Goal: Task Accomplishment & Management: Manage account settings

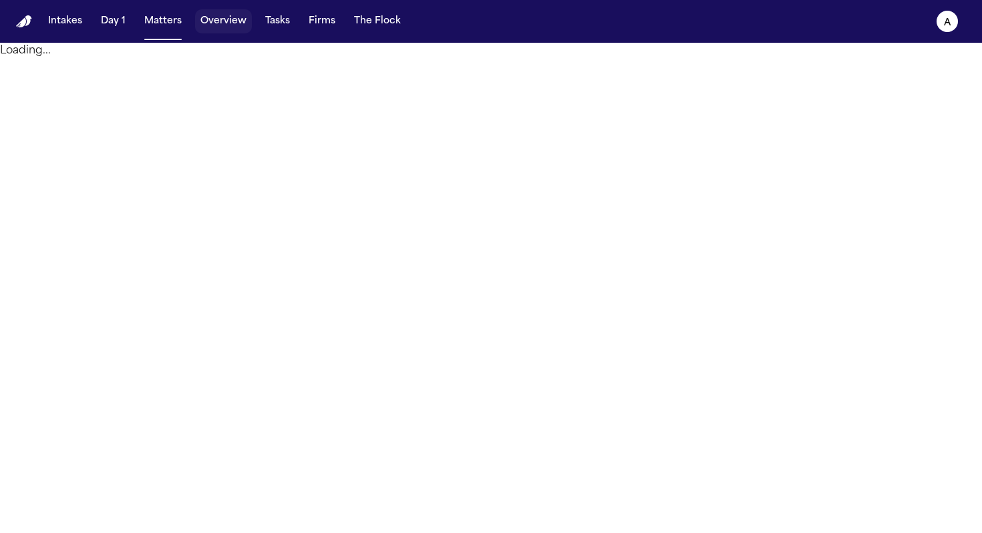
click at [227, 20] on button "Overview" at bounding box center [223, 21] width 57 height 24
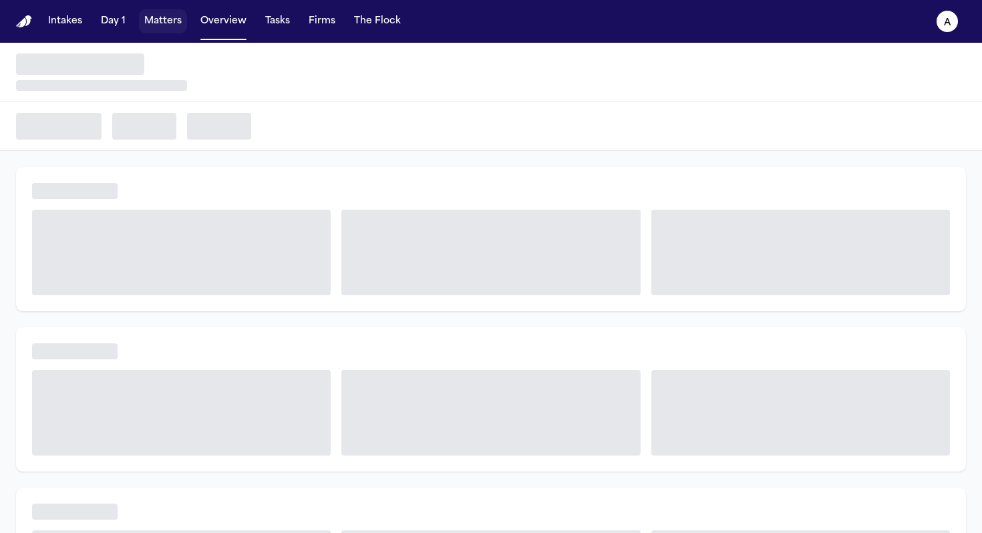
click at [172, 19] on button "Matters" at bounding box center [163, 21] width 48 height 24
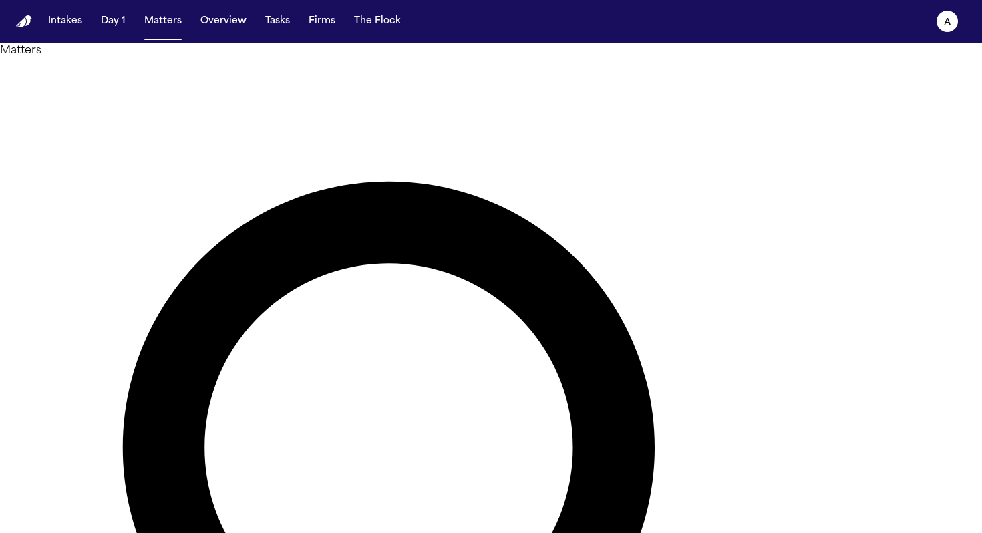
type input "*"
type input "******"
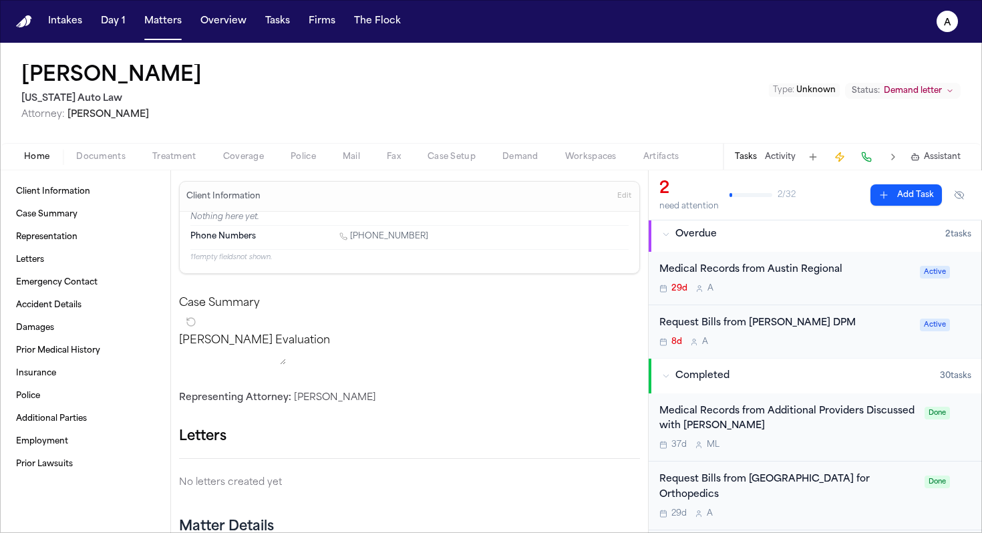
scroll to position [3, 0]
click at [808, 298] on div "Medical Records from Austin Regional 29d A Active" at bounding box center [815, 279] width 333 height 53
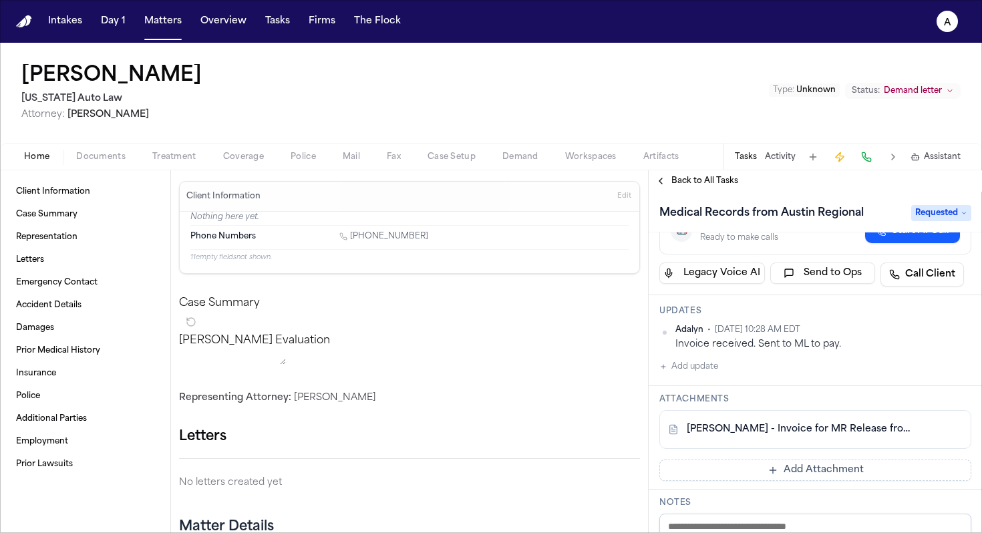
scroll to position [87, 0]
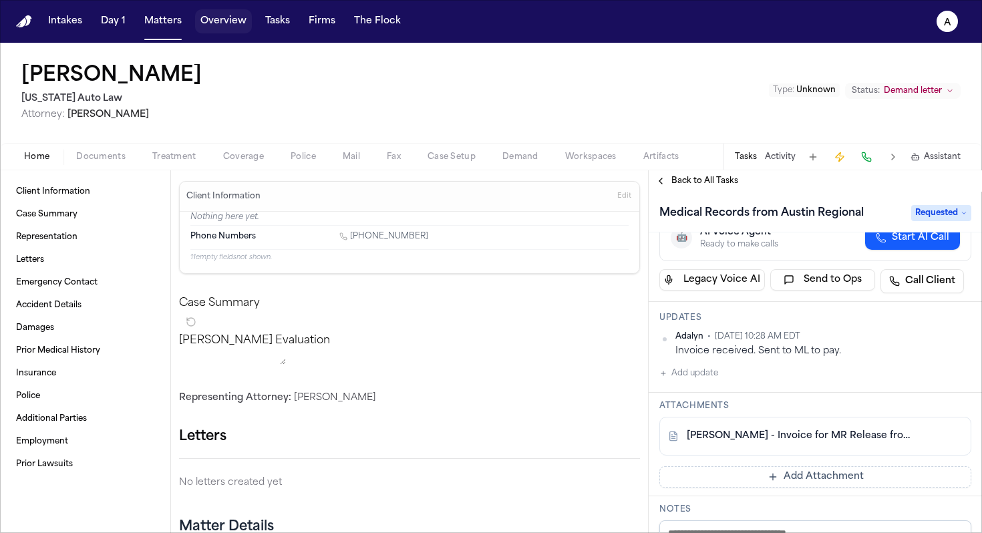
click at [225, 29] on button "Overview" at bounding box center [223, 21] width 57 height 24
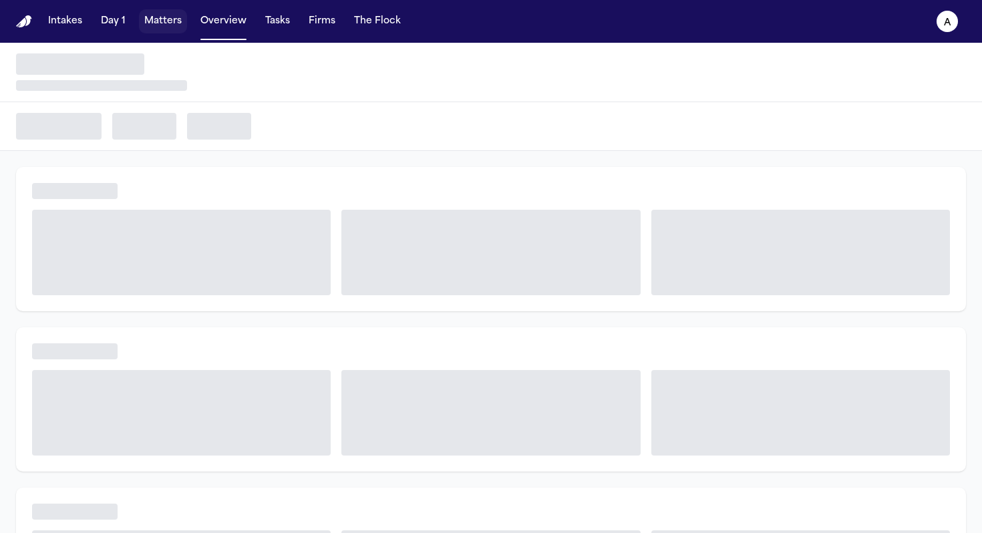
click at [169, 22] on button "Matters" at bounding box center [163, 21] width 48 height 24
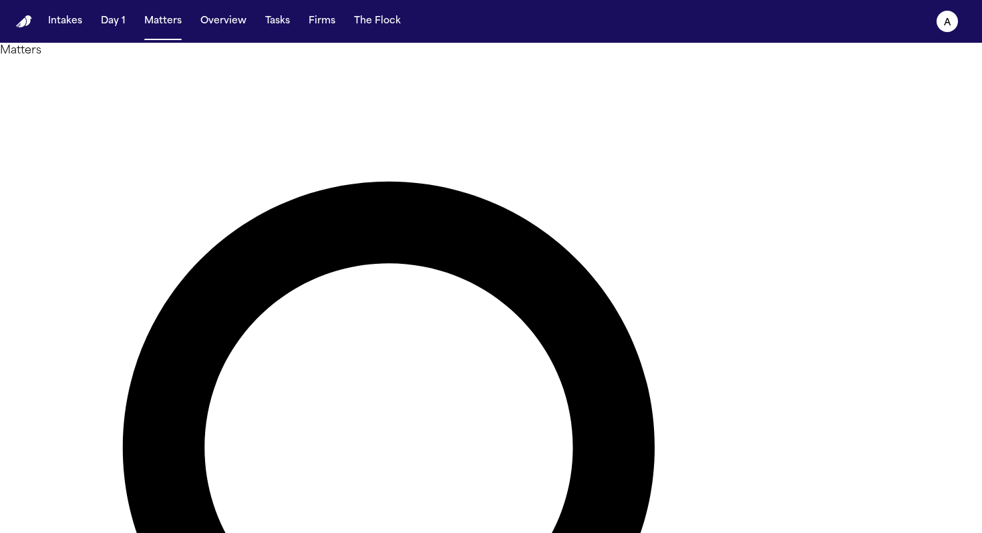
drag, startPoint x: 493, startPoint y: 85, endPoint x: 323, endPoint y: 31, distance: 178.2
click at [323, 31] on div "Intakes Day 1 Matters Overview Tasks Firms The Flock A Matters ****** Overview …" at bounding box center [491, 266] width 982 height 533
type input "*"
type input "*******"
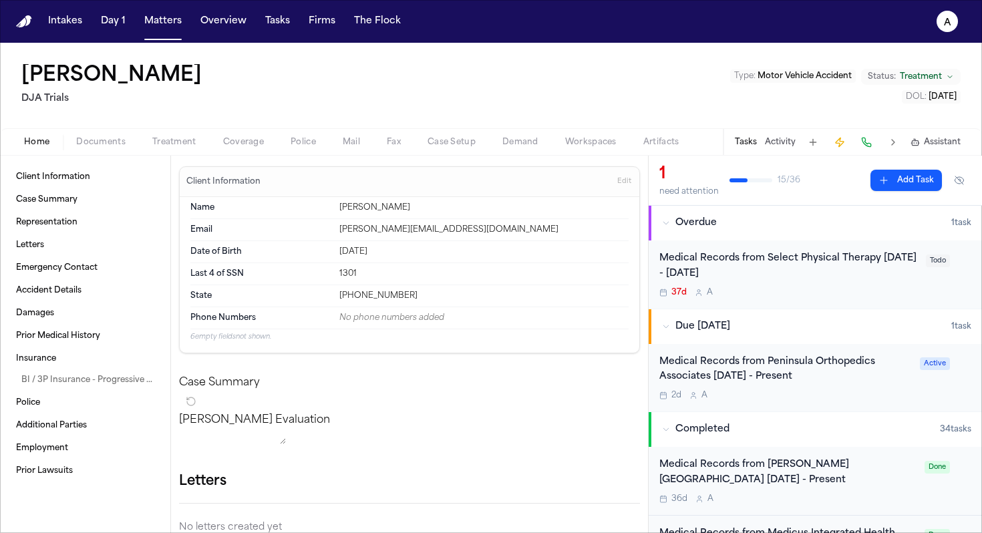
click at [862, 392] on div "2d A" at bounding box center [786, 395] width 253 height 11
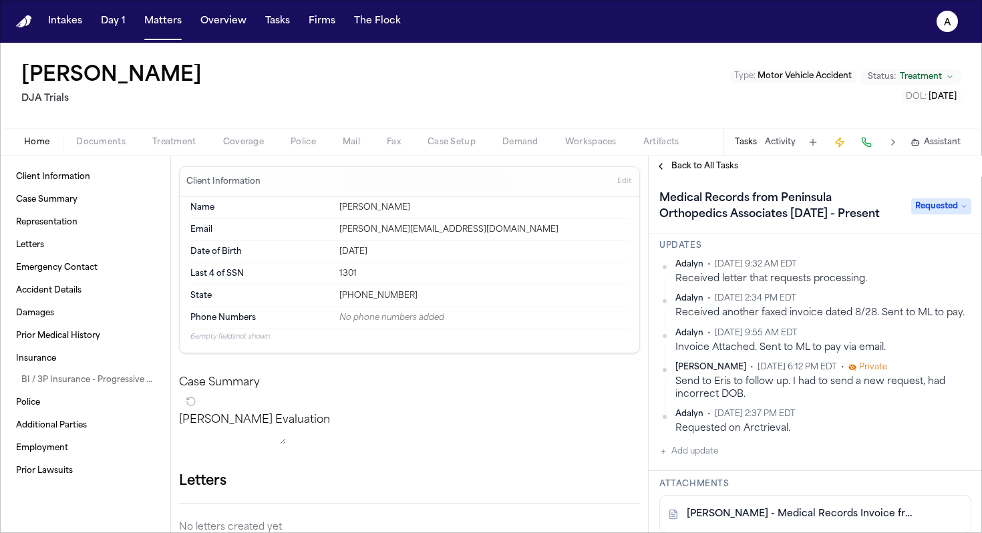
scroll to position [152, 0]
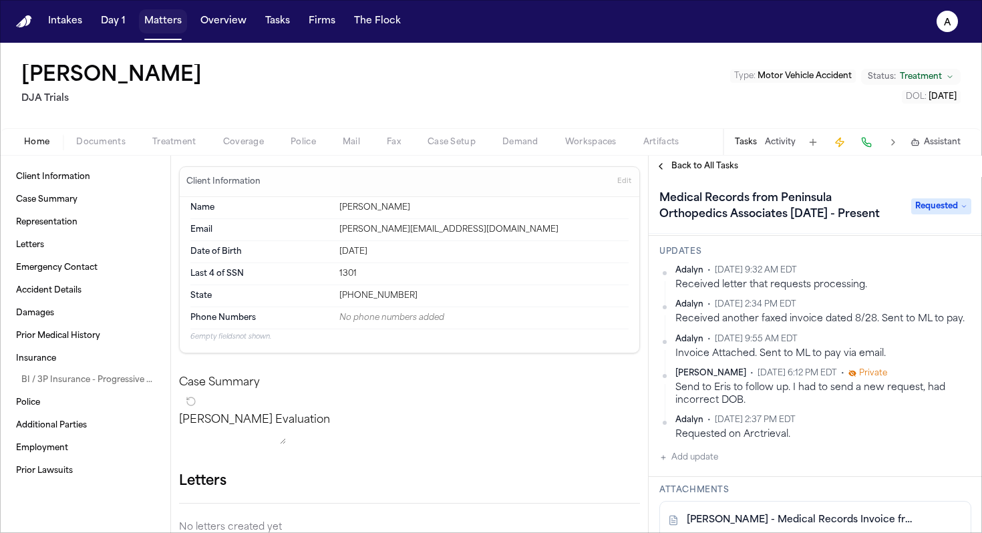
click at [170, 25] on button "Matters" at bounding box center [163, 21] width 48 height 24
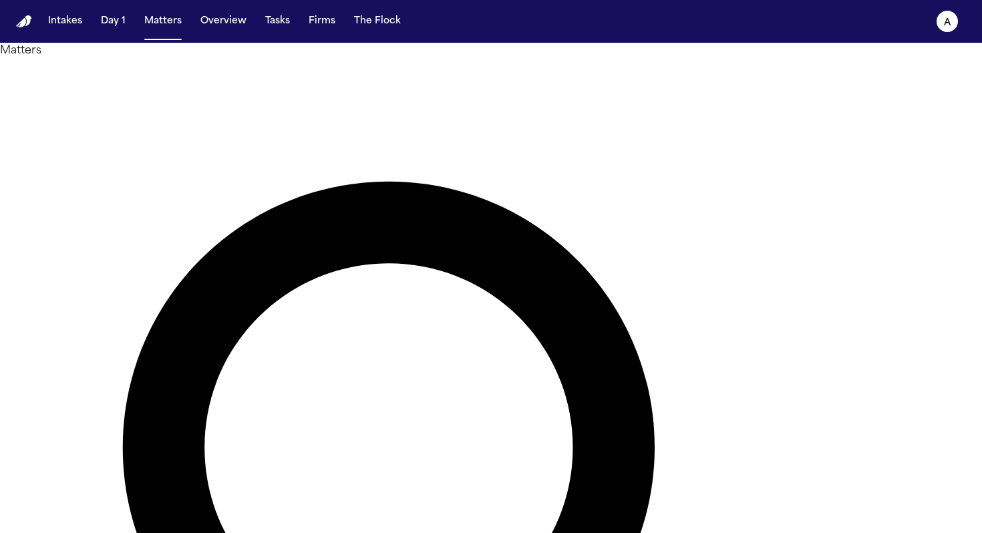
drag, startPoint x: 502, startPoint y: 82, endPoint x: 265, endPoint y: 59, distance: 238.3
type input "*"
type input "*********"
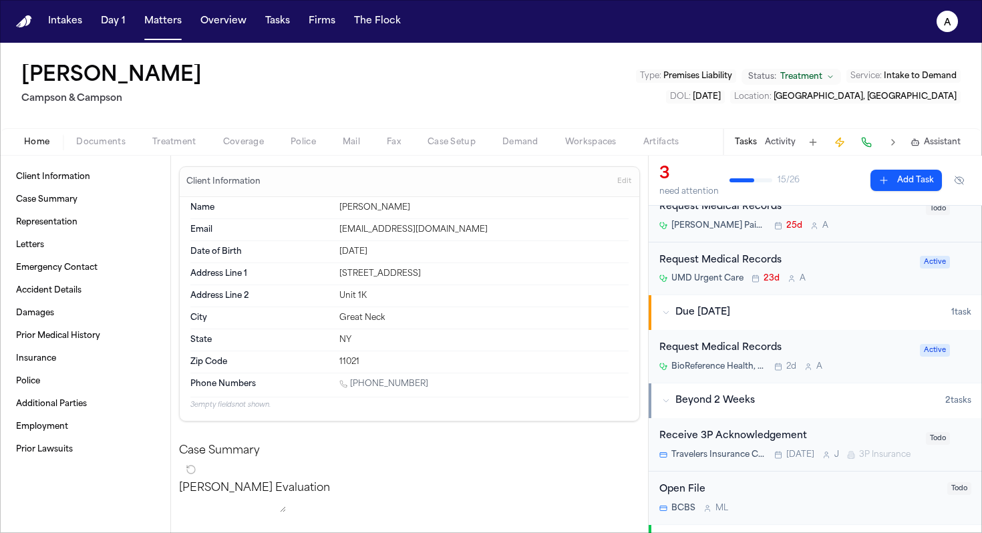
scroll to position [111, 0]
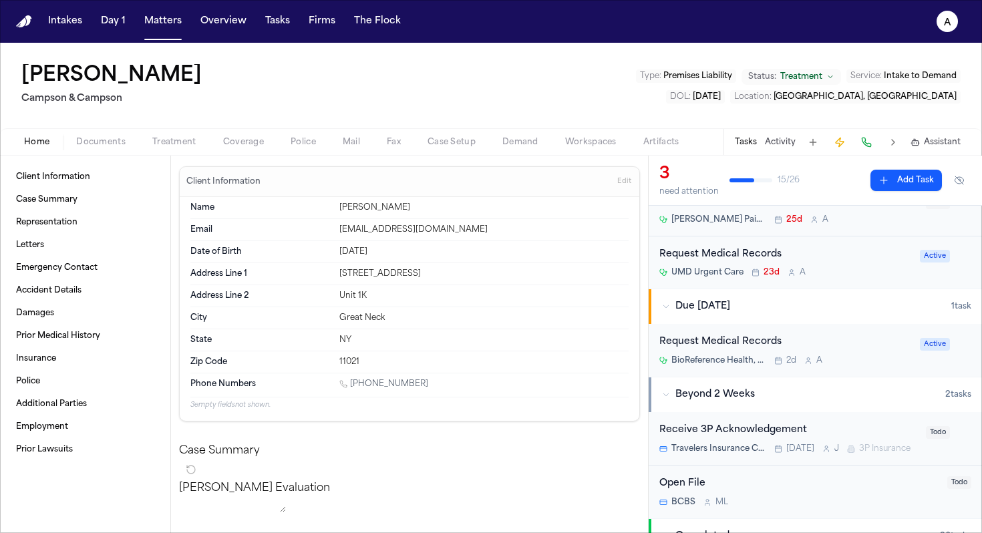
click at [869, 341] on div "Request Medical Records" at bounding box center [786, 342] width 253 height 15
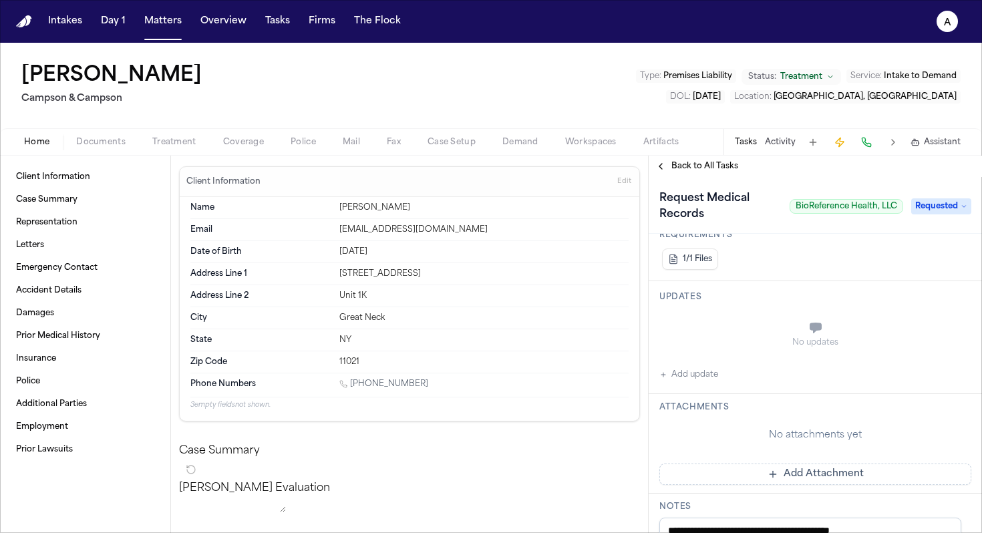
scroll to position [272, 0]
click at [705, 379] on button "Add update" at bounding box center [689, 374] width 59 height 16
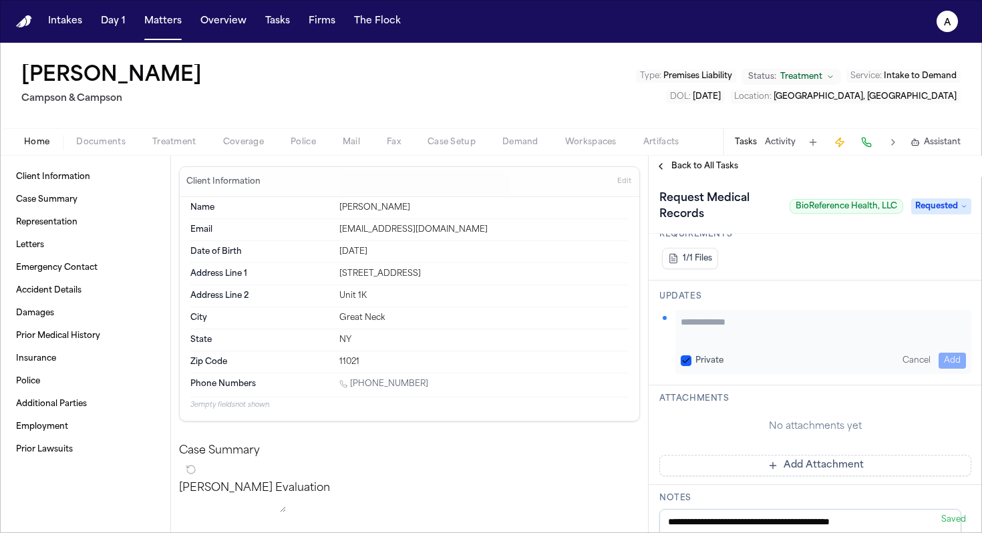
click at [690, 359] on button "Private" at bounding box center [686, 361] width 11 height 11
click at [708, 344] on div "Private Cancel Add" at bounding box center [824, 342] width 296 height 64
click at [712, 317] on textarea "Add your update" at bounding box center [823, 328] width 285 height 27
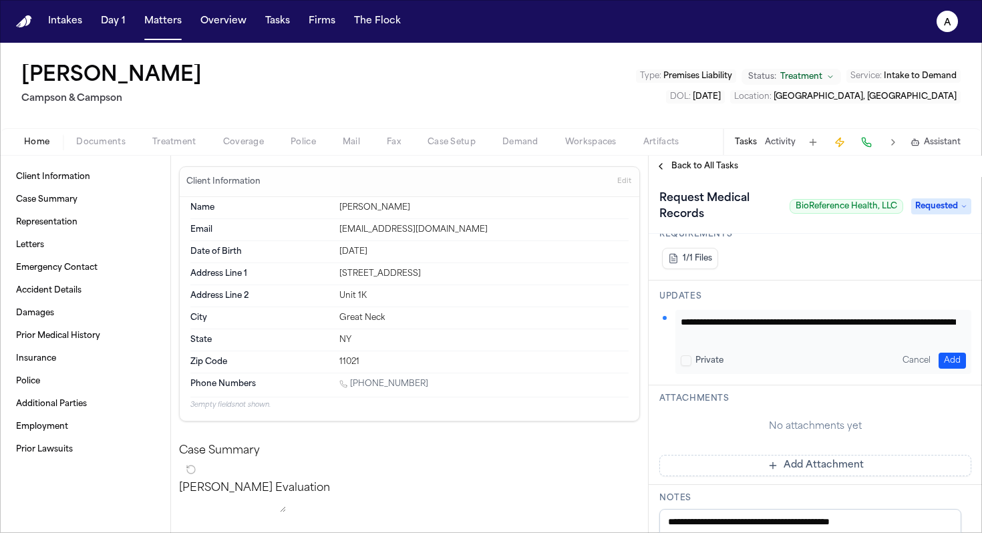
type textarea "**********"
click at [942, 353] on button "Add" at bounding box center [952, 361] width 27 height 16
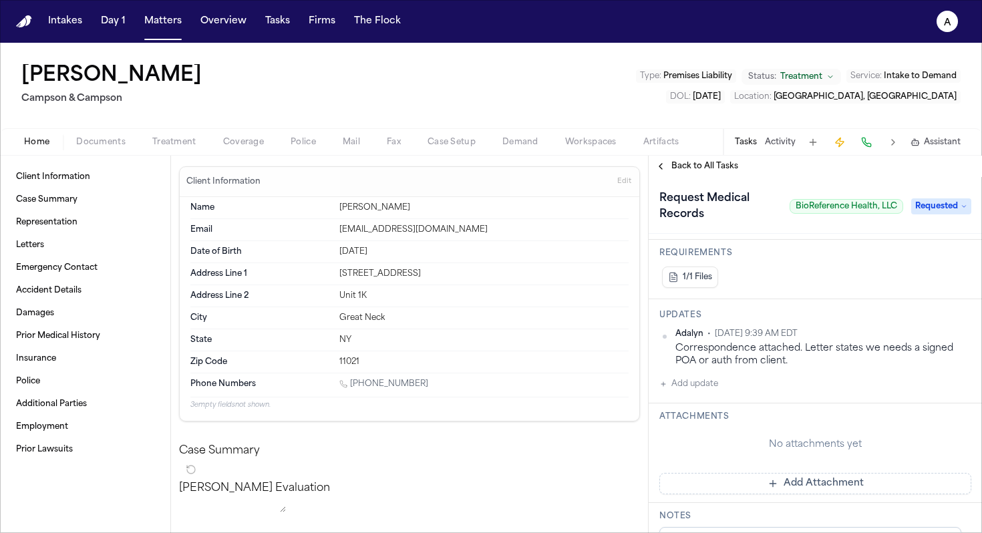
scroll to position [262, 0]
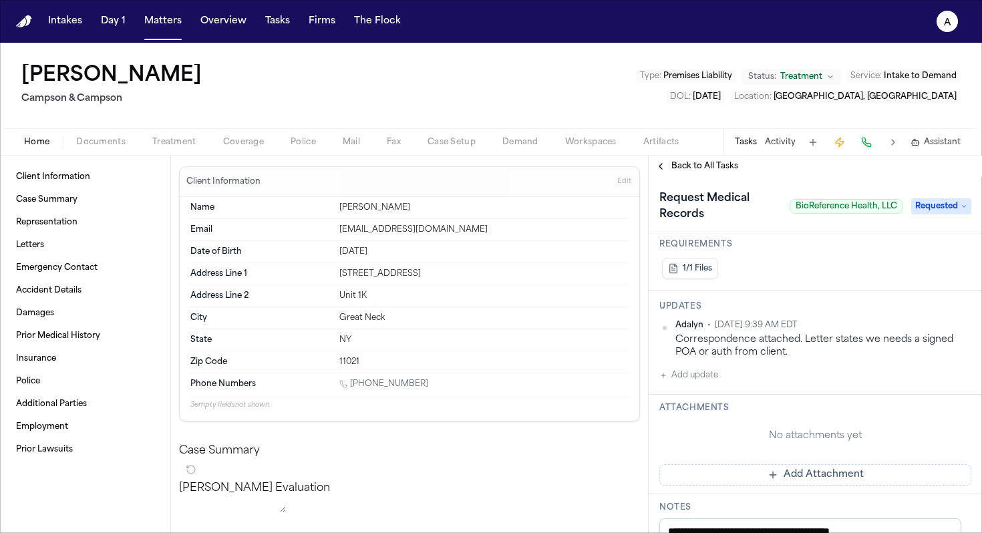
click at [956, 319] on div "Updates Adalyn • Aug 30, 2025 9:39 AM EDT Correspondence attached. Letter state…" at bounding box center [815, 343] width 333 height 104
click at [956, 323] on html "Intakes Day 1 Matters Overview Tasks Firms The Flock A Yeong Kim Campson & Camp…" at bounding box center [491, 266] width 982 height 533
click at [902, 351] on div "Edit" at bounding box center [919, 346] width 79 height 19
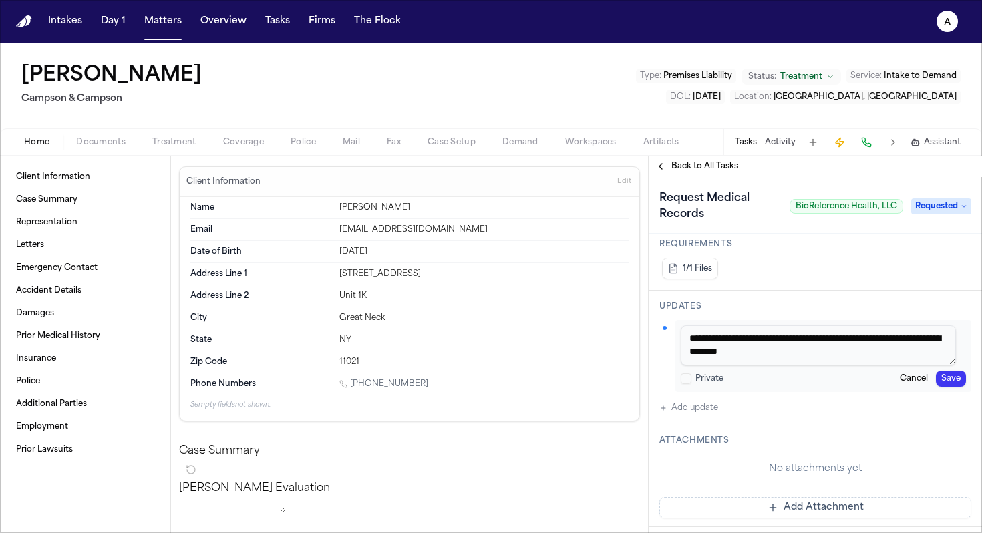
click at [830, 348] on textarea "**********" at bounding box center [818, 345] width 275 height 40
type textarea "**********"
click at [942, 372] on button "Save" at bounding box center [951, 379] width 30 height 16
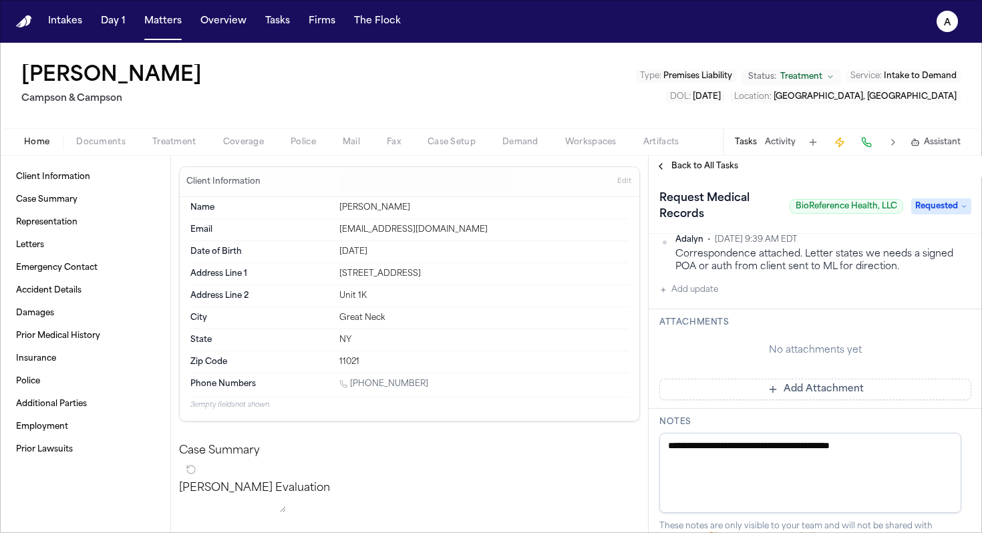
scroll to position [349, 0]
click at [704, 380] on button "Add Attachment" at bounding box center [816, 388] width 312 height 21
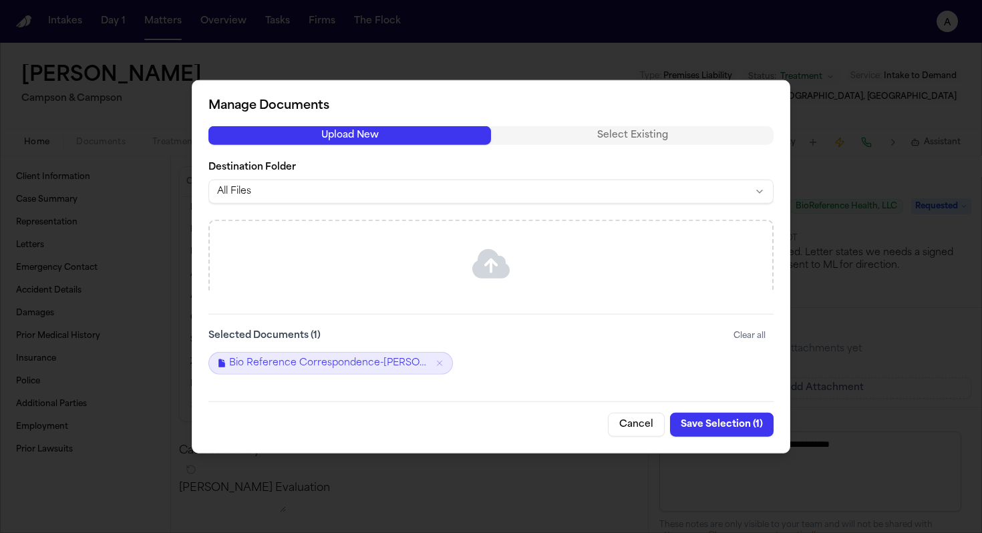
click at [741, 427] on button "Save Selection ( 1 )" at bounding box center [722, 424] width 104 height 24
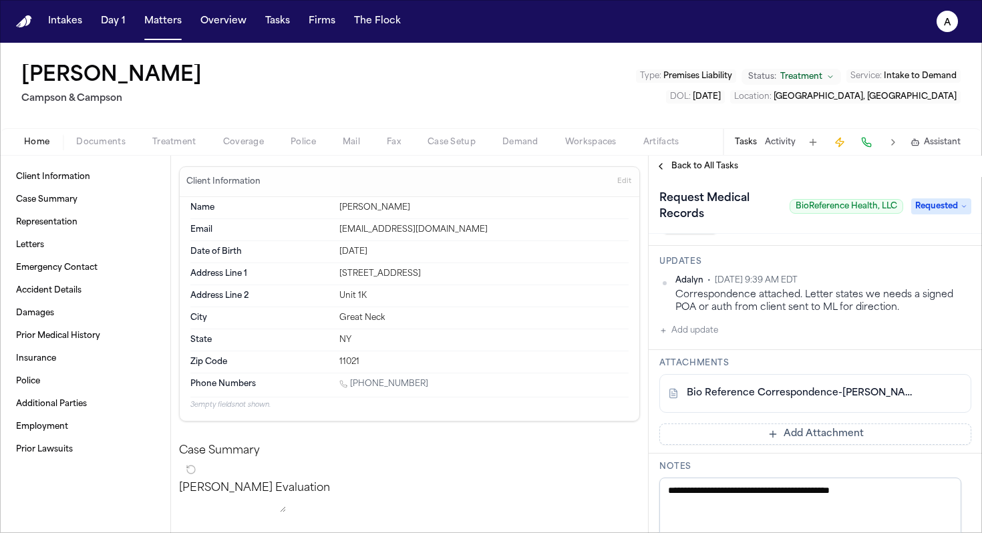
scroll to position [319, 0]
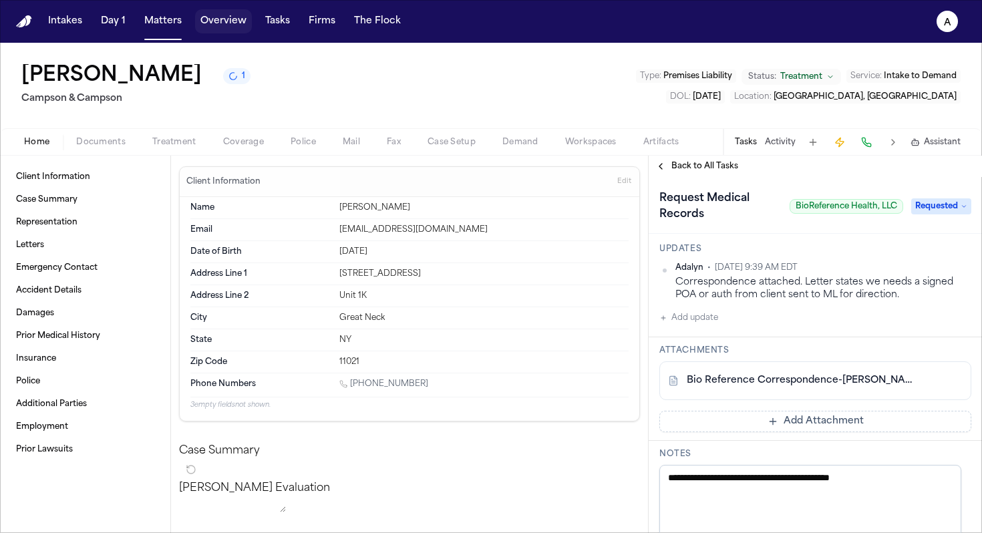
click at [239, 23] on button "Overview" at bounding box center [223, 21] width 57 height 24
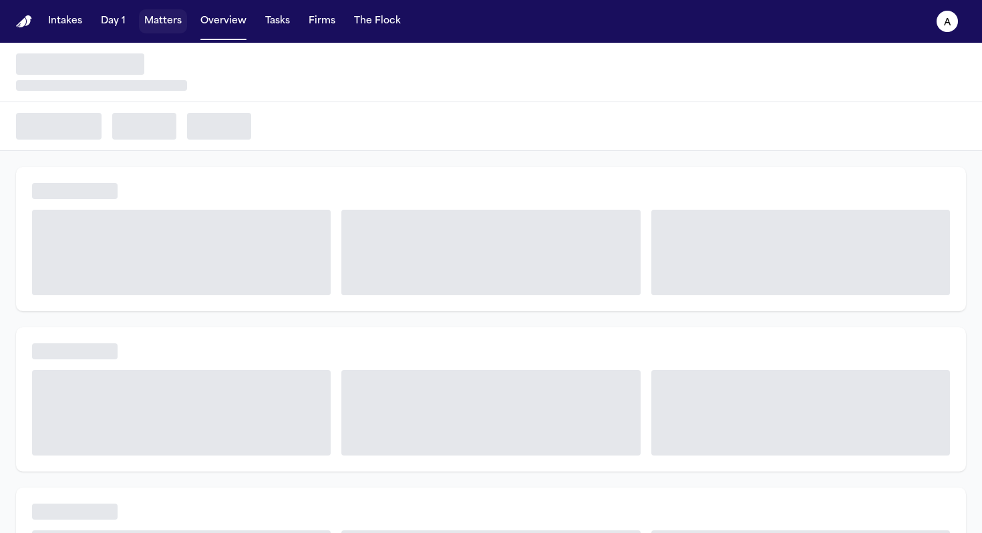
click at [164, 23] on button "Matters" at bounding box center [163, 21] width 48 height 24
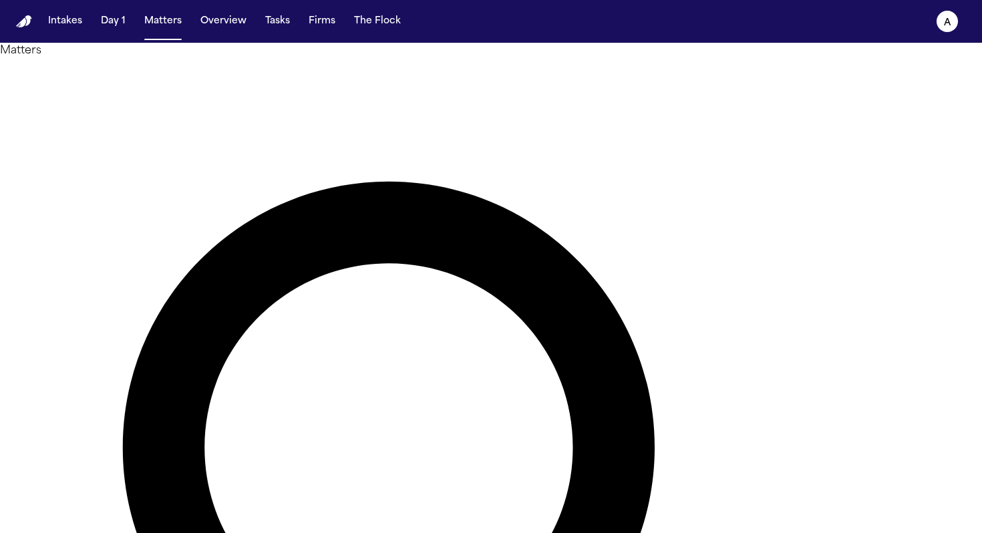
drag, startPoint x: 511, startPoint y: 77, endPoint x: 312, endPoint y: 68, distance: 198.7
type input "******"
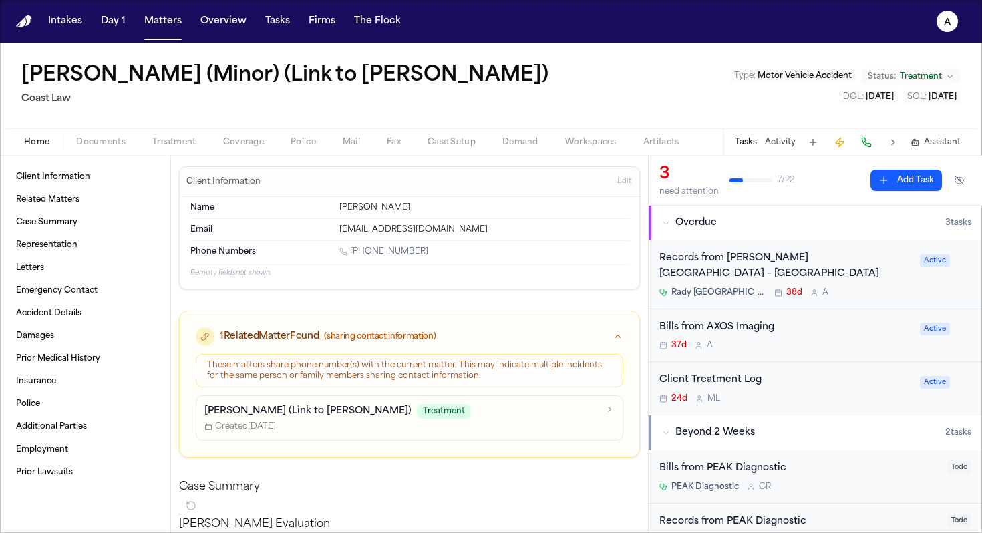
click at [821, 334] on div "Bills from AXOS Imaging" at bounding box center [786, 327] width 253 height 15
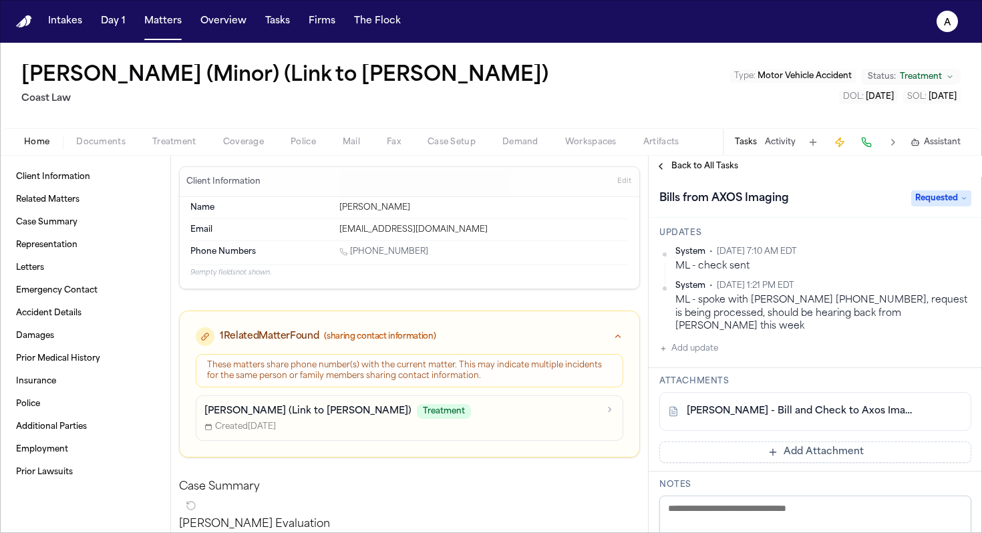
scroll to position [200, 0]
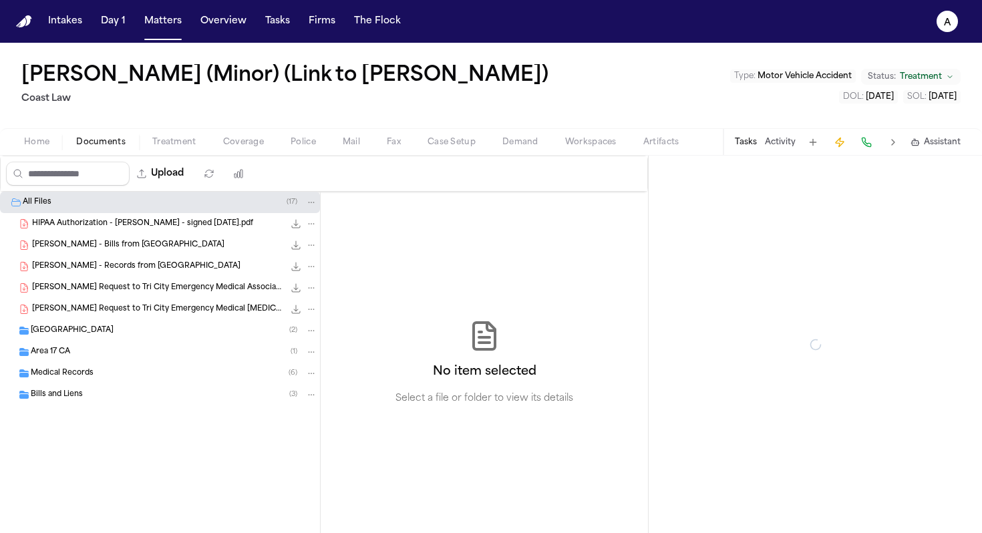
click at [112, 140] on span "Documents" at bounding box center [100, 142] width 49 height 11
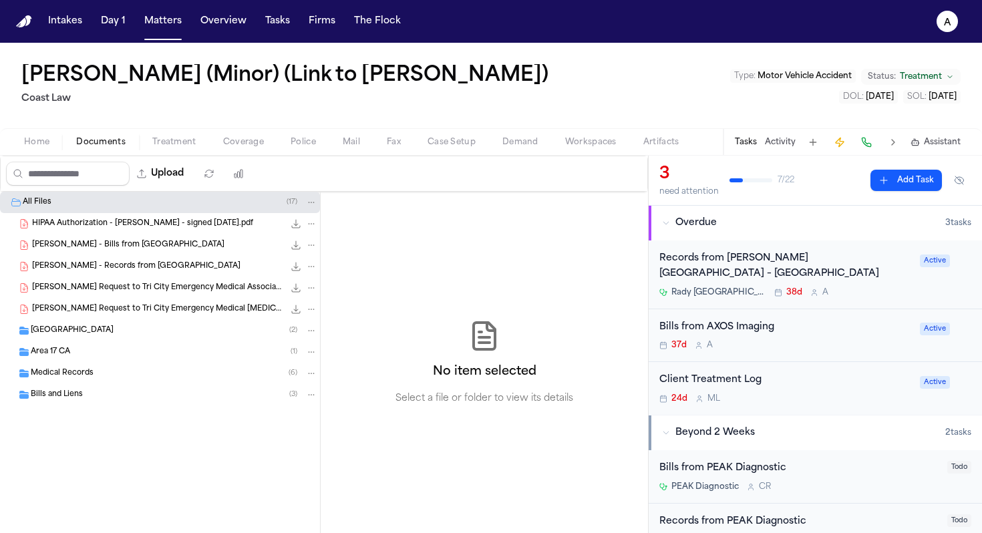
click at [92, 392] on div "Bills and Liens ( 3 )" at bounding box center [174, 395] width 287 height 12
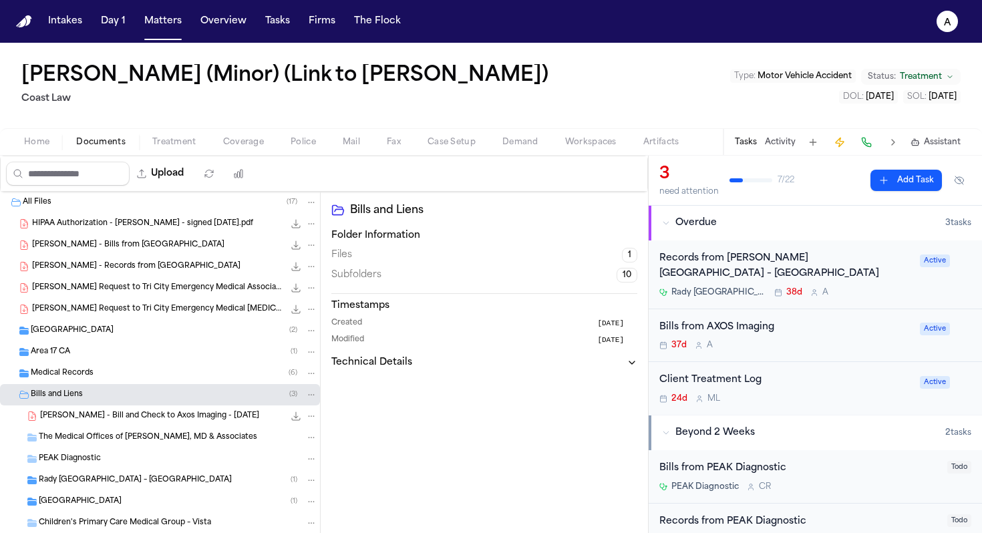
click at [150, 420] on span "[PERSON_NAME] - Bill and Check to Axos Imaging - [DATE]" at bounding box center [149, 416] width 219 height 11
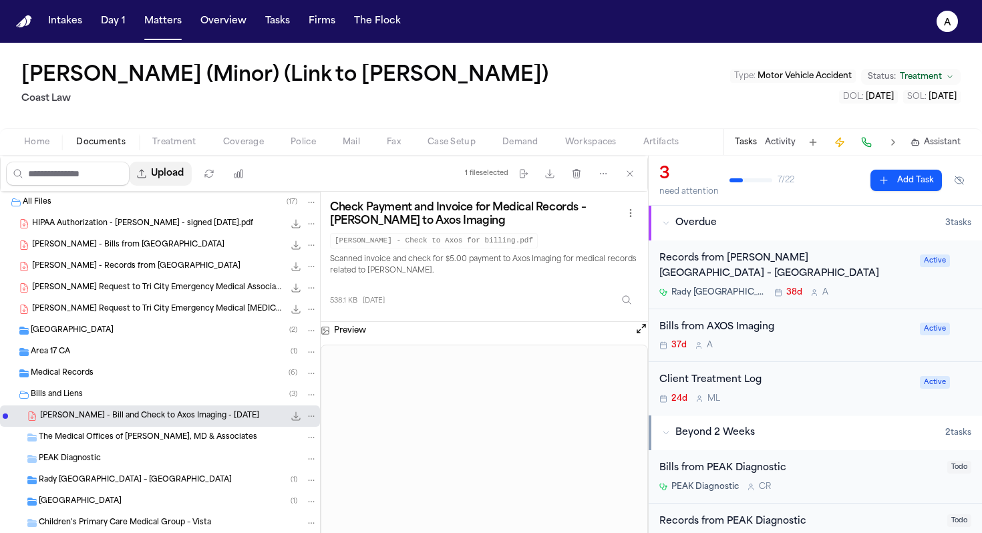
click at [172, 178] on button "Upload" at bounding box center [161, 174] width 62 height 24
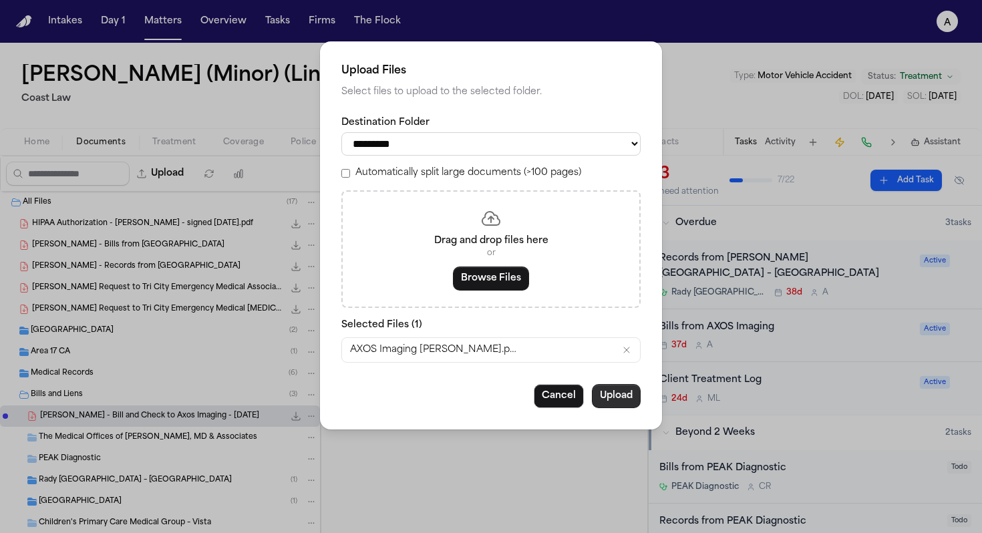
click at [620, 406] on button "Upload" at bounding box center [616, 396] width 49 height 24
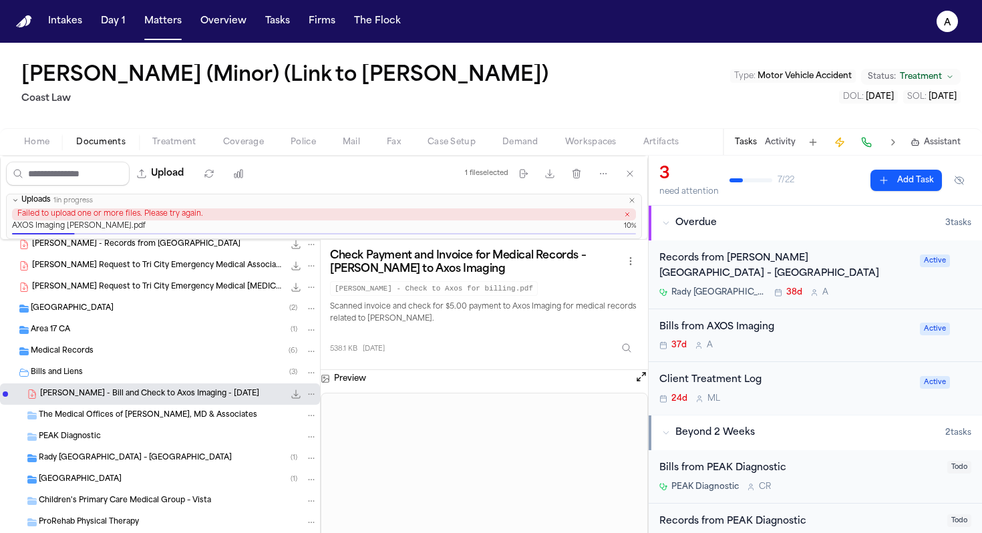
scroll to position [74, 0]
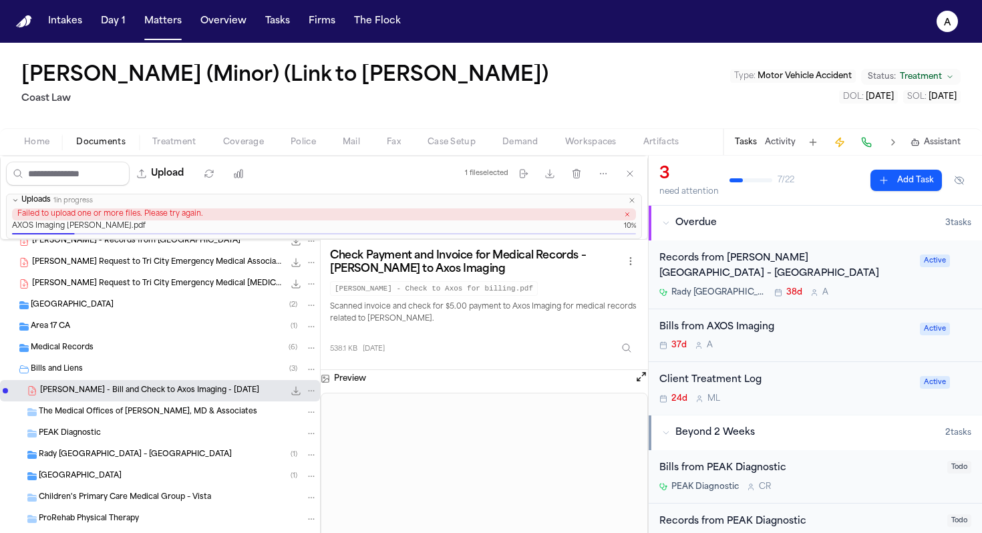
click at [634, 200] on icon "button" at bounding box center [632, 200] width 8 height 8
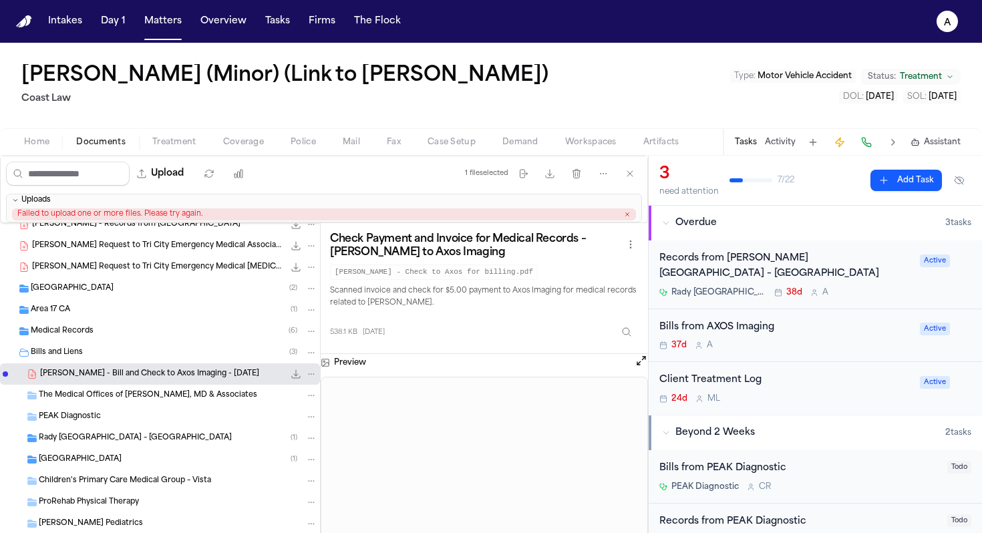
click at [629, 212] on icon "button" at bounding box center [627, 214] width 7 height 7
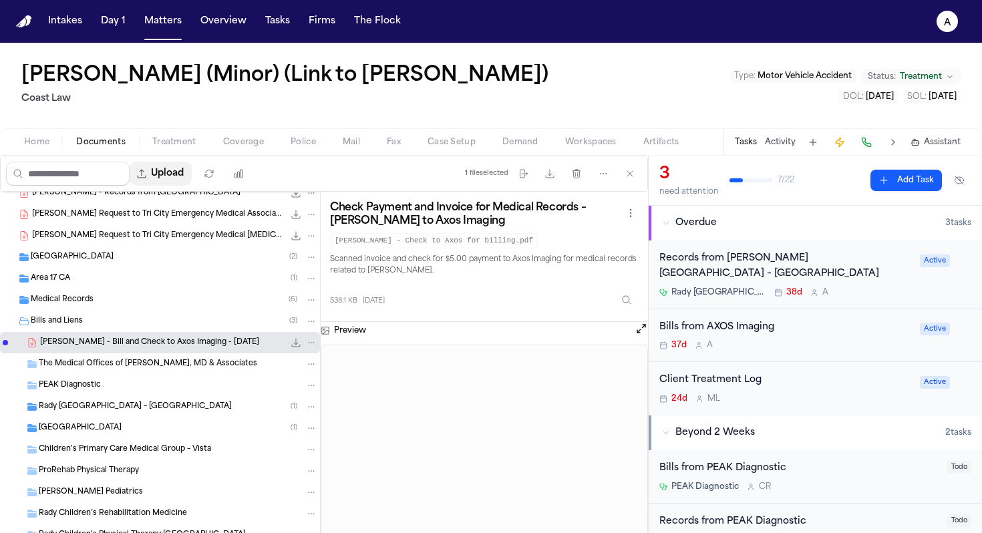
click at [169, 170] on button "Upload" at bounding box center [161, 174] width 62 height 24
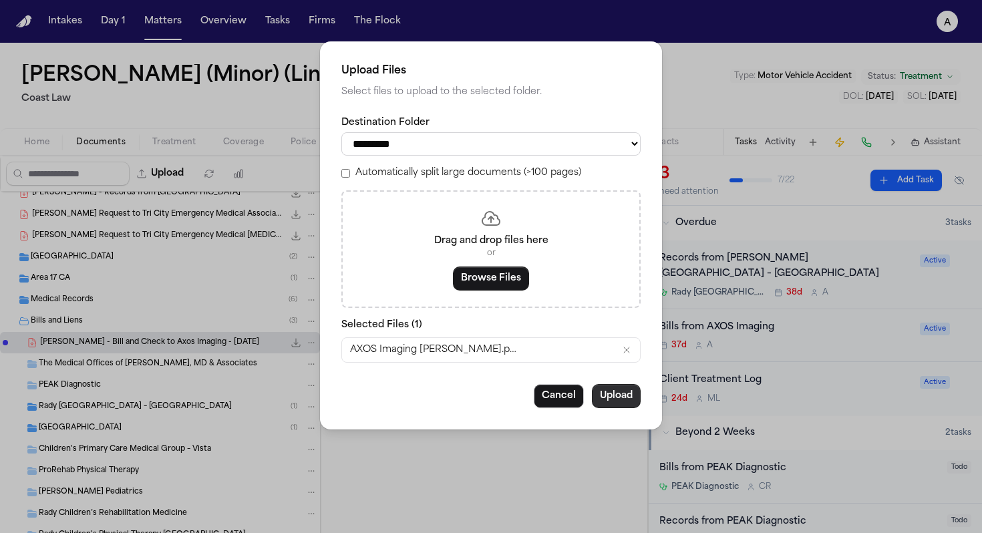
click at [630, 402] on button "Upload" at bounding box center [616, 396] width 49 height 24
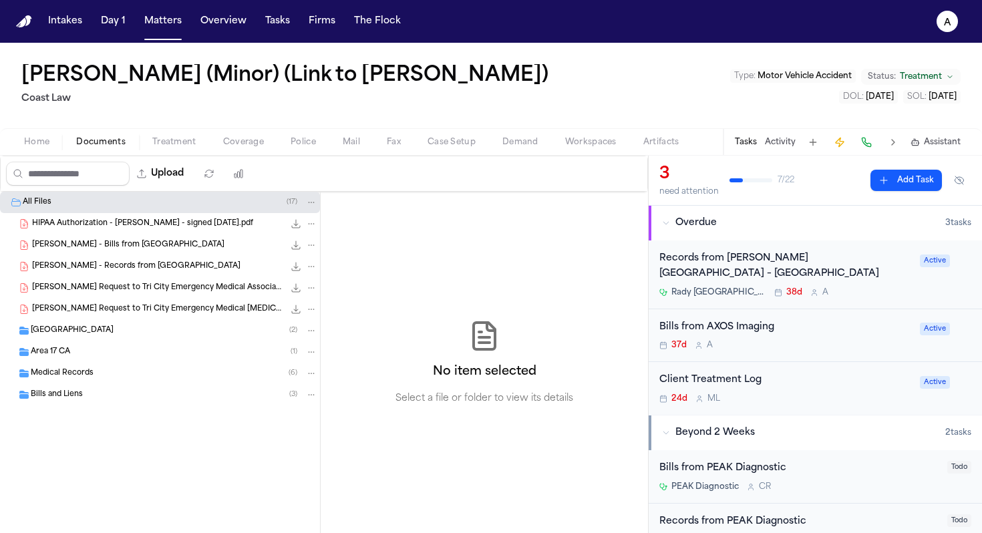
click at [826, 355] on div "Bills from AXOS Imaging 37d A Active" at bounding box center [815, 335] width 333 height 53
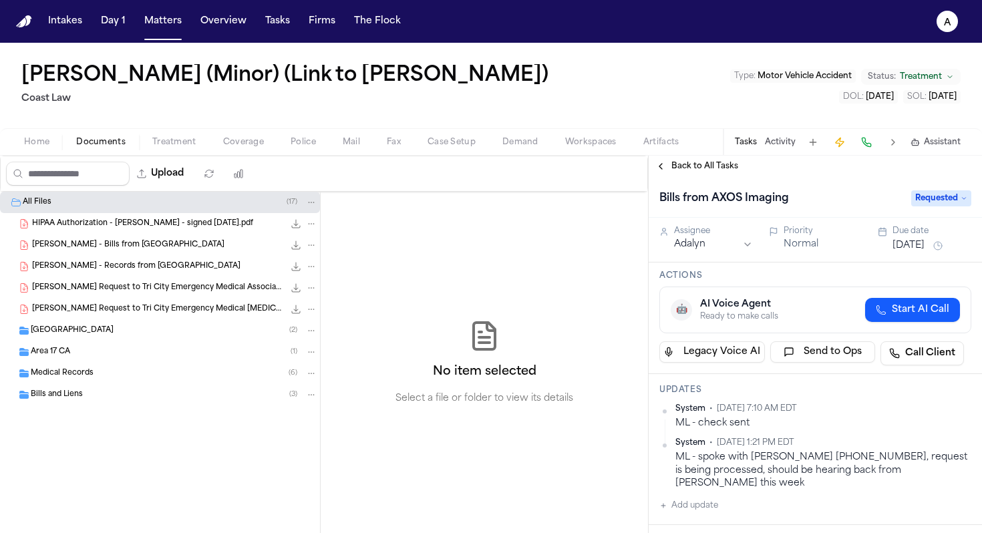
click at [944, 190] on span "Requested" at bounding box center [942, 198] width 60 height 16
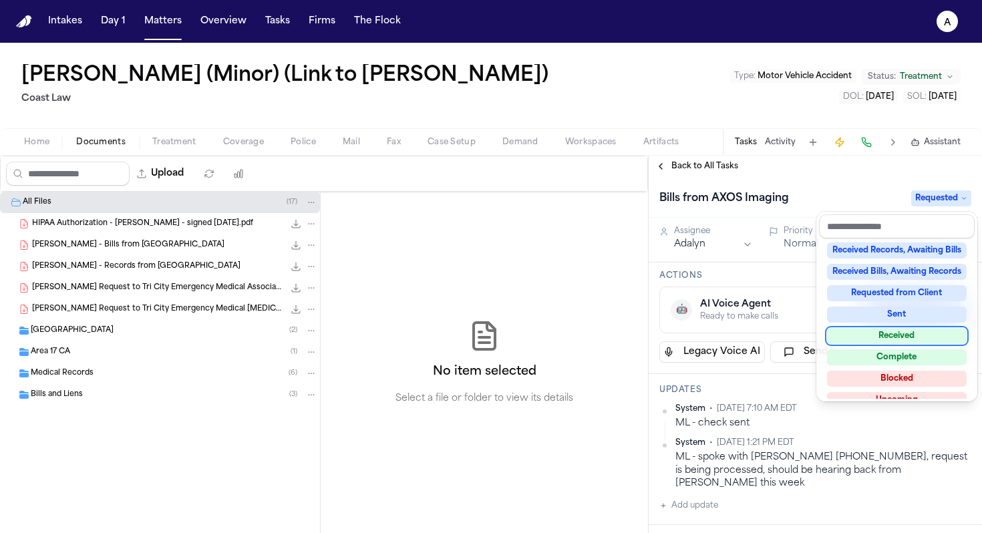
scroll to position [209, 0]
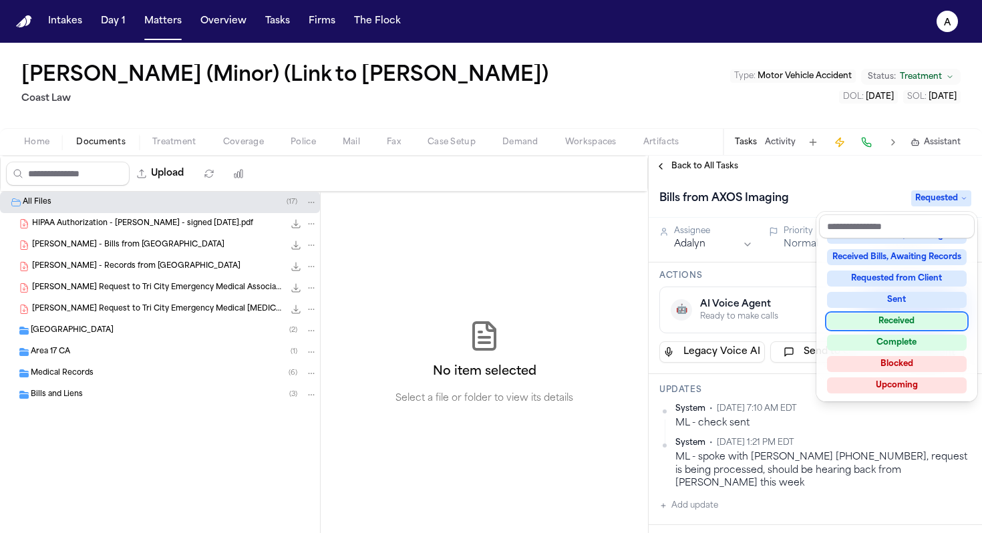
click at [923, 311] on div "Not Applicable Pending To-Do Ongoing In Progress Requested Scheduled Attorney R…" at bounding box center [897, 319] width 156 height 160
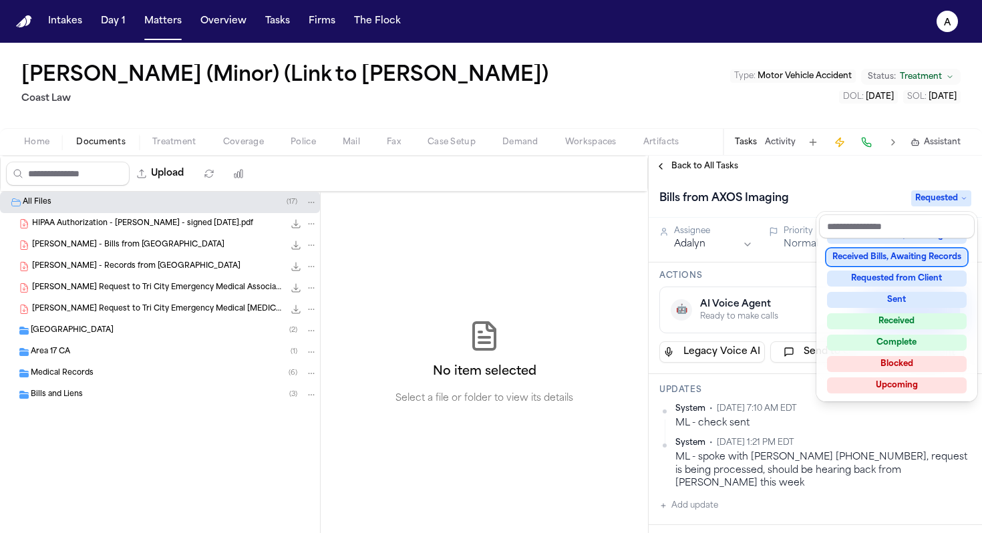
click at [864, 164] on div "Back to All Tasks Bills from AXOS Imaging Requested Assignee Adalyn Priority No…" at bounding box center [815, 345] width 333 height 378
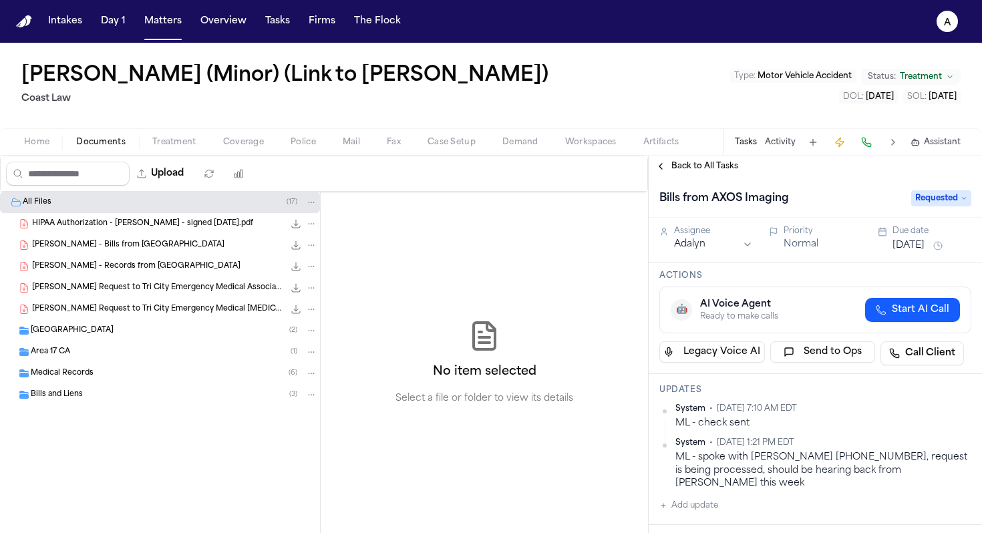
click at [945, 198] on span "Requested" at bounding box center [942, 198] width 60 height 16
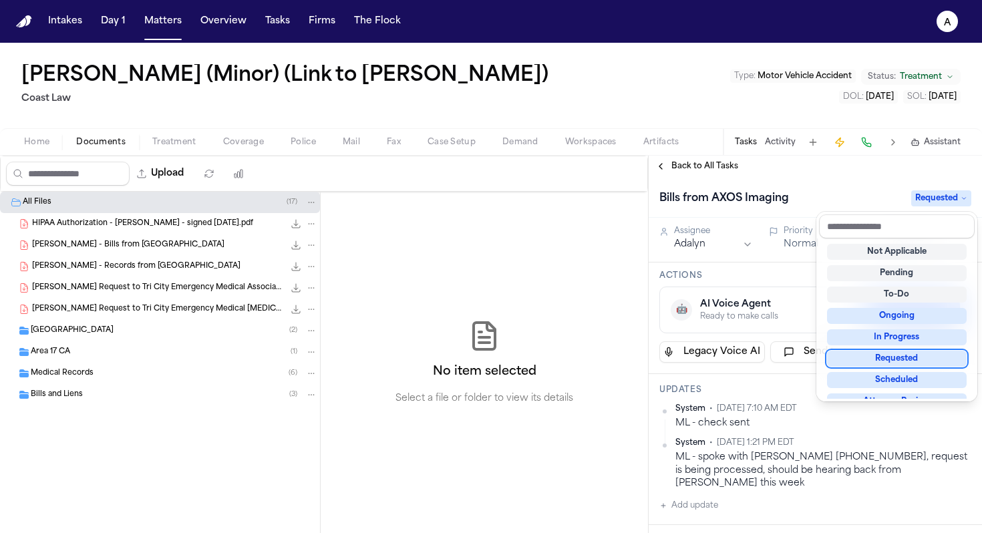
click at [924, 359] on div "Requested" at bounding box center [897, 359] width 140 height 16
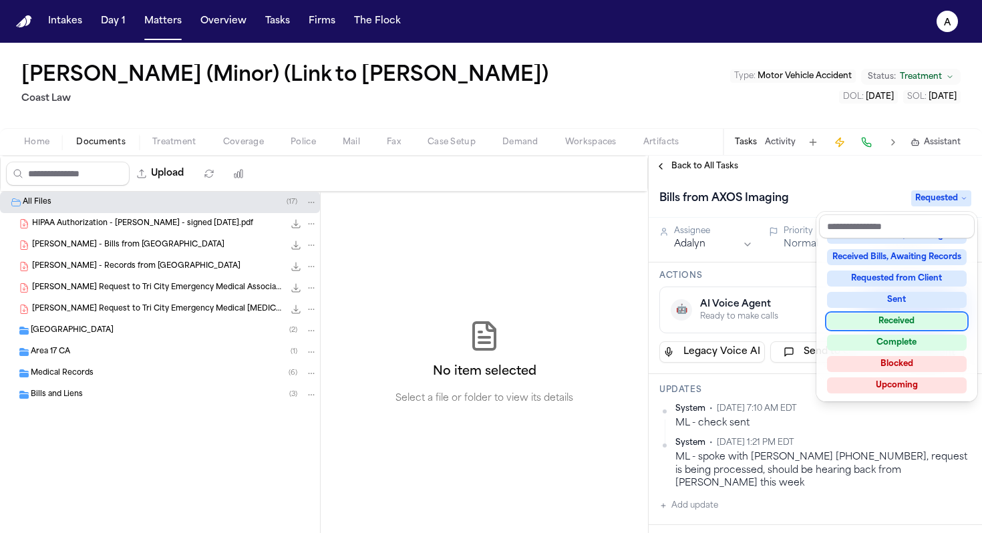
click at [930, 323] on div "Received" at bounding box center [897, 321] width 140 height 16
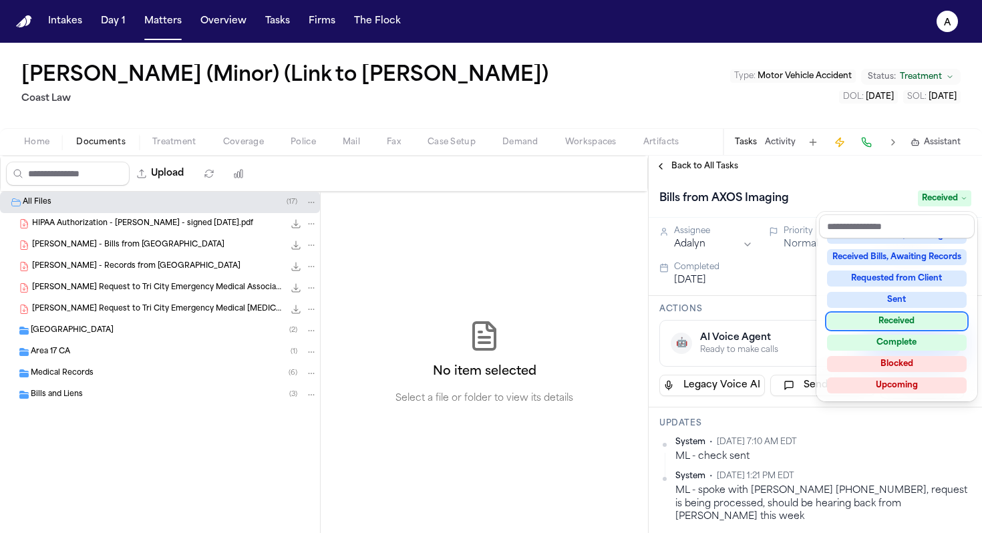
click at [930, 325] on div "Received" at bounding box center [897, 321] width 140 height 16
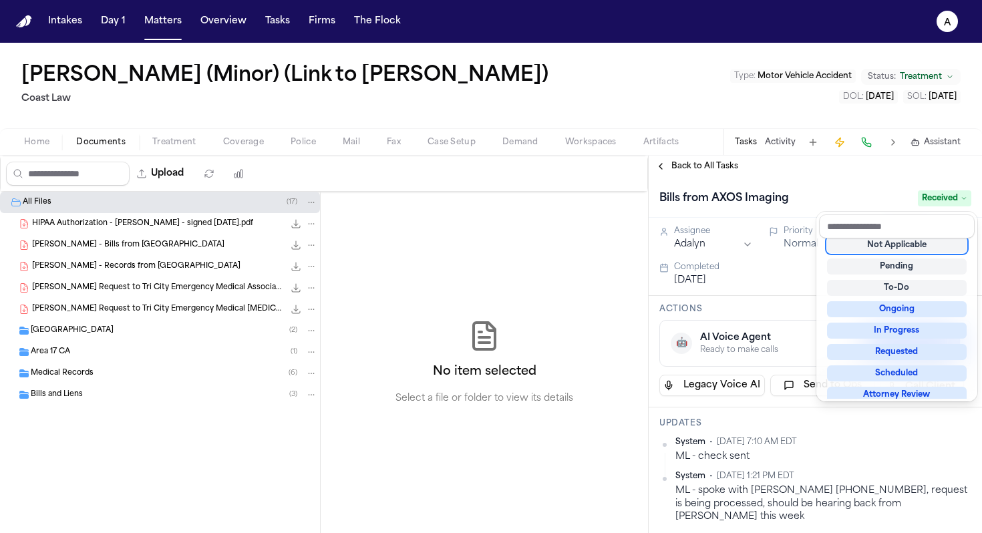
scroll to position [5, 0]
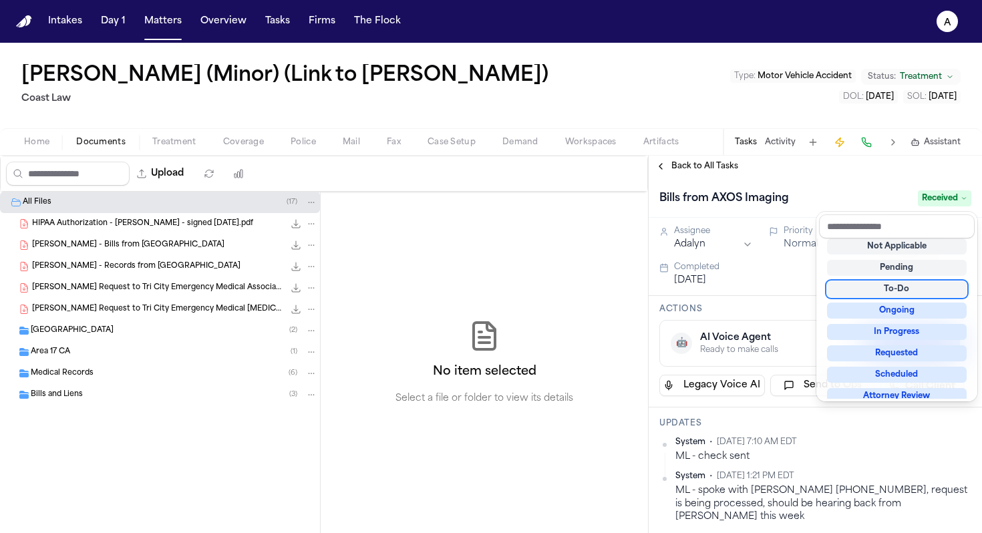
click at [863, 184] on div "Bills from AXOS Imaging Received" at bounding box center [815, 197] width 333 height 41
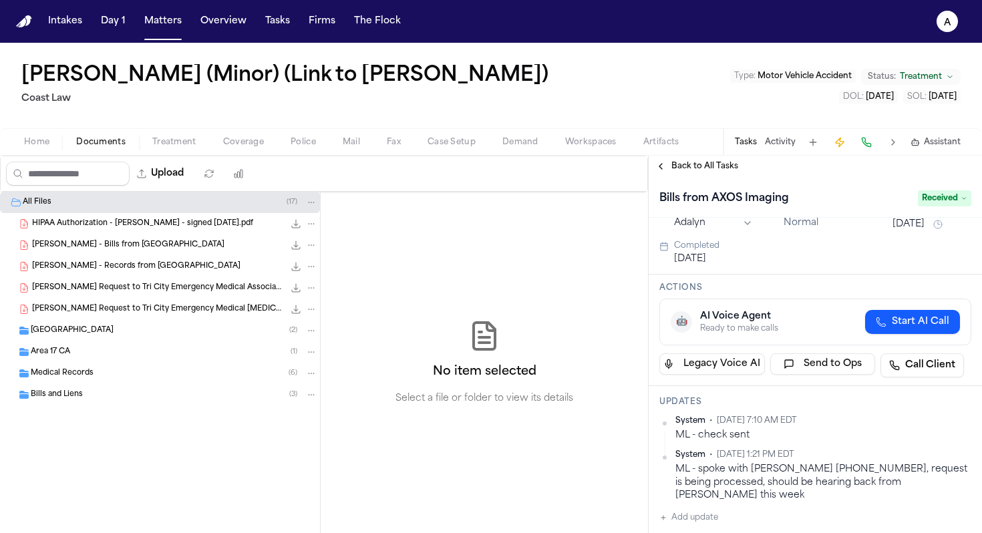
scroll to position [0, 0]
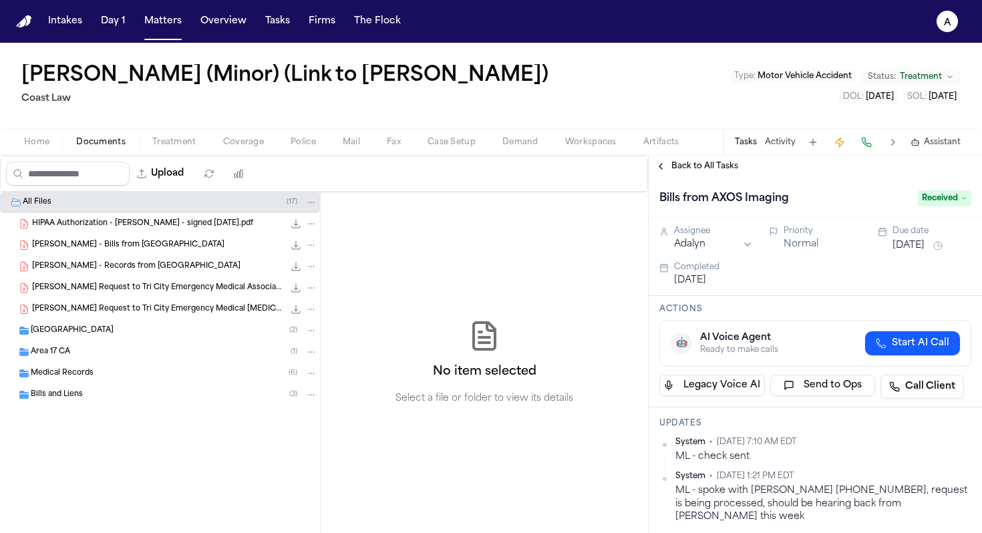
click at [99, 399] on div "Bills and Liens ( 3 )" at bounding box center [174, 395] width 287 height 12
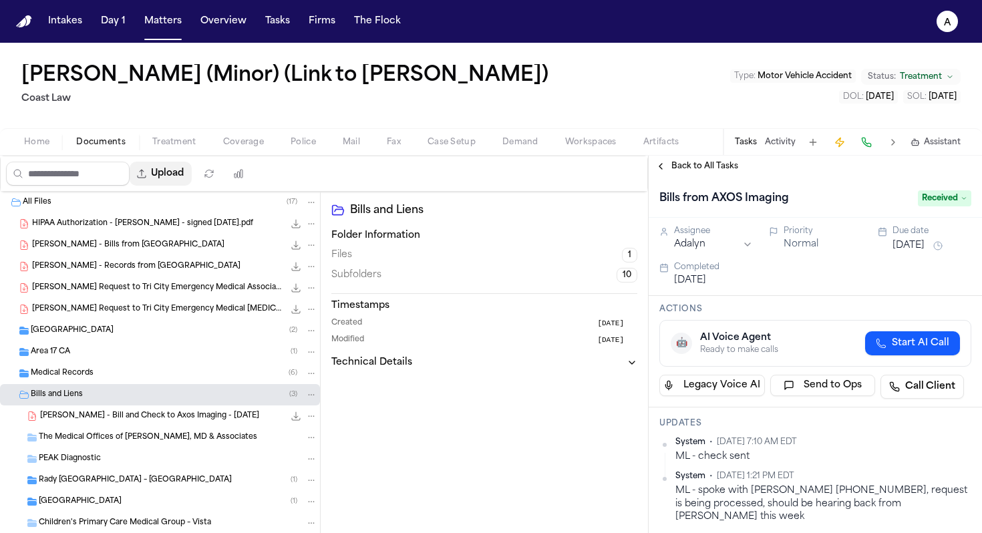
click at [173, 173] on button "Upload" at bounding box center [161, 174] width 62 height 24
select select "**********"
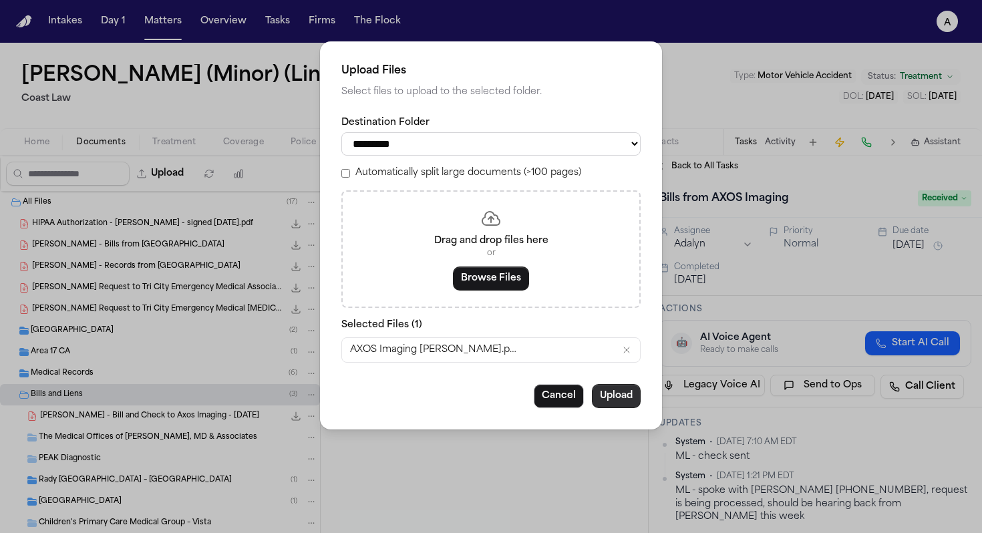
click at [631, 392] on button "Upload" at bounding box center [616, 396] width 49 height 24
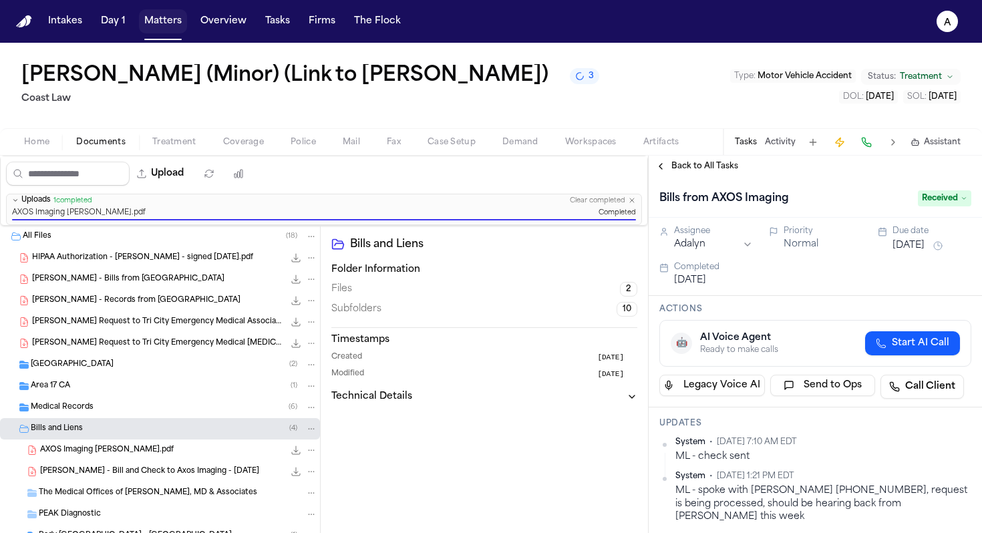
click at [160, 29] on button "Matters" at bounding box center [163, 21] width 48 height 24
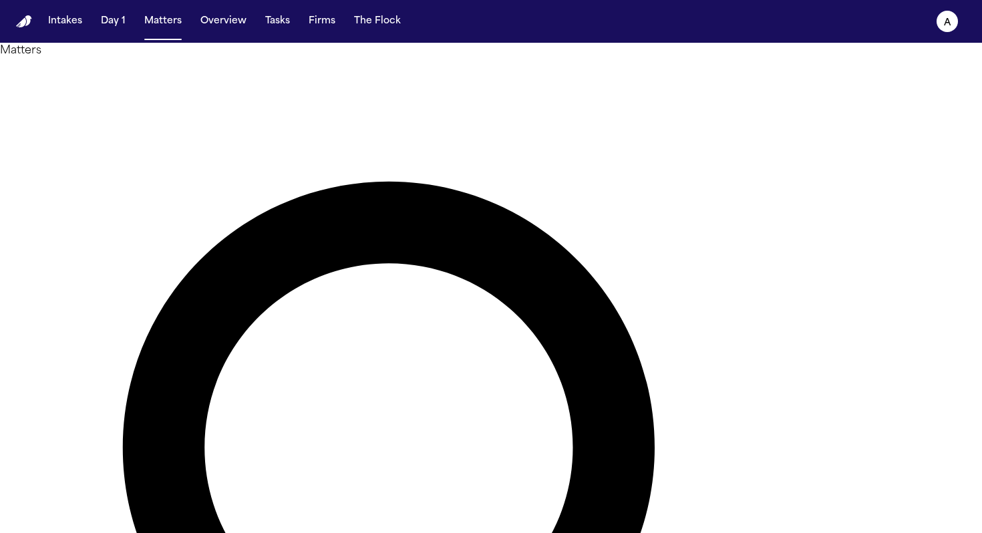
type input "********"
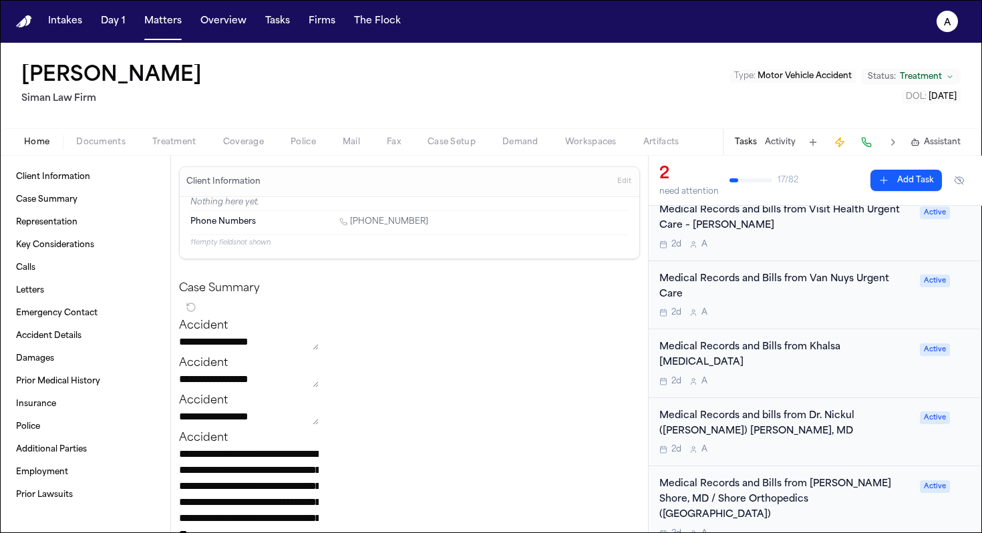
scroll to position [213, 0]
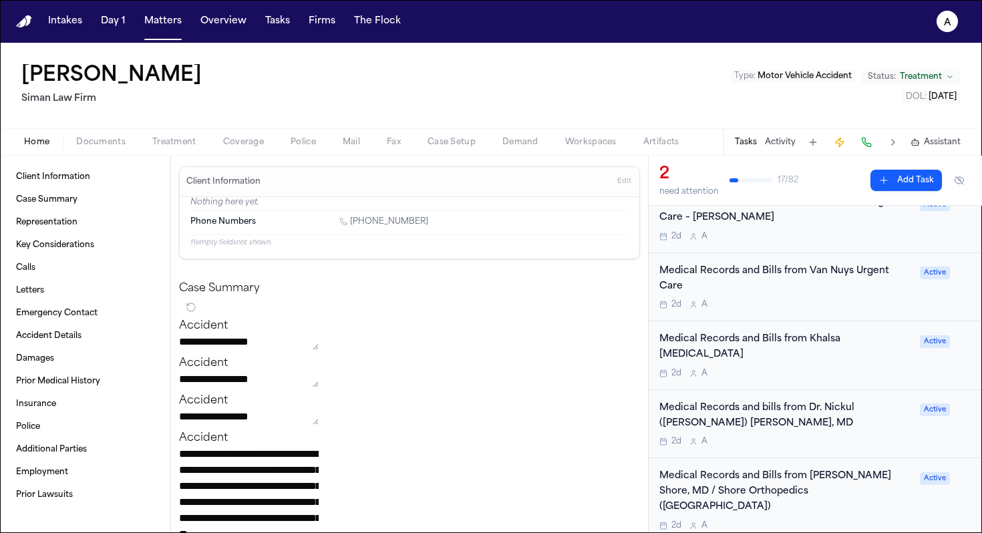
click at [822, 414] on div "Medical Records and bills from Dr. Nickul ([PERSON_NAME]) [PERSON_NAME], MD" at bounding box center [786, 416] width 253 height 31
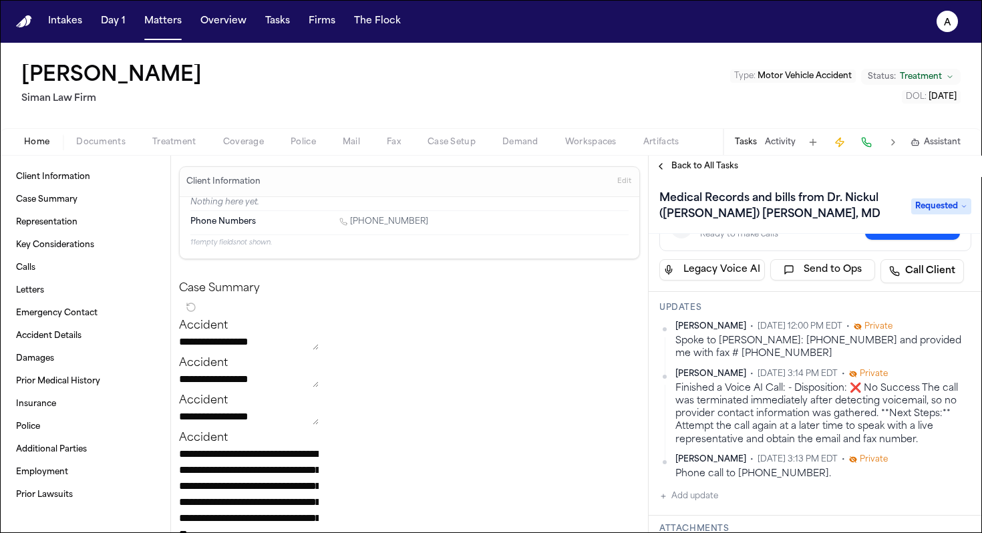
scroll to position [101, 0]
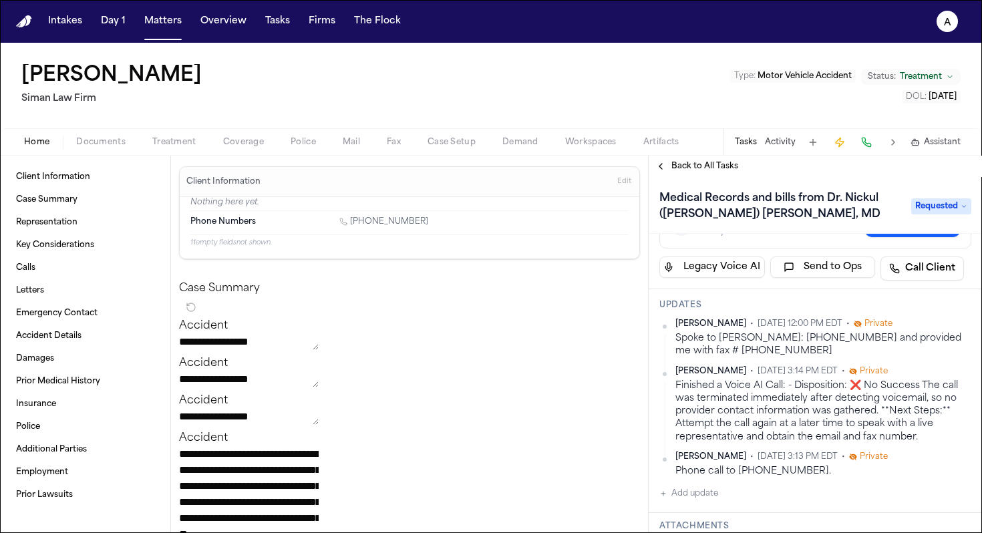
click at [694, 491] on button "Add update" at bounding box center [689, 494] width 59 height 16
click at [724, 505] on textarea "Add your update" at bounding box center [823, 504] width 285 height 27
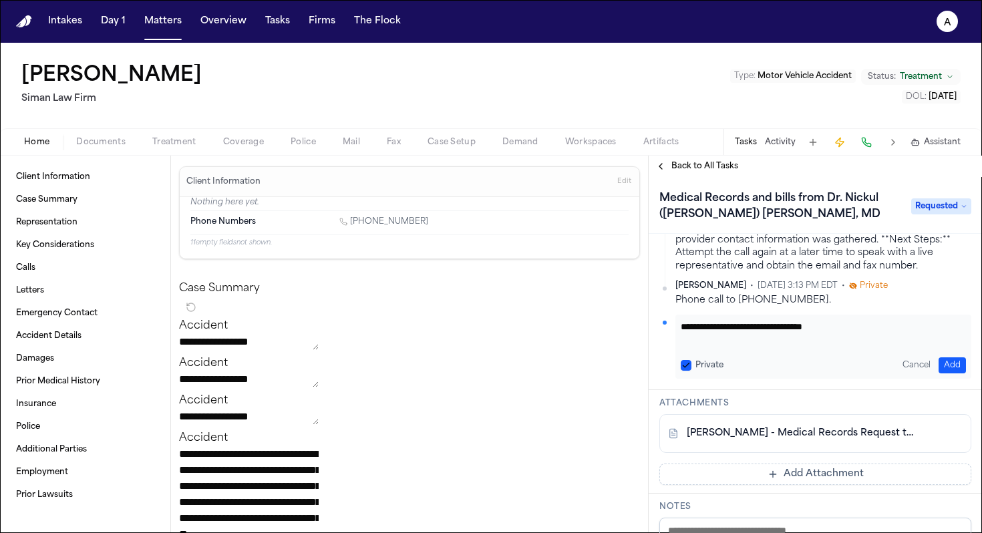
scroll to position [279, 0]
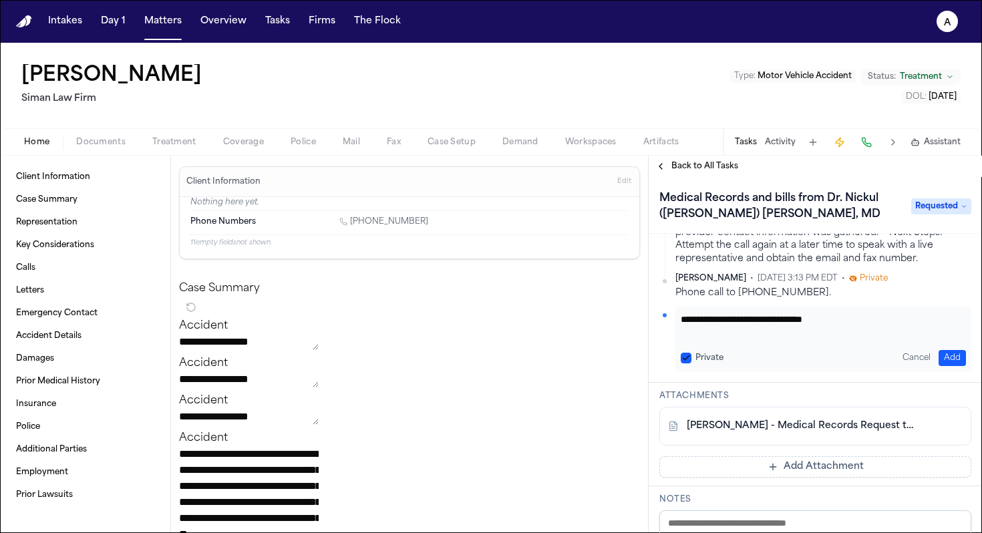
type textarea "**********"
click at [688, 355] on button "Private" at bounding box center [686, 358] width 11 height 11
click at [953, 364] on button "Add" at bounding box center [952, 358] width 27 height 16
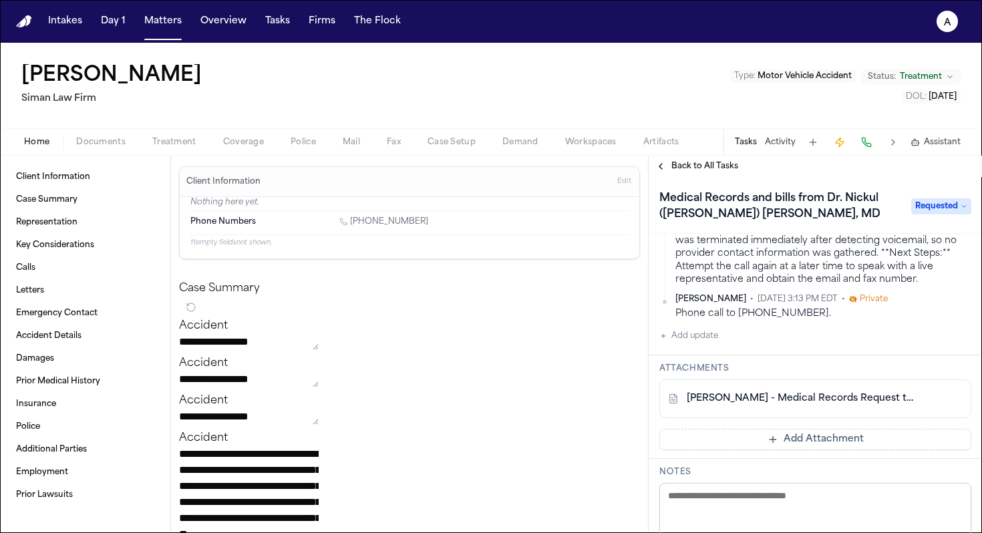
scroll to position [292, 0]
click at [761, 442] on button "Add Attachment" at bounding box center [816, 440] width 312 height 21
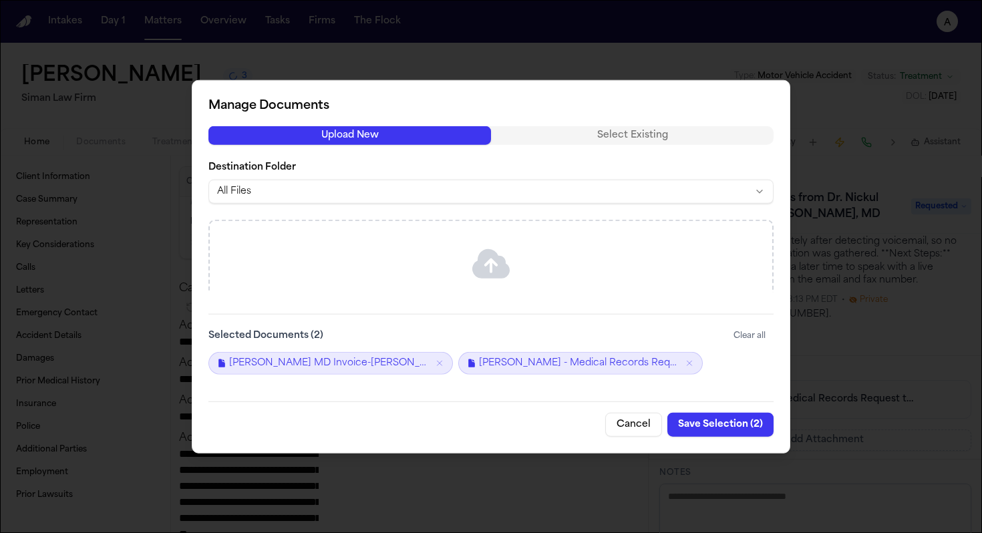
click at [721, 415] on button "Save Selection ( 2 )" at bounding box center [721, 424] width 106 height 24
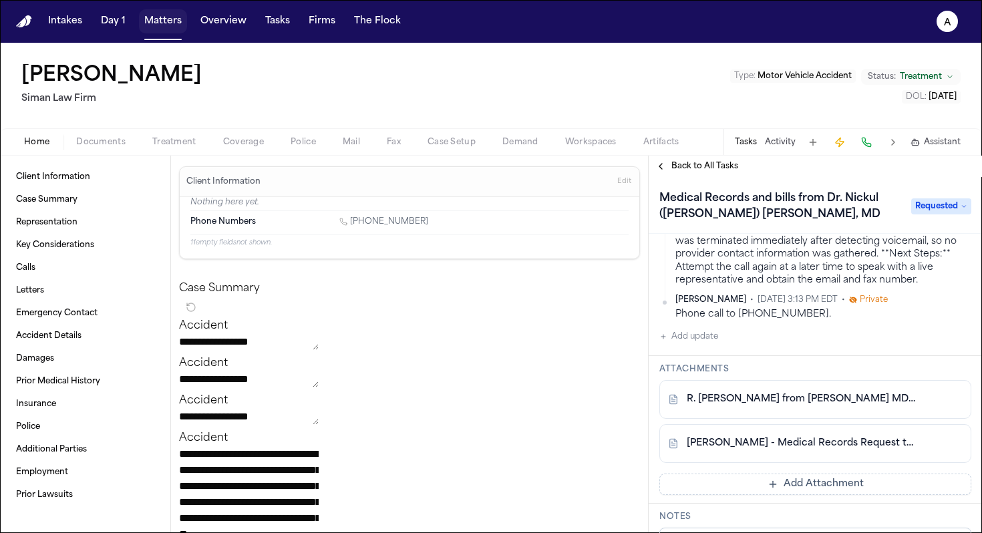
click at [172, 25] on button "Matters" at bounding box center [163, 21] width 48 height 24
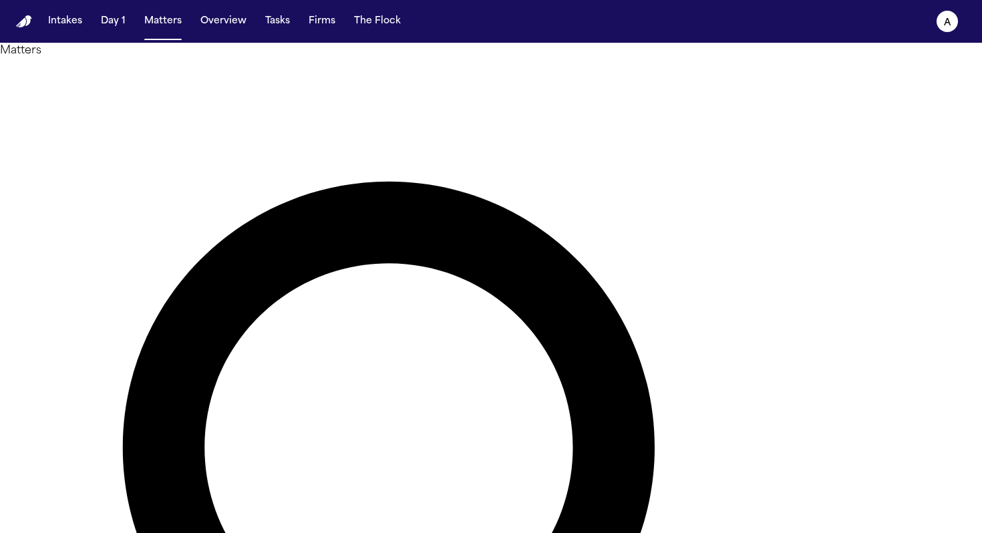
drag, startPoint x: 489, startPoint y: 76, endPoint x: 297, endPoint y: 86, distance: 191.4
drag, startPoint x: 476, startPoint y: 75, endPoint x: 295, endPoint y: 90, distance: 181.1
type input "*"
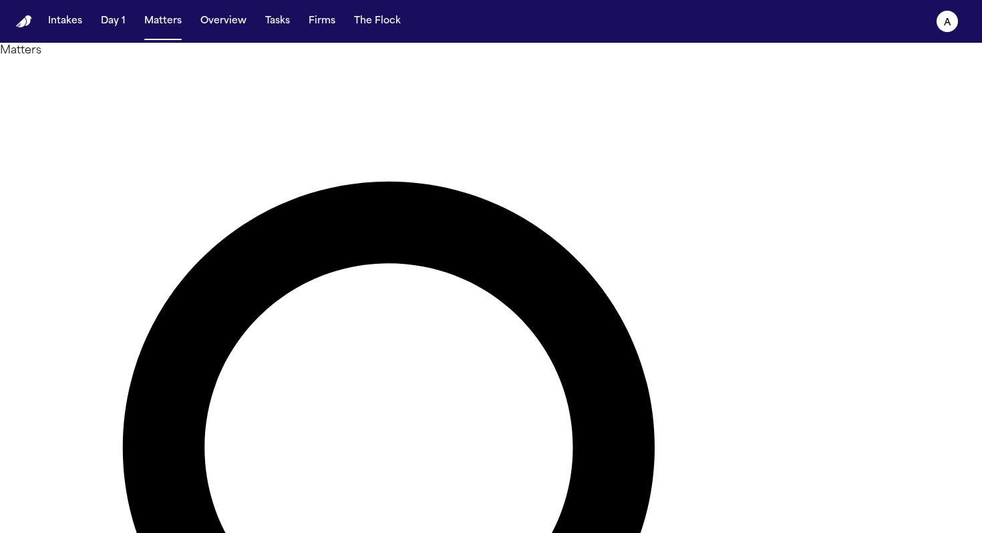
type input "********"
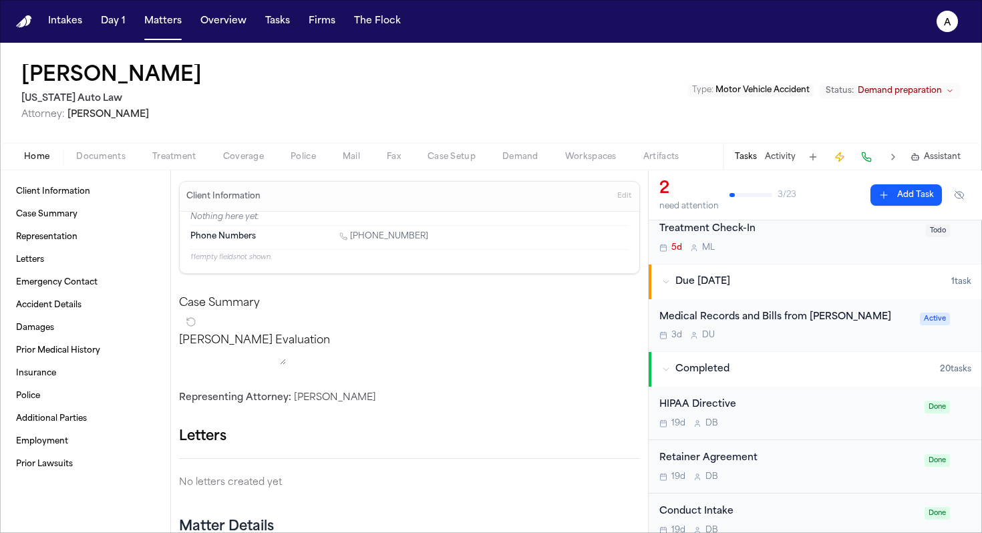
scroll to position [97, 0]
click at [812, 331] on div "3d D U" at bounding box center [786, 336] width 253 height 11
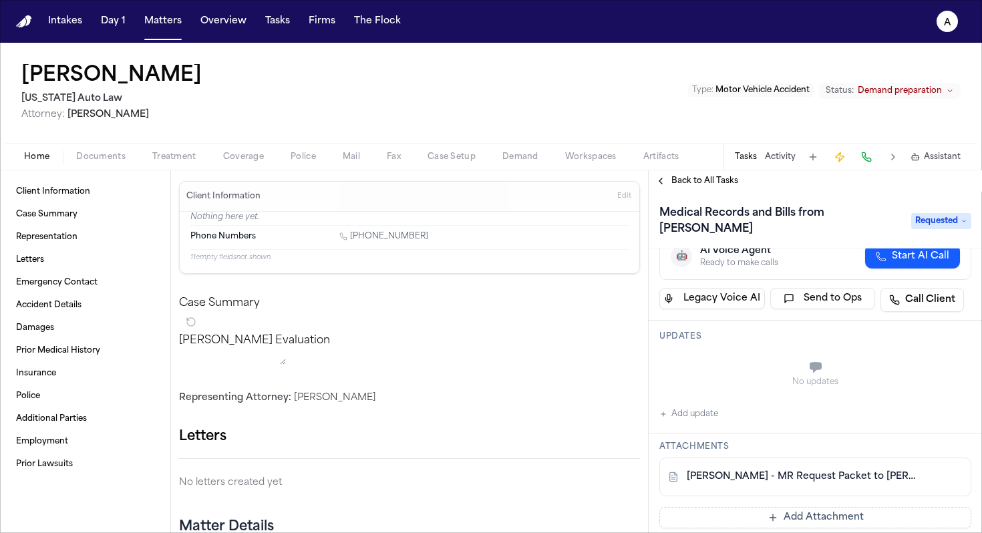
scroll to position [81, 0]
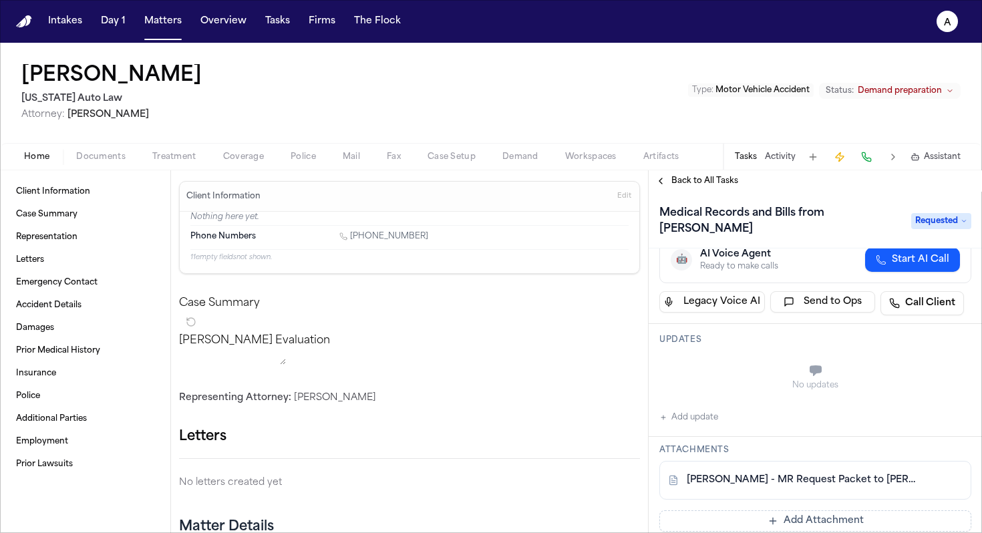
click at [940, 215] on span "Requested" at bounding box center [942, 221] width 60 height 16
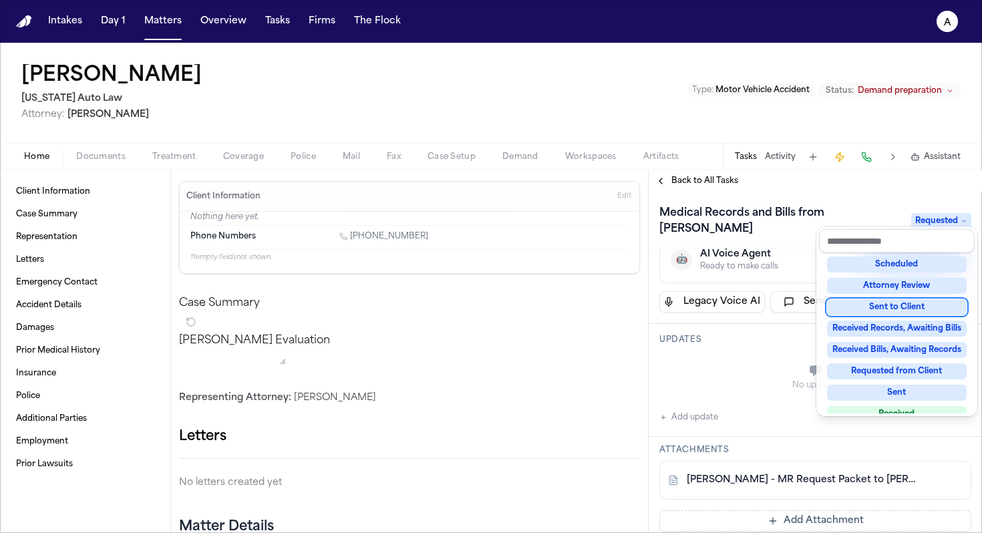
scroll to position [131, 0]
click at [936, 327] on div "Received Records, Awaiting Bills" at bounding box center [897, 328] width 140 height 16
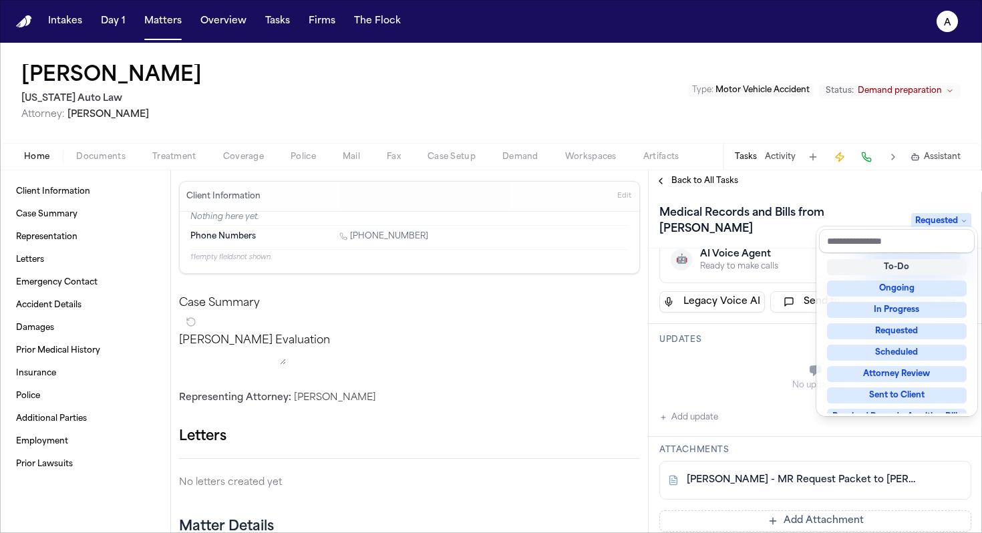
scroll to position [9, 0]
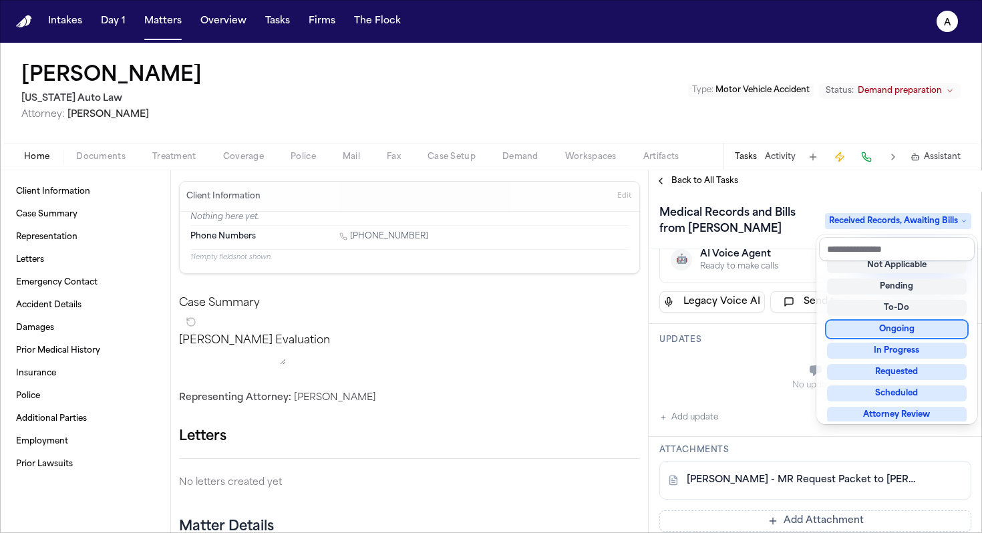
click at [110, 159] on div "[PERSON_NAME] [US_STATE] Auto Law Attorney: [PERSON_NAME] Type : Motor Vehicle …" at bounding box center [491, 288] width 982 height 491
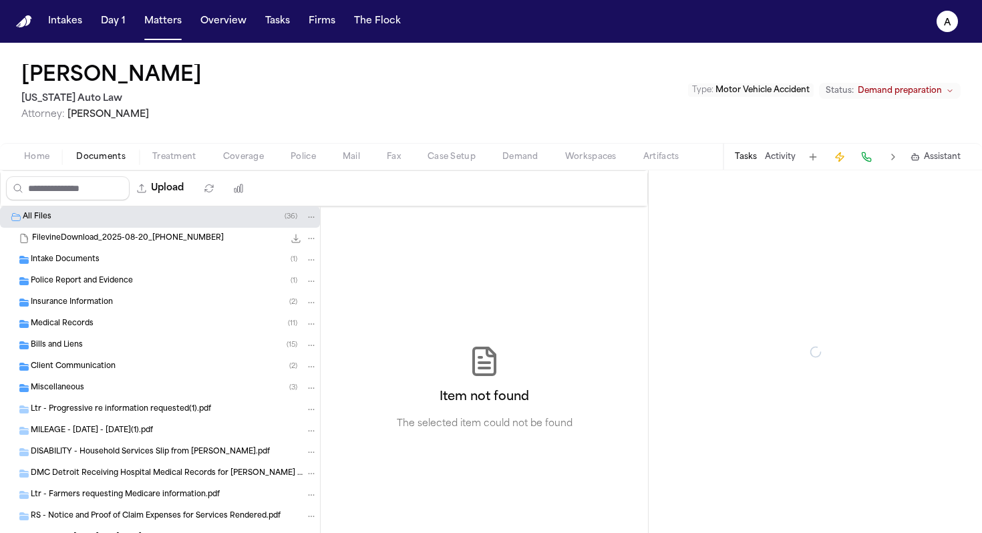
click at [105, 155] on span "Documents" at bounding box center [100, 157] width 49 height 11
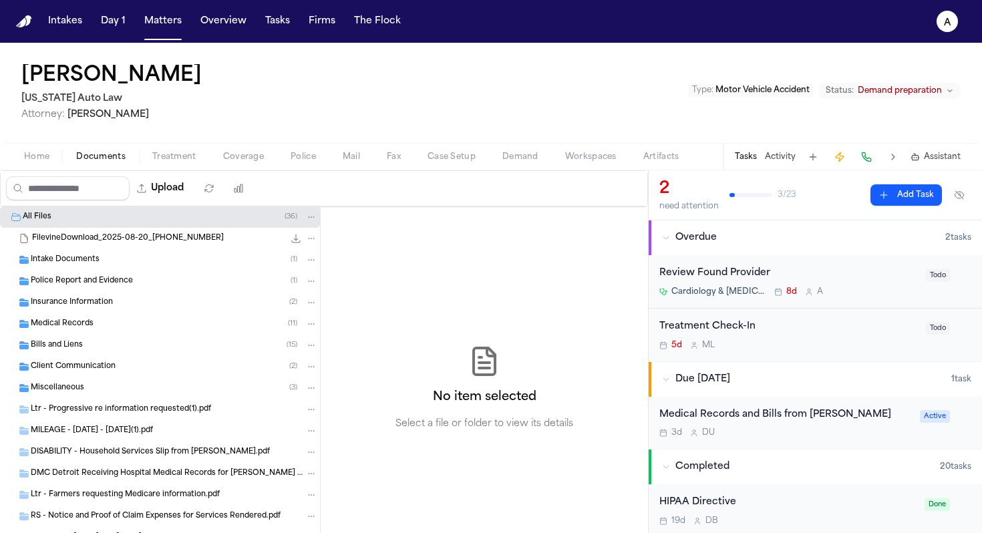
click at [836, 435] on div "3d D U" at bounding box center [786, 433] width 253 height 11
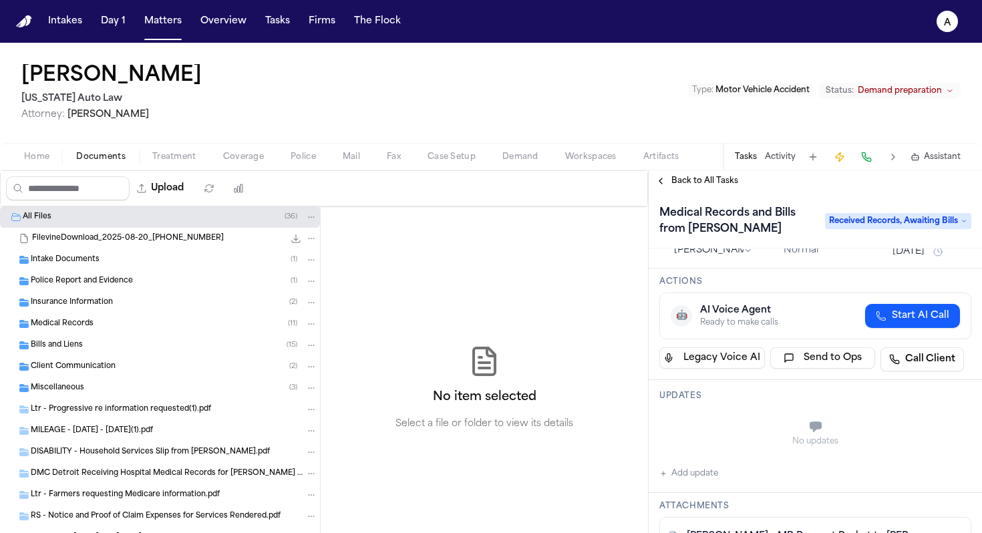
scroll to position [38, 0]
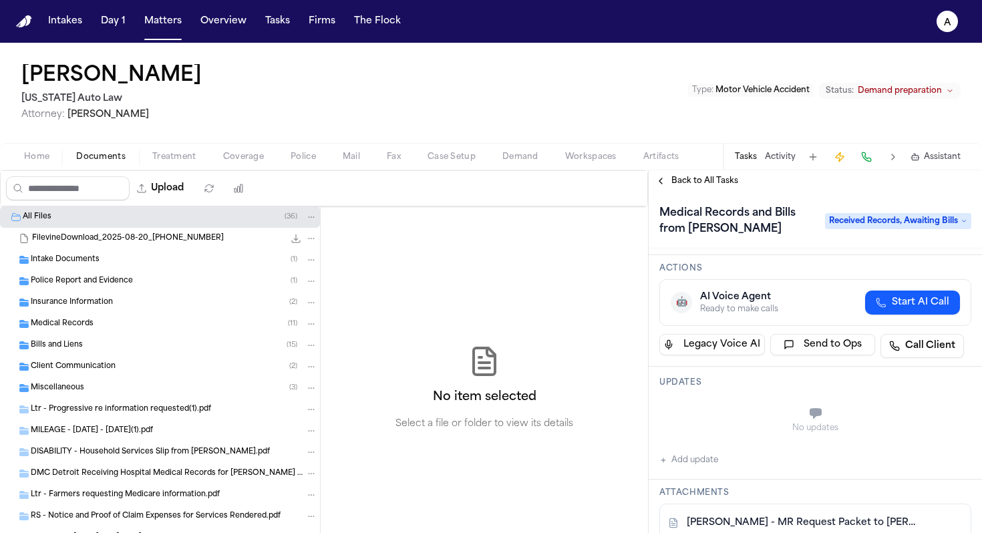
click at [694, 458] on button "Add update" at bounding box center [689, 460] width 59 height 16
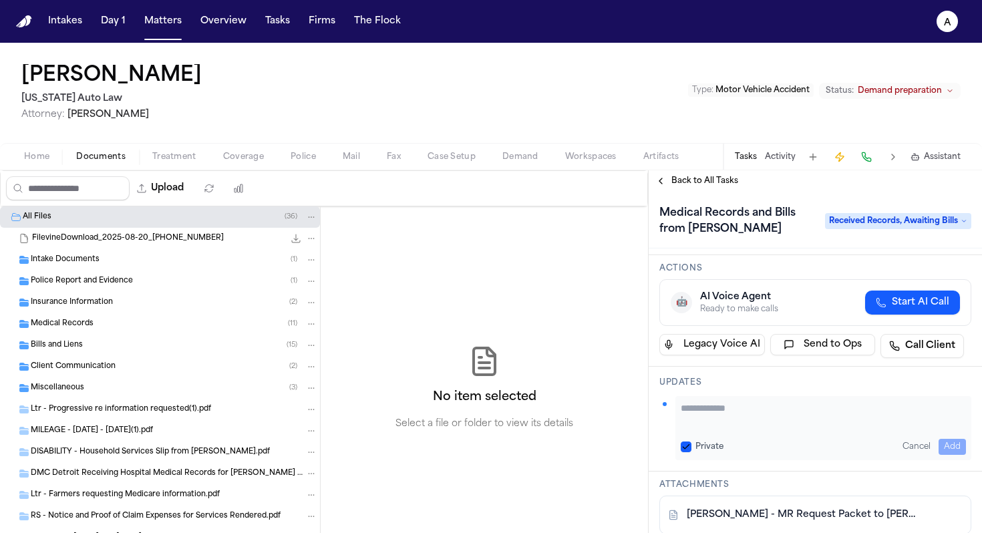
click at [734, 406] on textarea "Add your update" at bounding box center [823, 415] width 285 height 27
type textarea "**********"
click at [686, 444] on button "Private" at bounding box center [686, 447] width 11 height 11
click at [946, 443] on button "Add" at bounding box center [952, 447] width 27 height 16
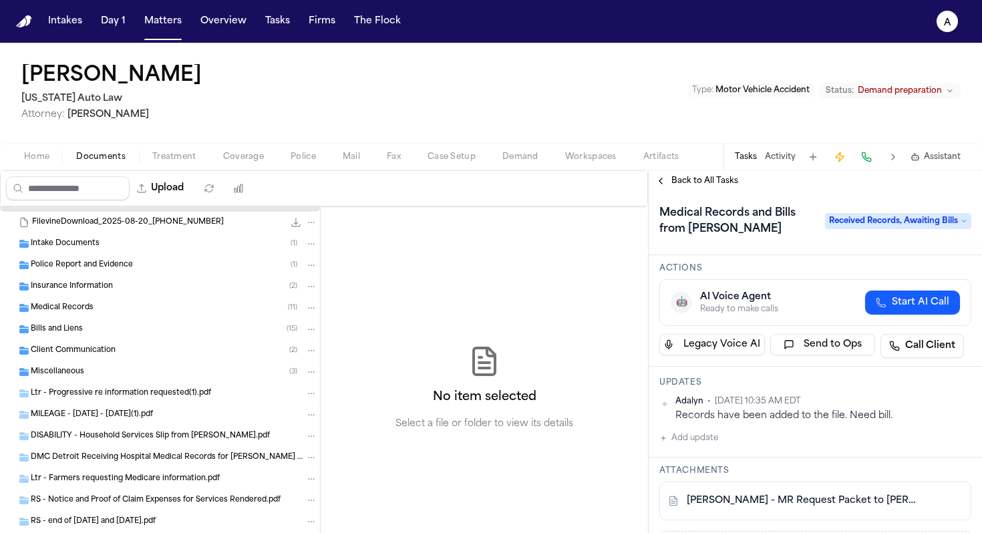
scroll to position [19, 0]
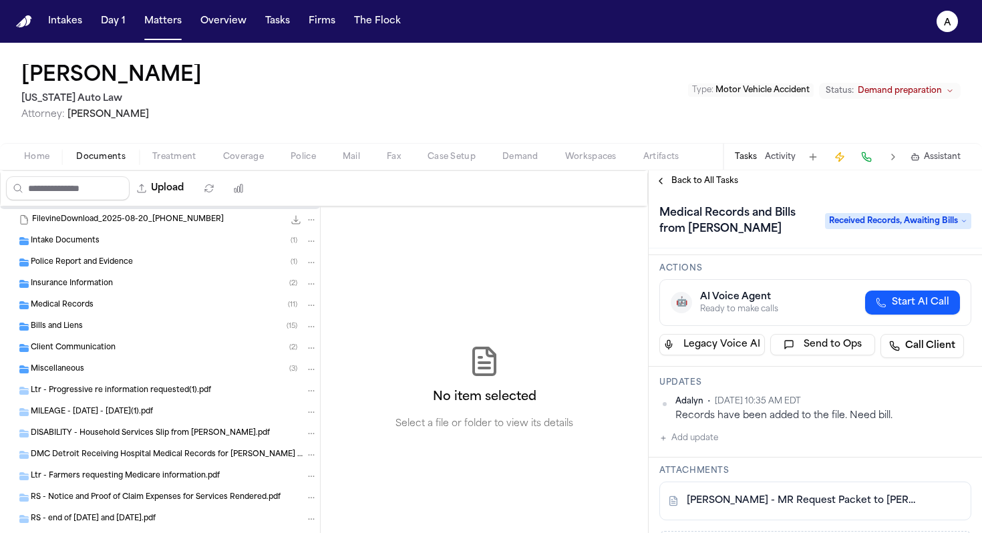
click at [158, 307] on div "Medical Records ( 11 )" at bounding box center [174, 305] width 287 height 12
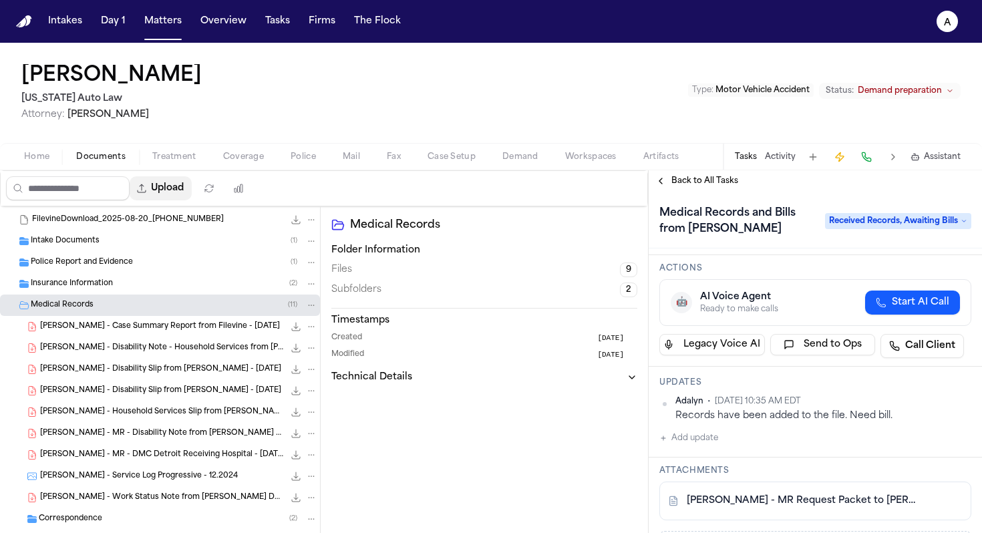
click at [181, 176] on div "Upload" at bounding box center [128, 188] width 255 height 35
click at [180, 190] on button "Upload" at bounding box center [161, 188] width 62 height 24
select select "**********"
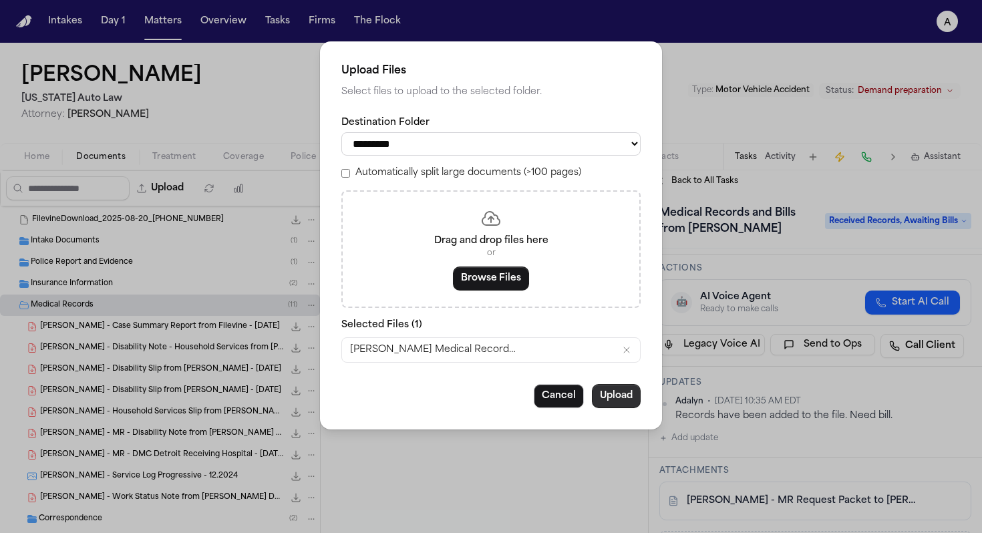
click at [616, 404] on button "Upload" at bounding box center [616, 396] width 49 height 24
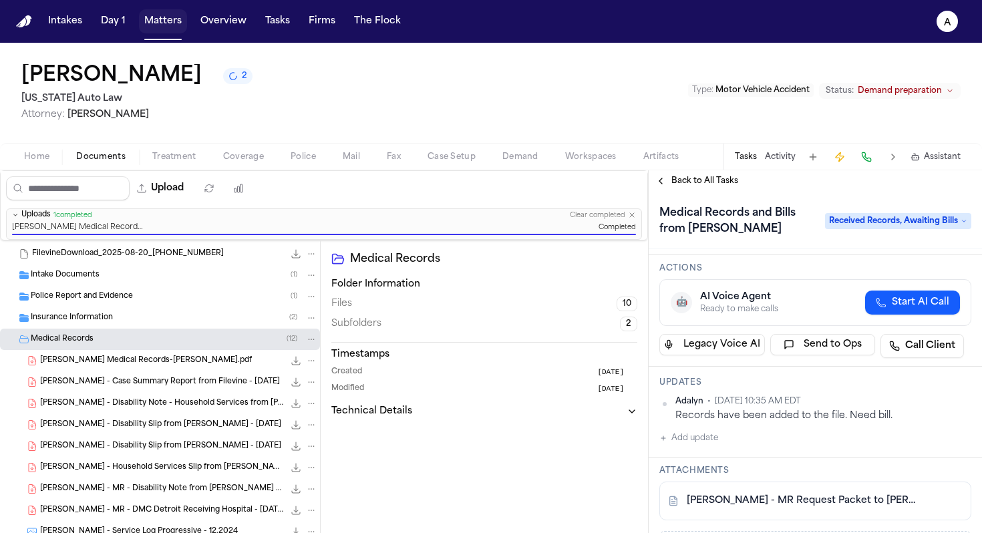
click at [174, 21] on button "Matters" at bounding box center [163, 21] width 48 height 24
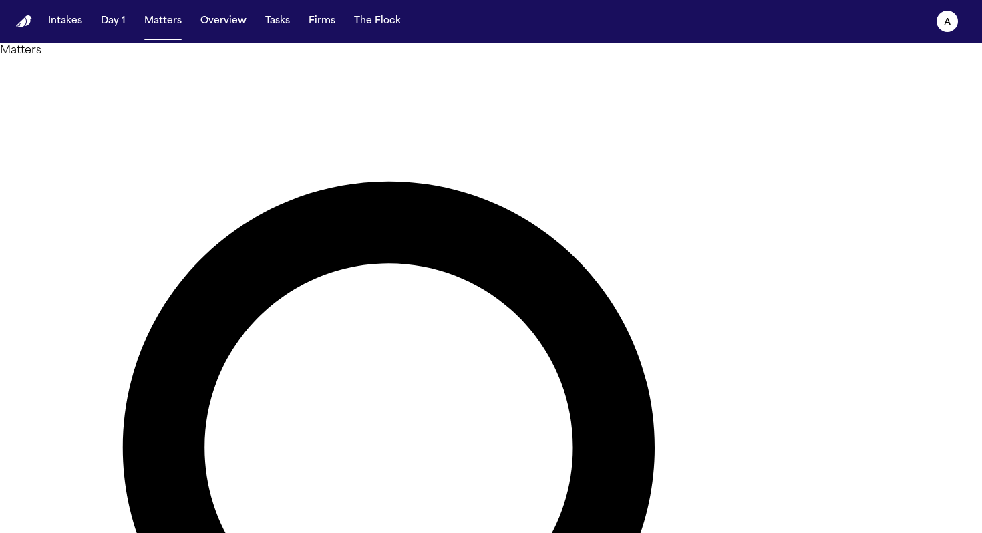
drag, startPoint x: 475, startPoint y: 75, endPoint x: 346, endPoint y: 68, distance: 128.5
type input "*****"
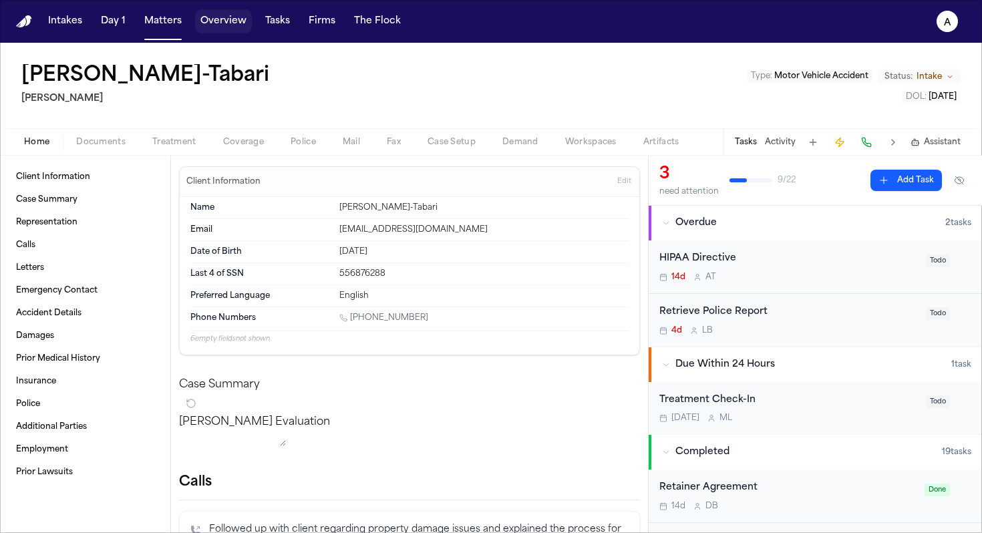
click at [221, 19] on button "Overview" at bounding box center [223, 21] width 57 height 24
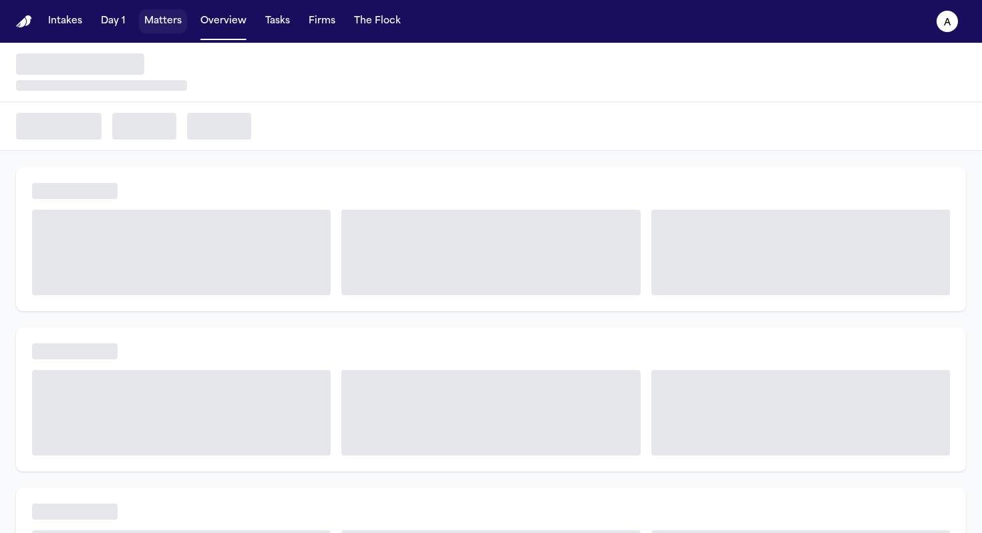
click at [176, 17] on button "Matters" at bounding box center [163, 21] width 48 height 24
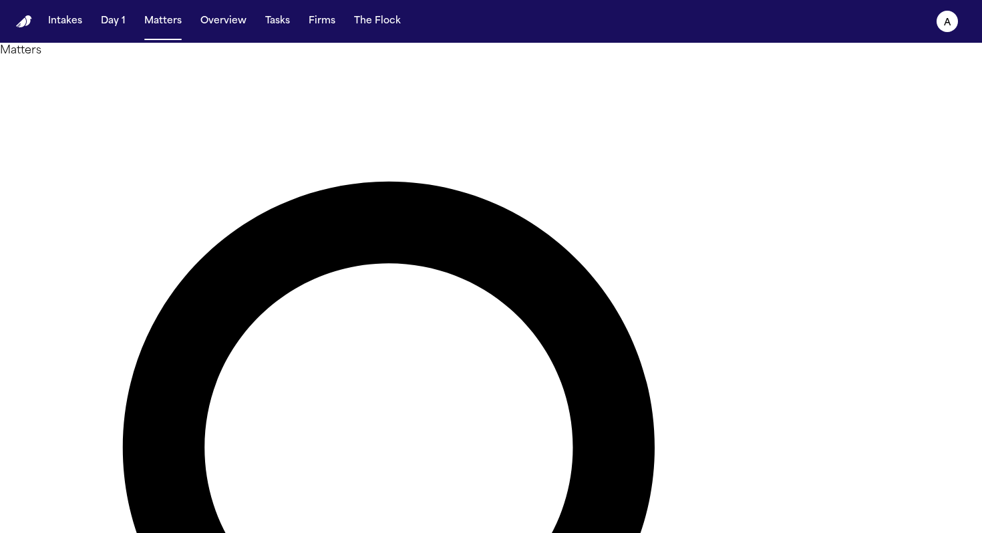
drag, startPoint x: 456, startPoint y: 69, endPoint x: 279, endPoint y: 65, distance: 176.5
type input "*****"
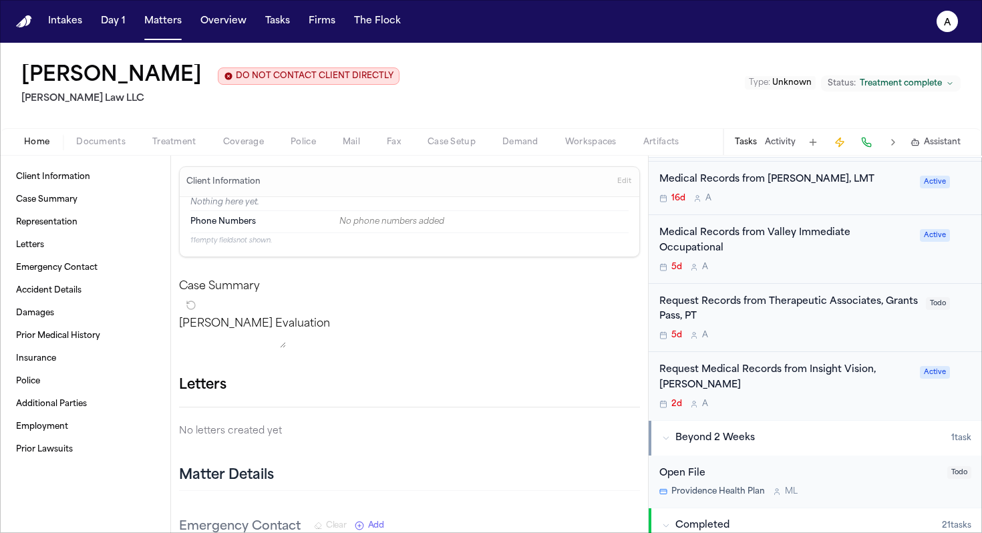
scroll to position [378, 0]
click at [841, 399] on div "2d A" at bounding box center [786, 402] width 253 height 11
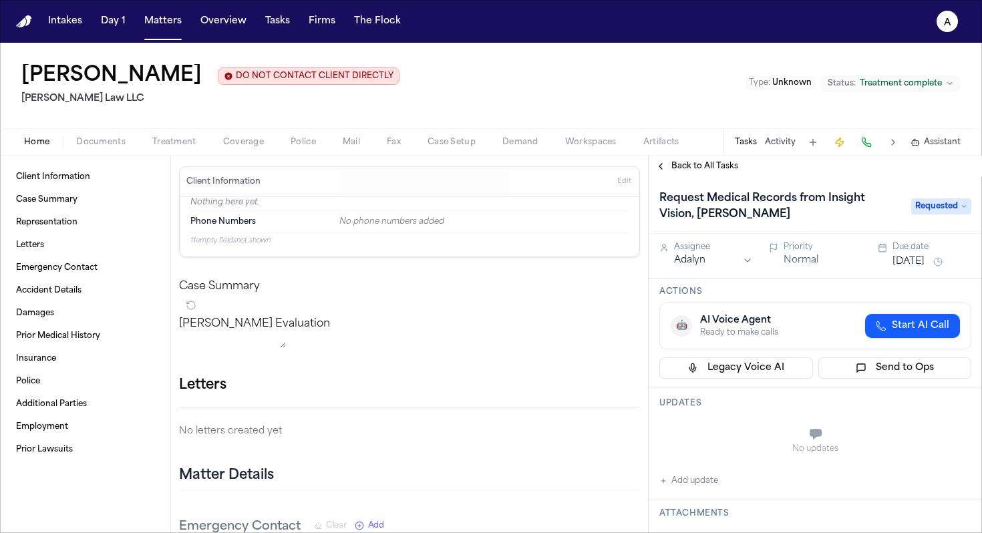
scroll to position [2, 0]
click at [939, 203] on span "Requested" at bounding box center [942, 206] width 60 height 16
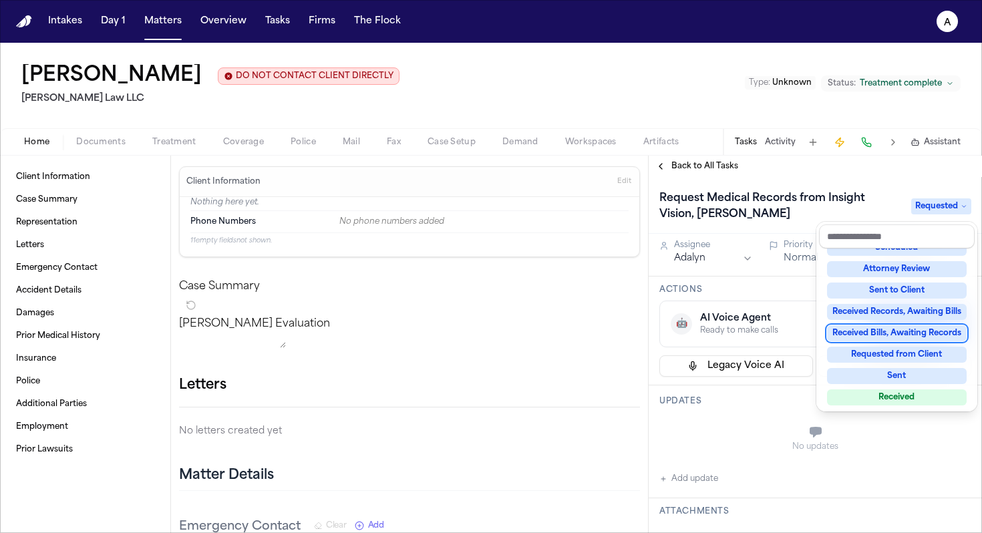
scroll to position [209, 0]
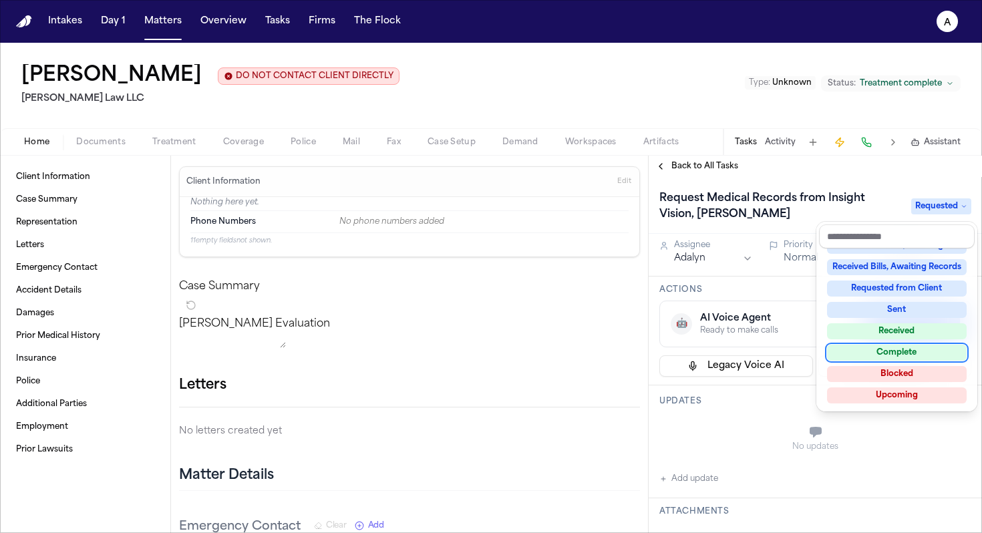
click at [913, 352] on div "Complete" at bounding box center [897, 353] width 140 height 16
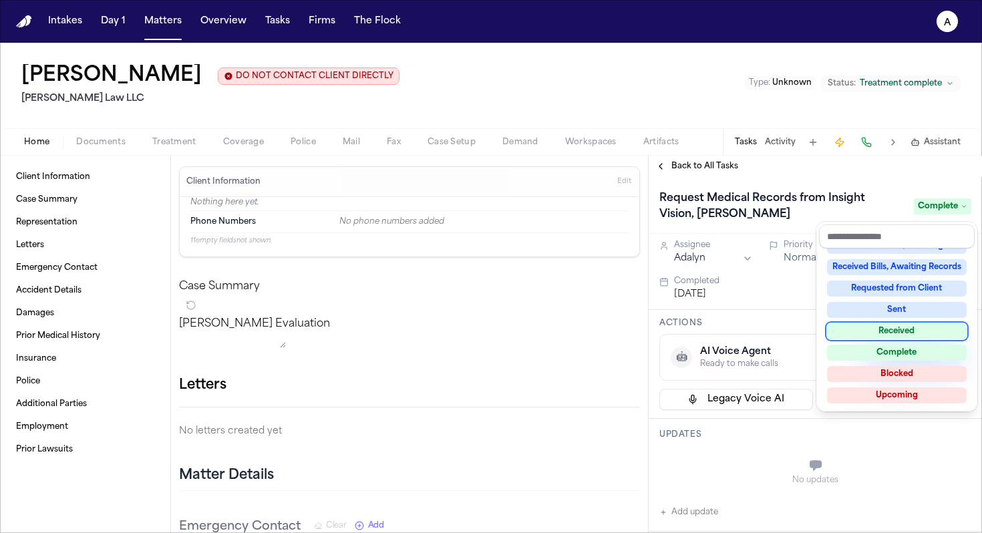
click at [910, 332] on div "Received" at bounding box center [897, 331] width 140 height 16
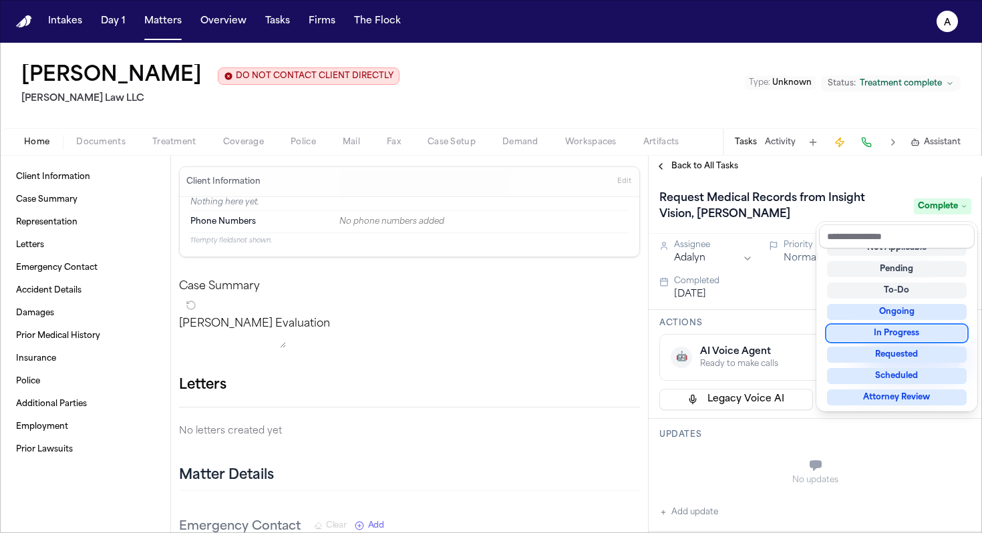
scroll to position [5, 0]
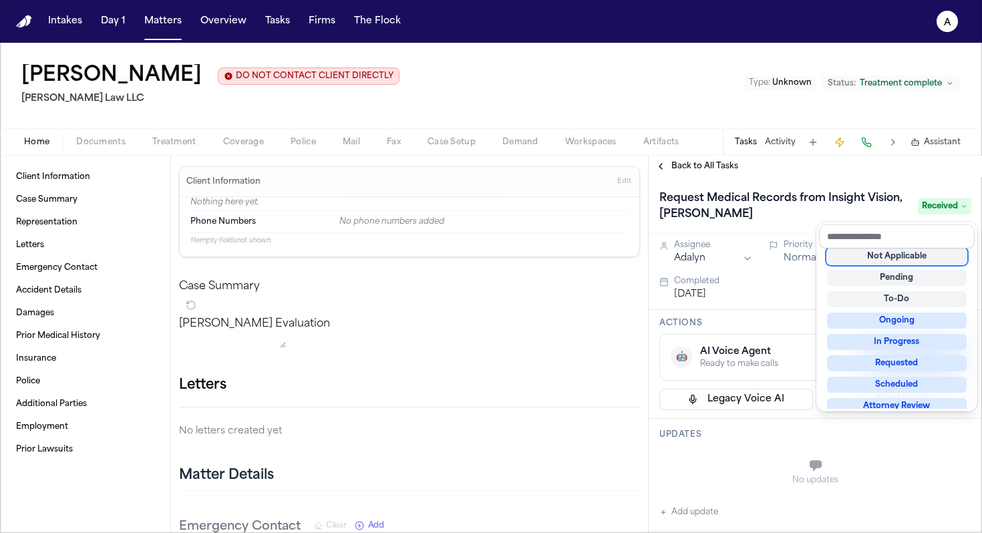
click at [881, 180] on div "Request Medical Records from Insight Vision, [PERSON_NAME] Received" at bounding box center [815, 205] width 333 height 57
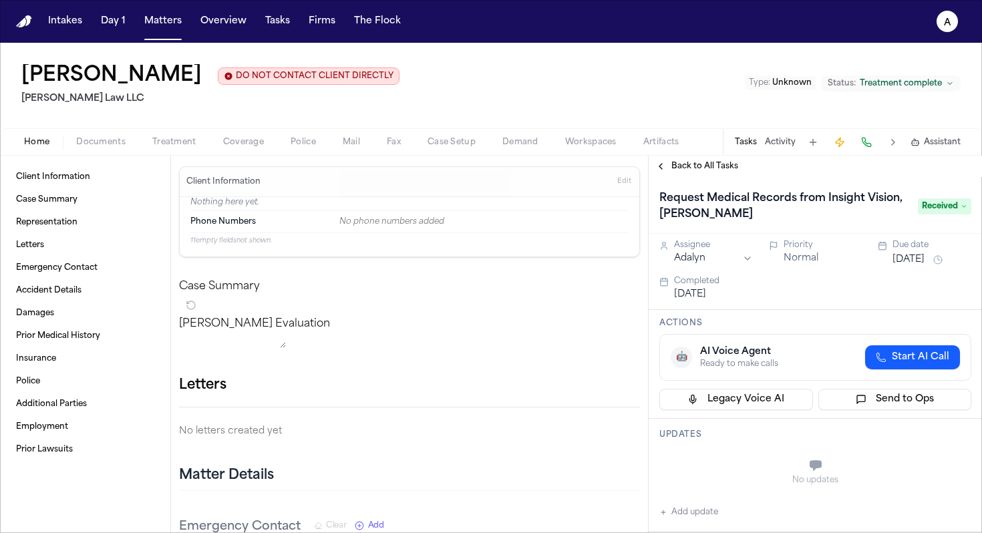
click at [120, 138] on span "Documents" at bounding box center [100, 142] width 49 height 11
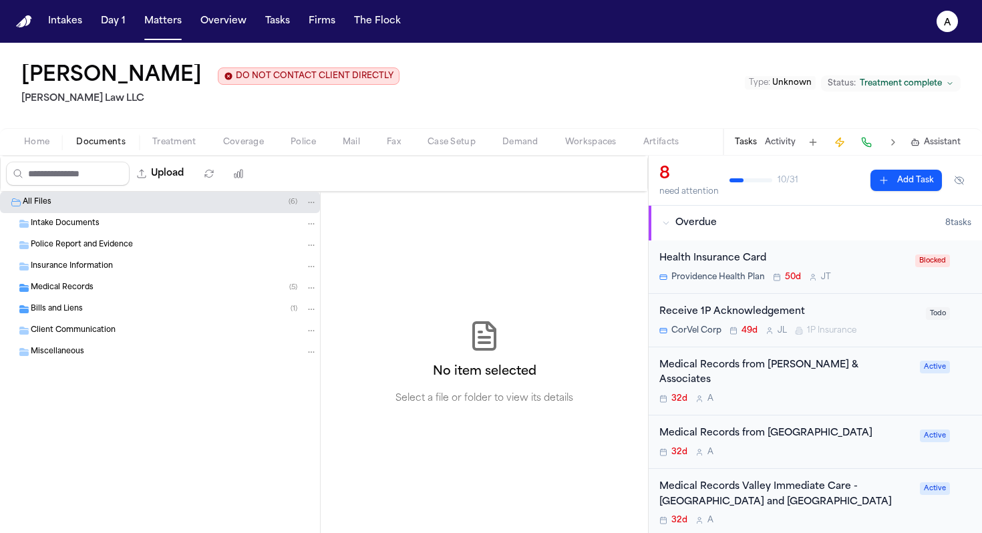
click at [209, 287] on div "Medical Records ( 5 )" at bounding box center [174, 288] width 287 height 12
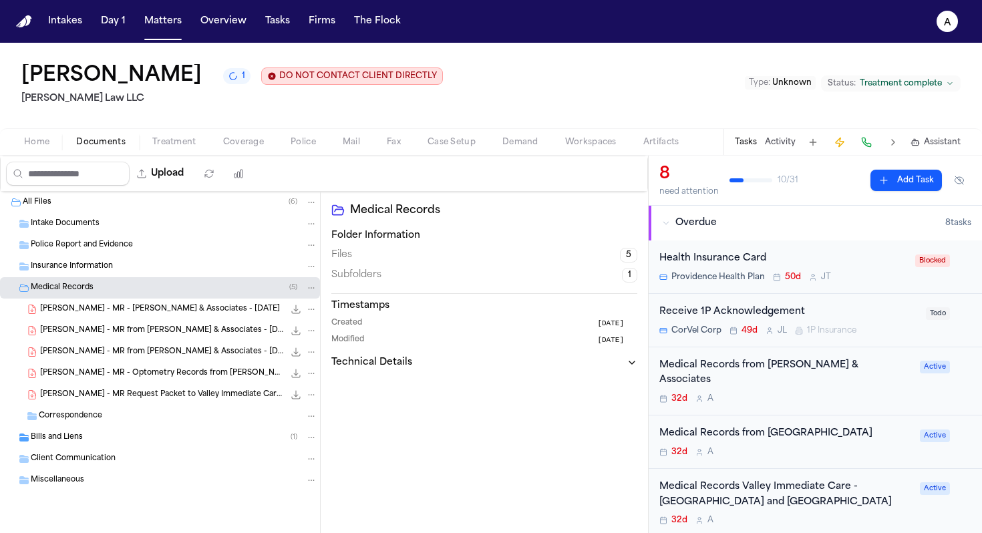
click at [168, 438] on div "Bills and Liens ( 1 )" at bounding box center [174, 438] width 287 height 12
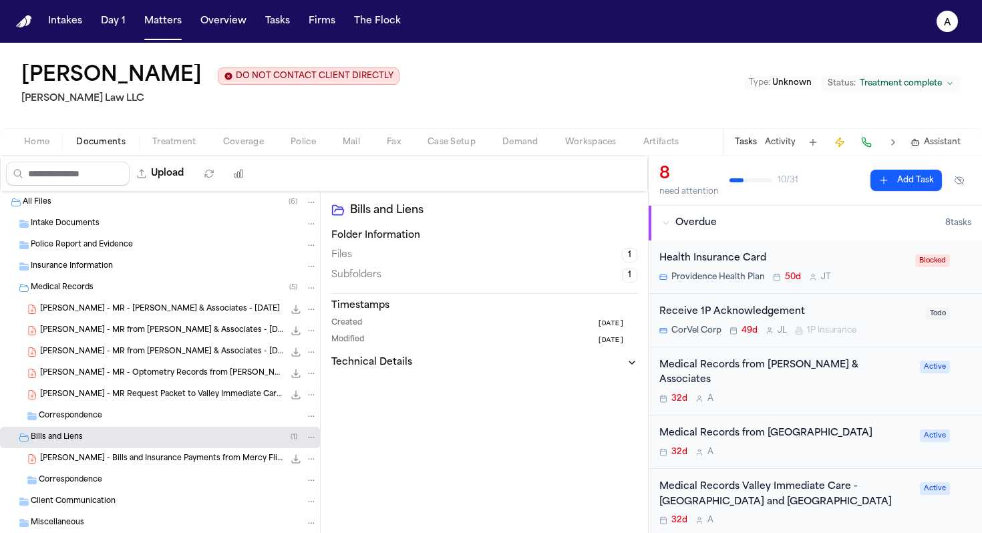
click at [184, 175] on button "Upload" at bounding box center [161, 174] width 62 height 24
select select "**********"
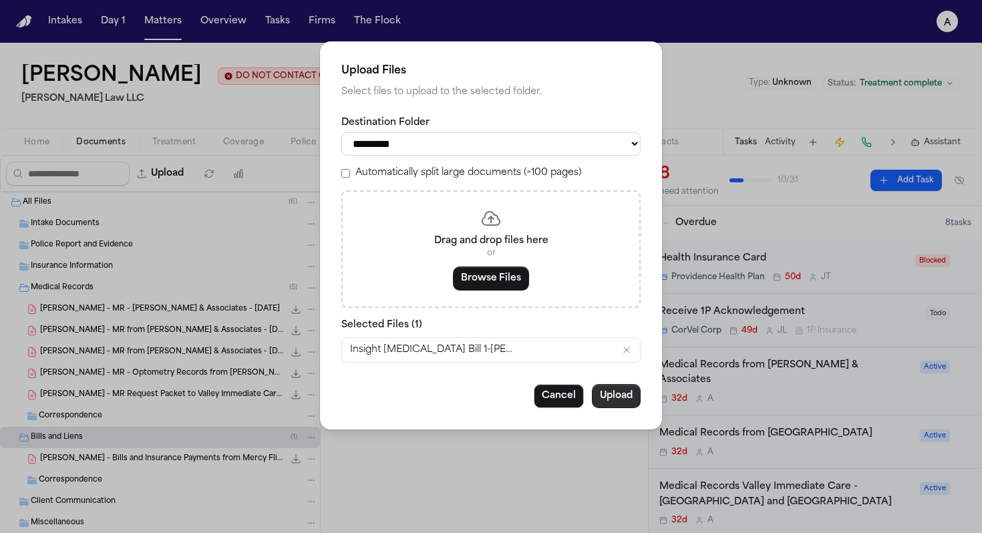
click at [624, 408] on button "Upload" at bounding box center [616, 396] width 49 height 24
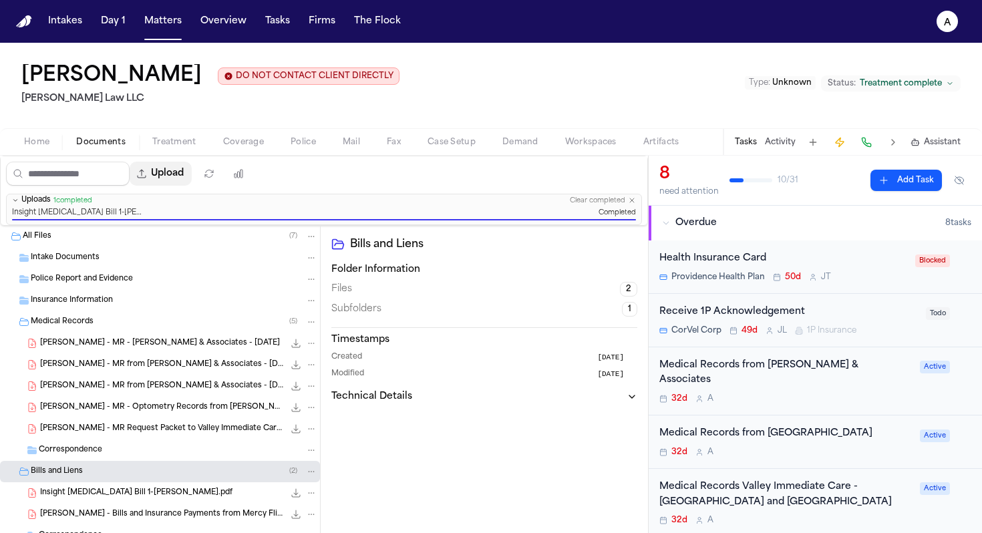
click at [182, 176] on button "Upload" at bounding box center [161, 174] width 62 height 24
select select "**********"
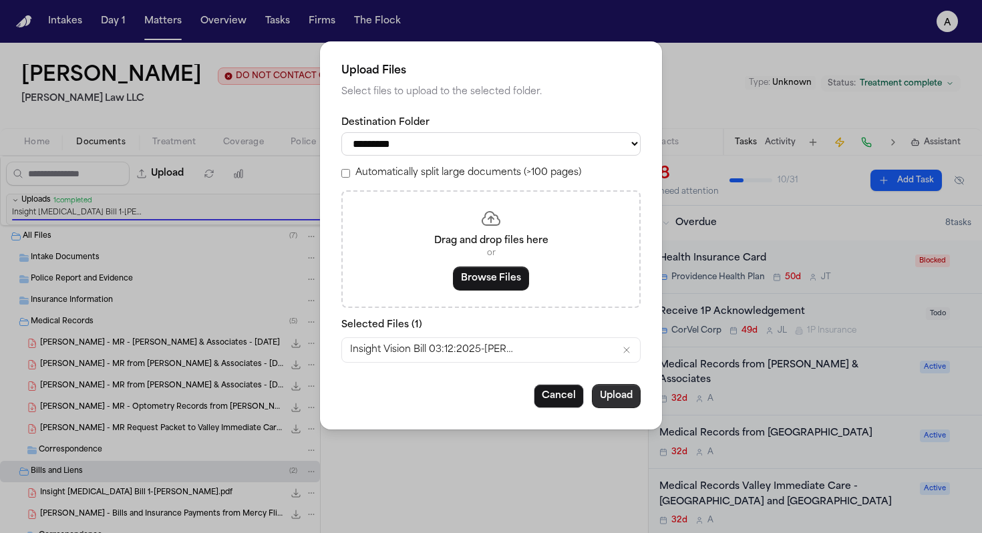
click at [622, 400] on button "Upload" at bounding box center [616, 396] width 49 height 24
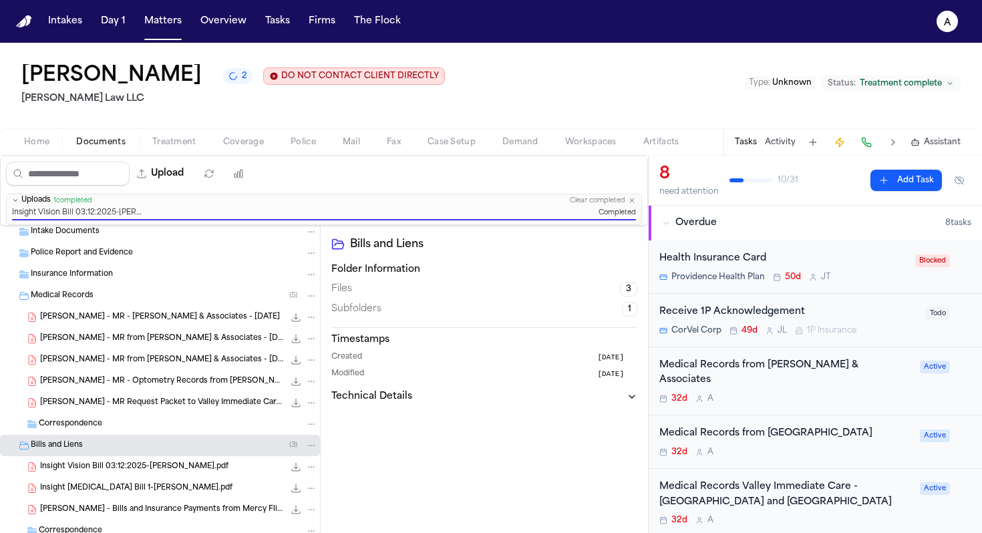
scroll to position [29, 0]
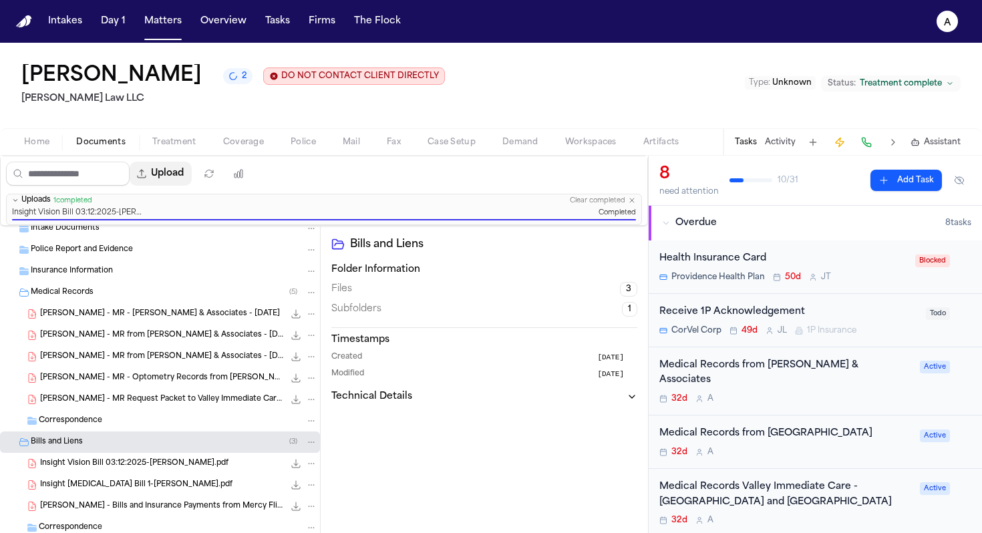
click at [183, 172] on button "Upload" at bounding box center [161, 174] width 62 height 24
select select "**********"
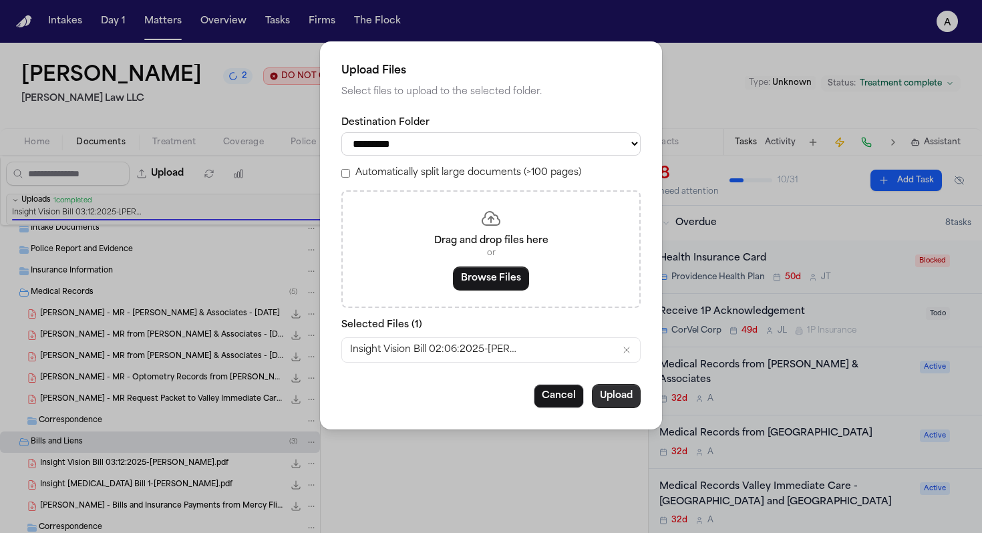
click at [621, 400] on button "Upload" at bounding box center [616, 396] width 49 height 24
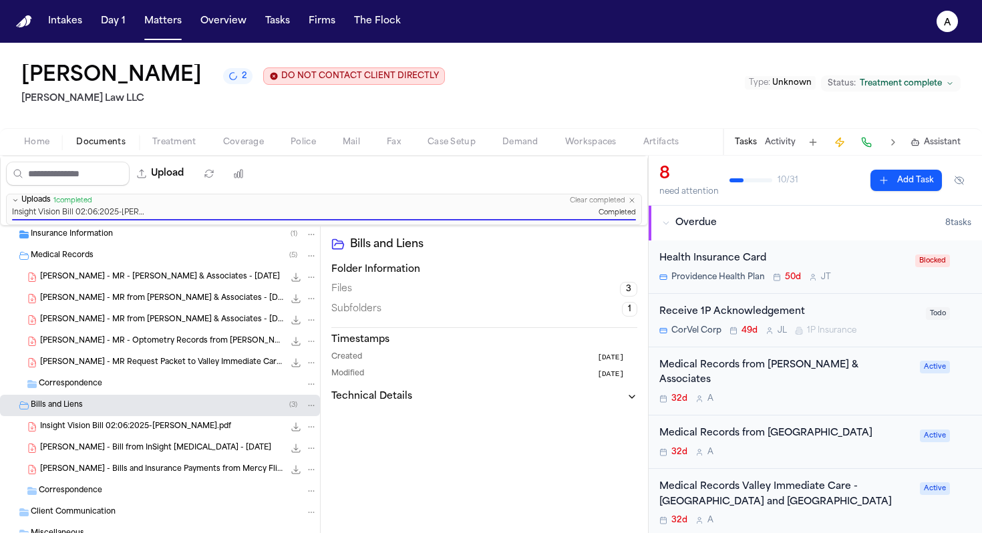
scroll to position [76, 0]
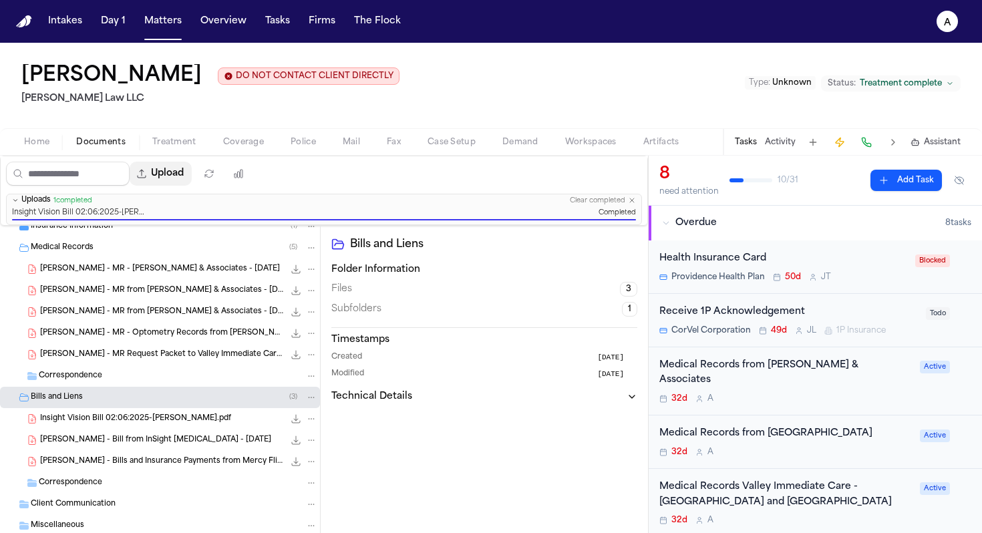
click at [179, 172] on button "Upload" at bounding box center [161, 174] width 62 height 24
select select "**********"
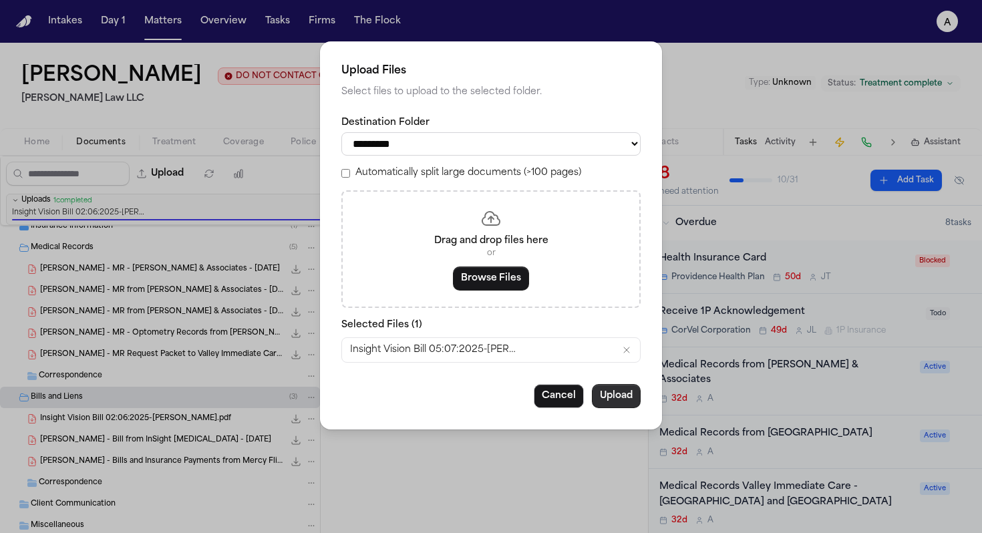
click at [620, 404] on button "Upload" at bounding box center [616, 396] width 49 height 24
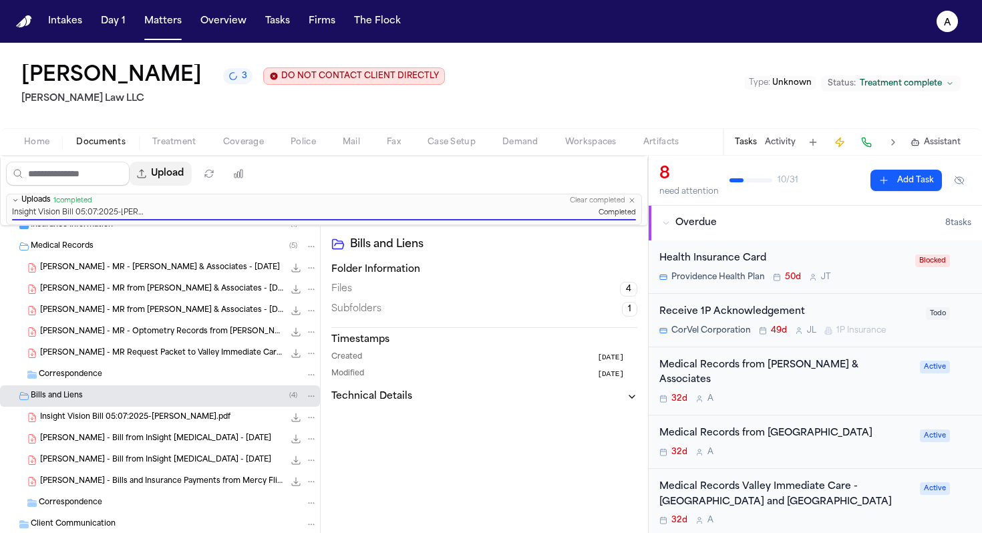
click at [179, 176] on button "Upload" at bounding box center [161, 174] width 62 height 24
select select "**********"
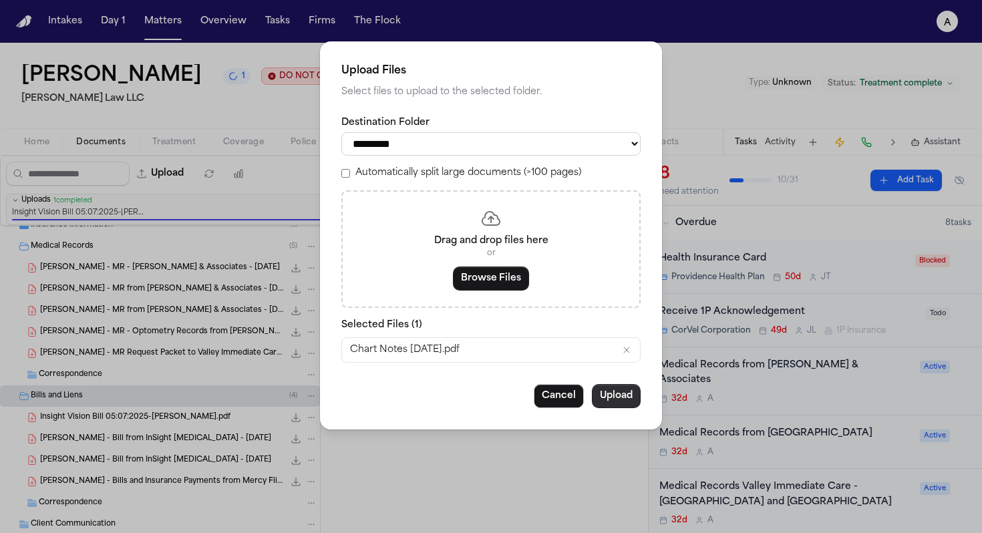
click at [623, 402] on button "Upload" at bounding box center [616, 396] width 49 height 24
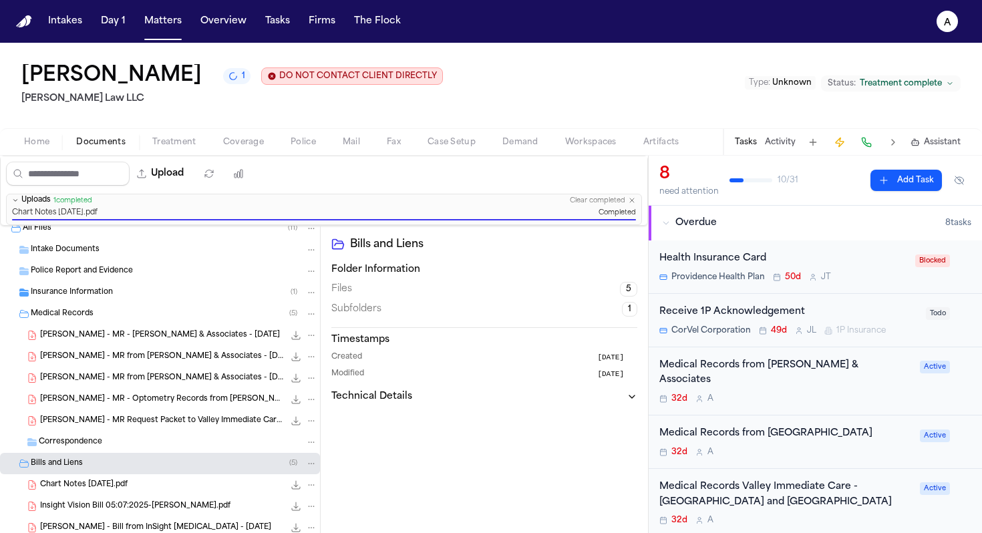
scroll to position [0, 0]
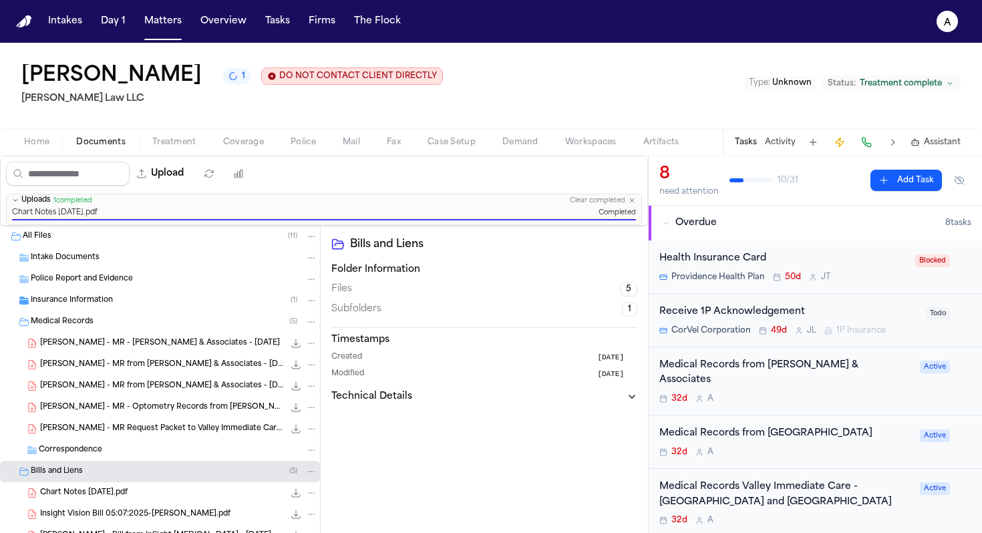
click at [237, 327] on div "Medical Records ( 5 )" at bounding box center [174, 322] width 287 height 12
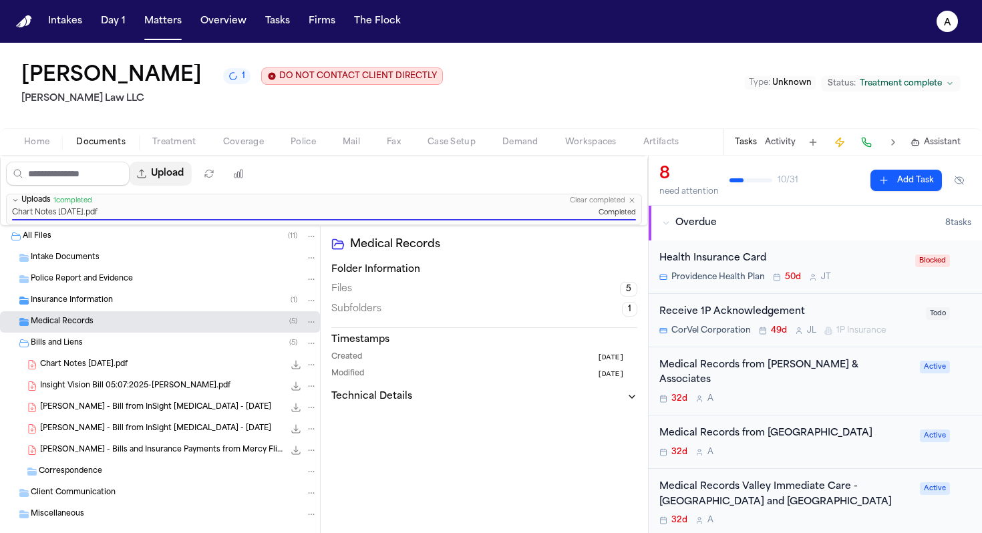
click at [181, 172] on button "Upload" at bounding box center [161, 174] width 62 height 24
select select "**********"
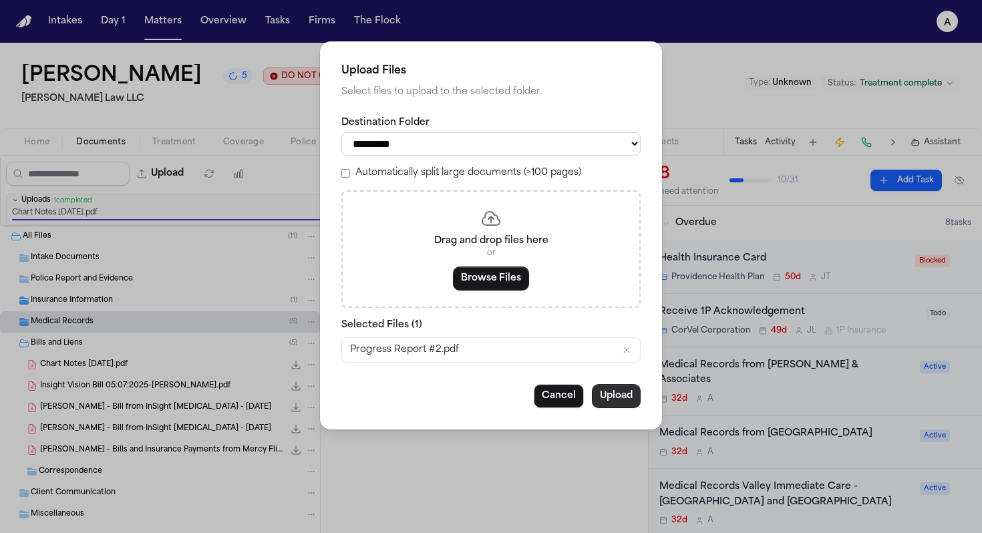
click at [615, 401] on button "Upload" at bounding box center [616, 396] width 49 height 24
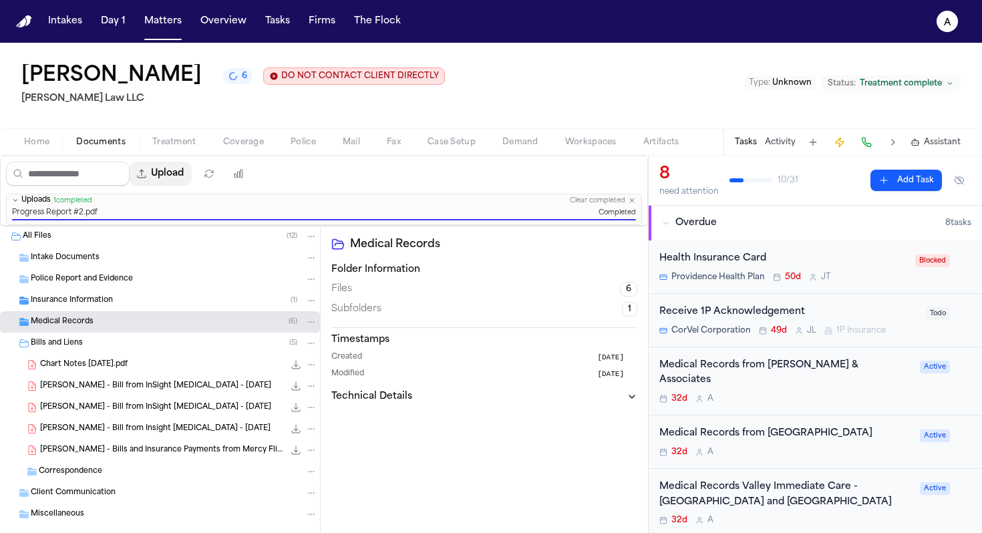
click at [181, 174] on button "Upload" at bounding box center [161, 174] width 62 height 24
select select "**********"
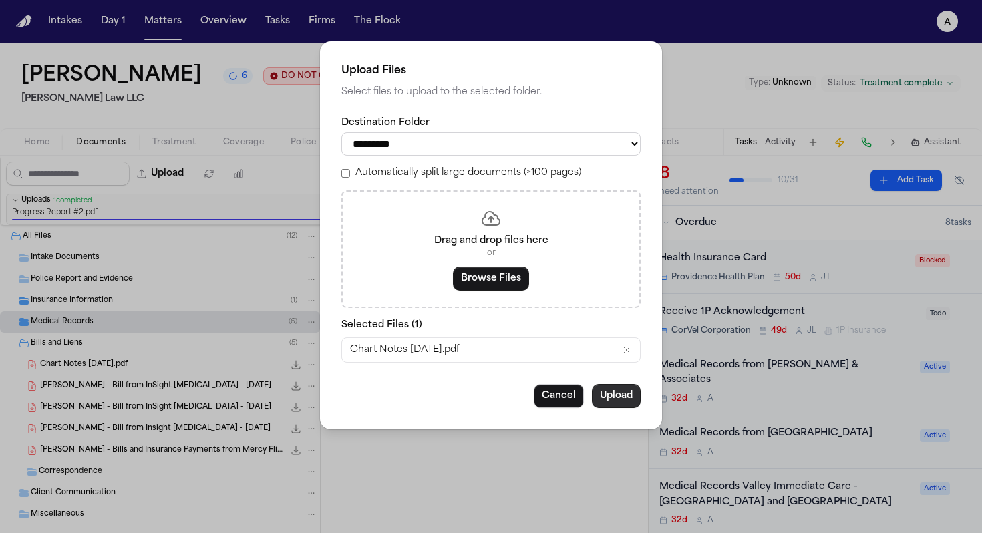
click at [626, 405] on button "Upload" at bounding box center [616, 396] width 49 height 24
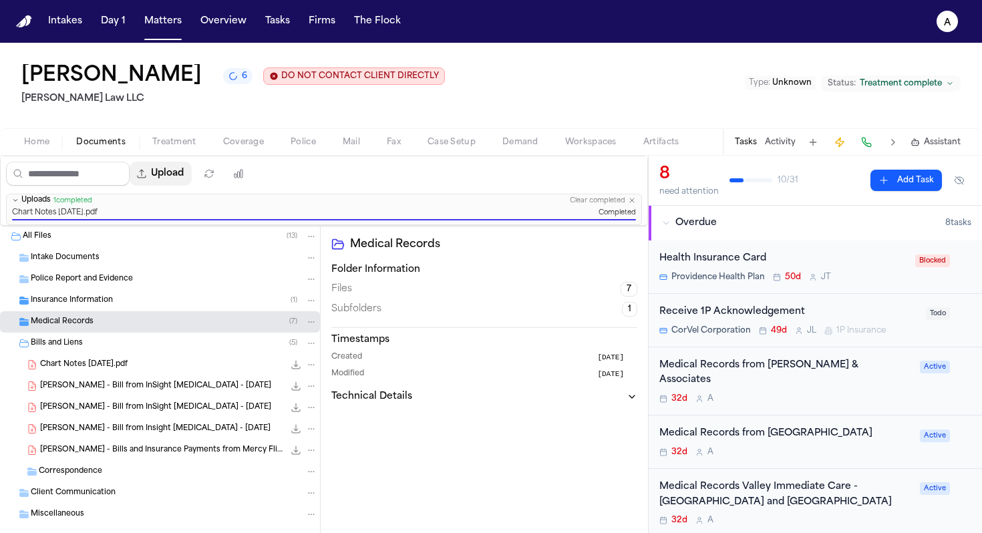
click at [184, 174] on button "Upload" at bounding box center [161, 174] width 62 height 24
select select "**********"
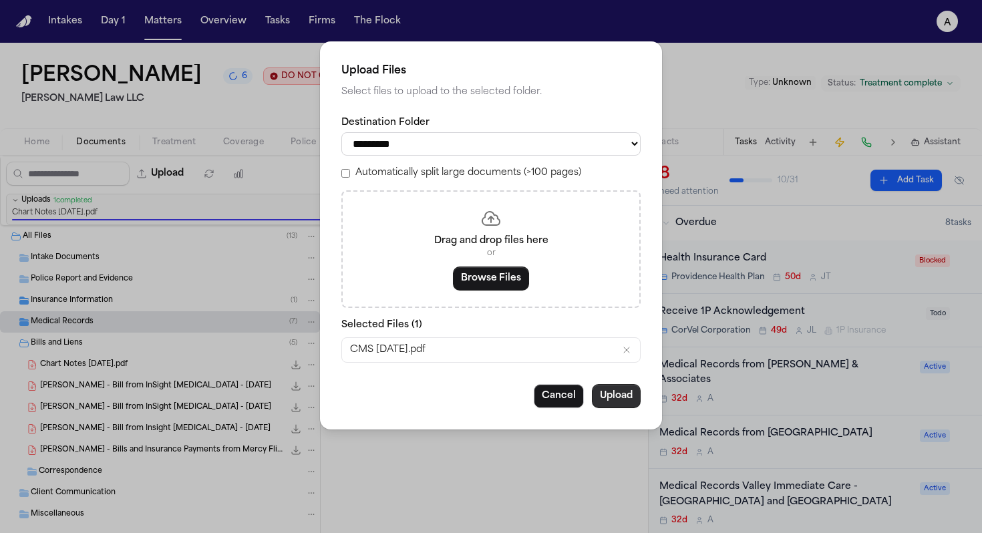
click at [618, 401] on button "Upload" at bounding box center [616, 396] width 49 height 24
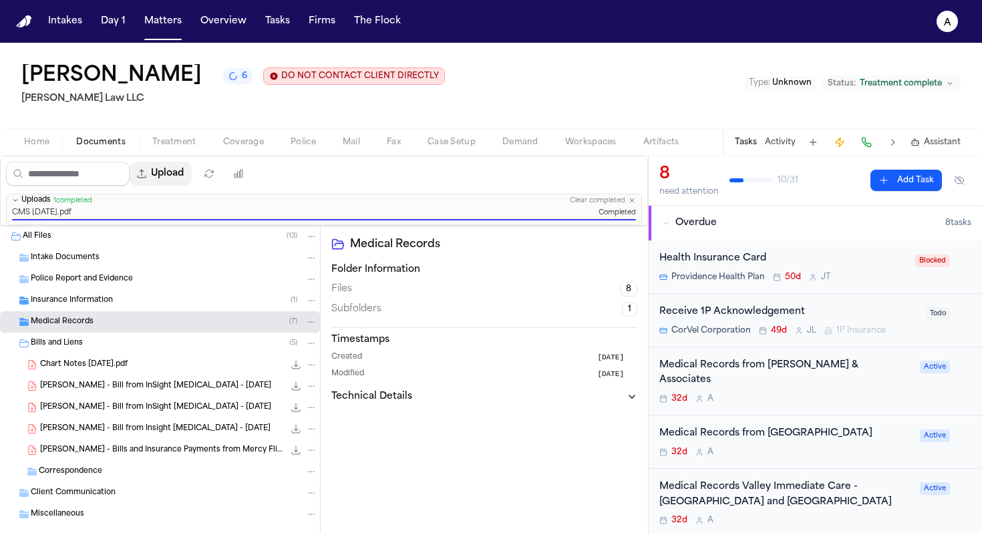
click at [185, 178] on button "Upload" at bounding box center [161, 174] width 62 height 24
select select "**********"
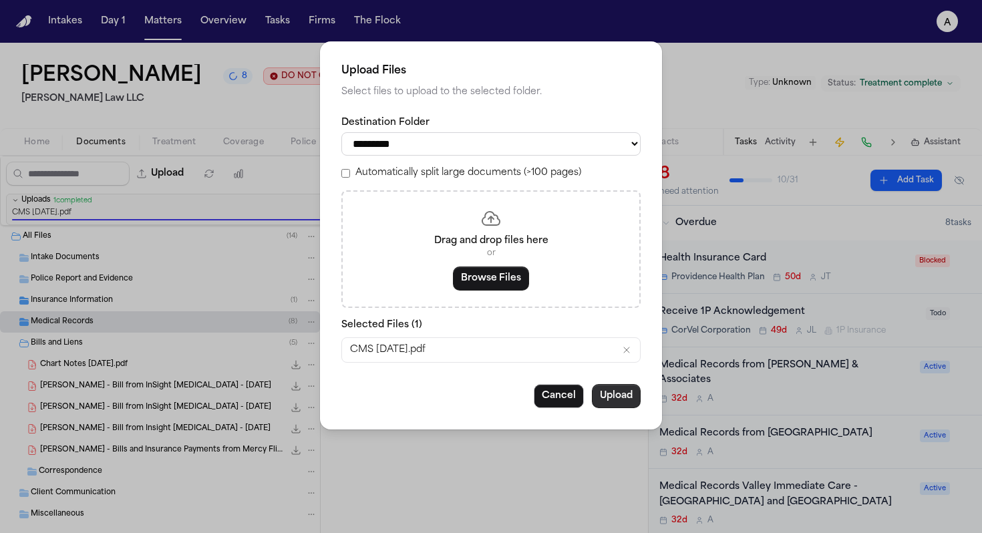
click at [618, 402] on button "Upload" at bounding box center [616, 396] width 49 height 24
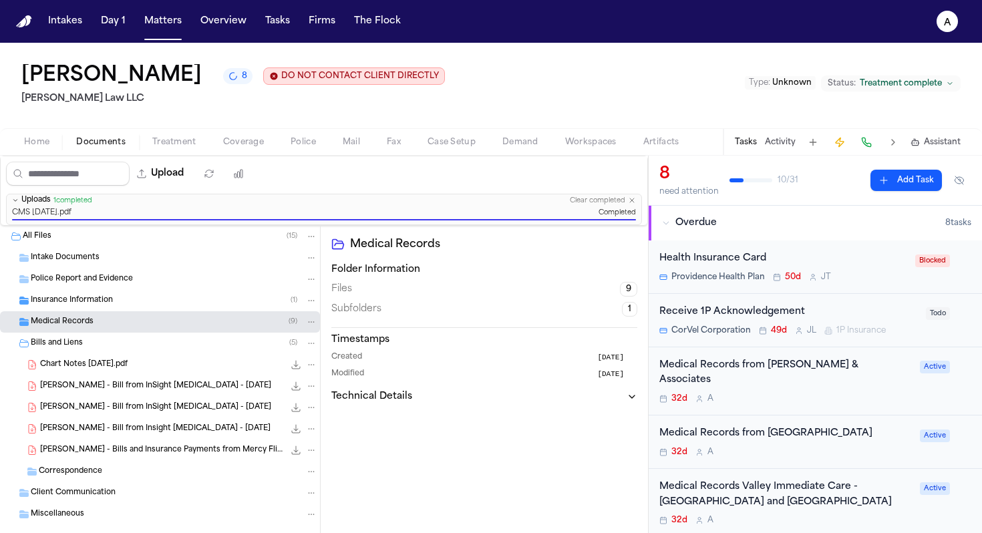
click at [261, 327] on div "Medical Records ( 9 )" at bounding box center [174, 322] width 287 height 12
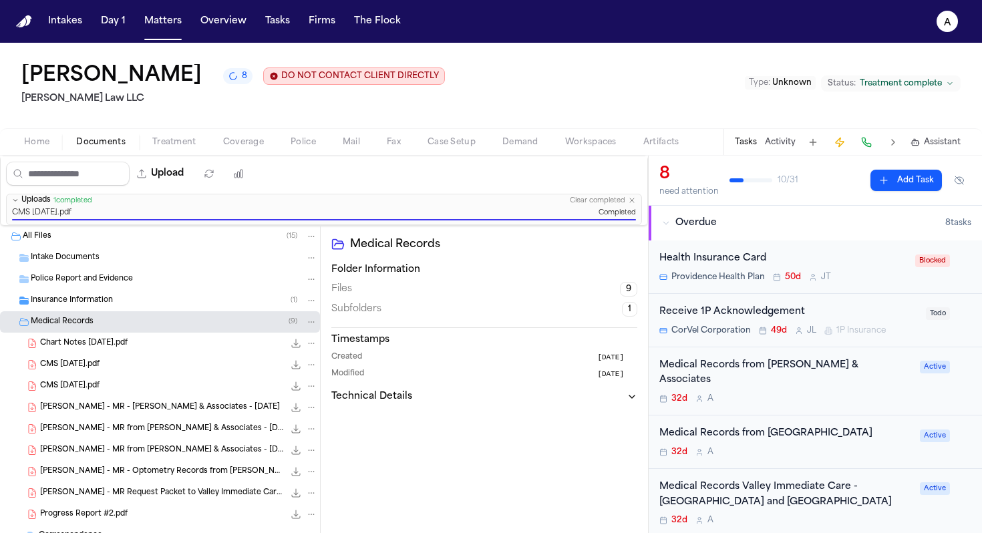
click at [261, 327] on div "Medical Records ( 9 )" at bounding box center [174, 322] width 287 height 12
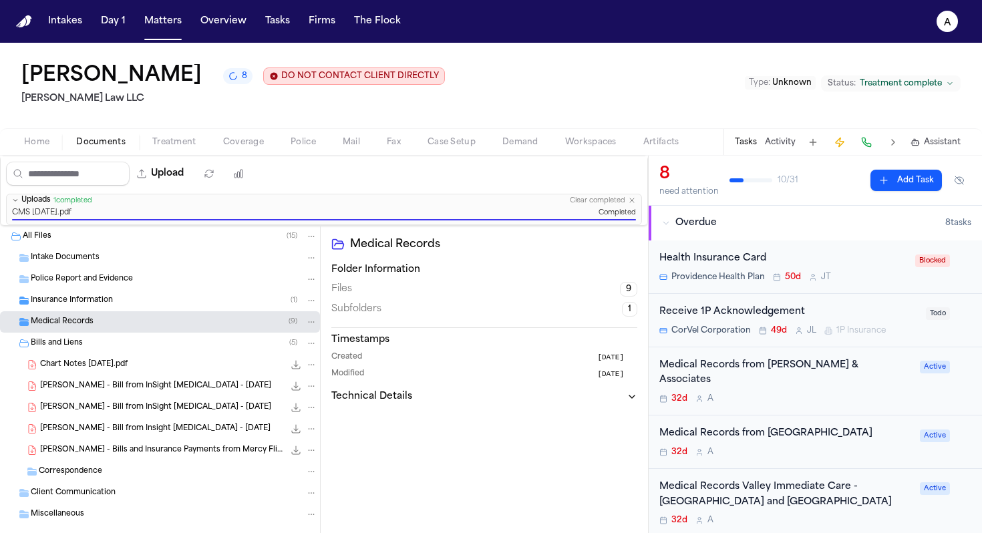
click at [262, 327] on div "Medical Records ( 9 )" at bounding box center [174, 322] width 287 height 12
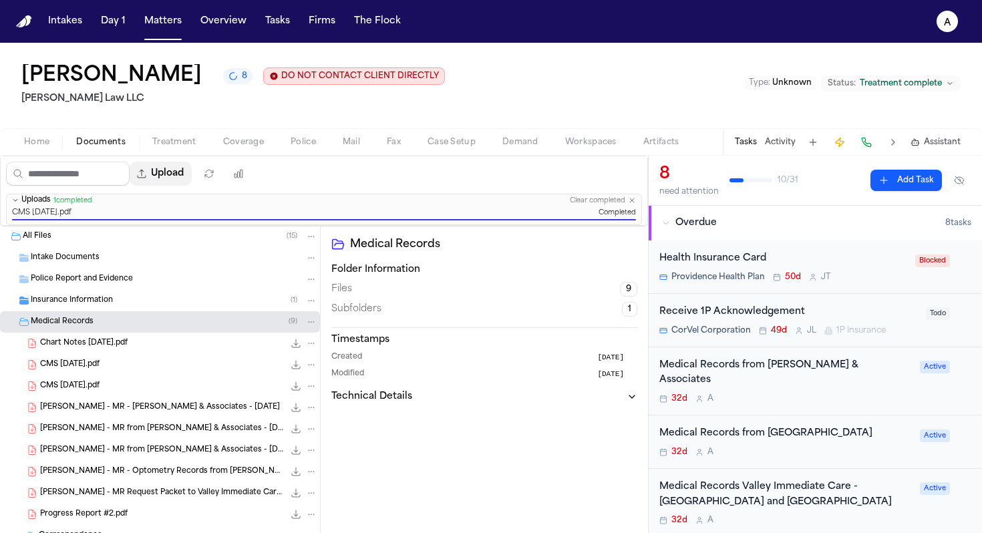
click at [184, 174] on button "Upload" at bounding box center [161, 174] width 62 height 24
select select "**********"
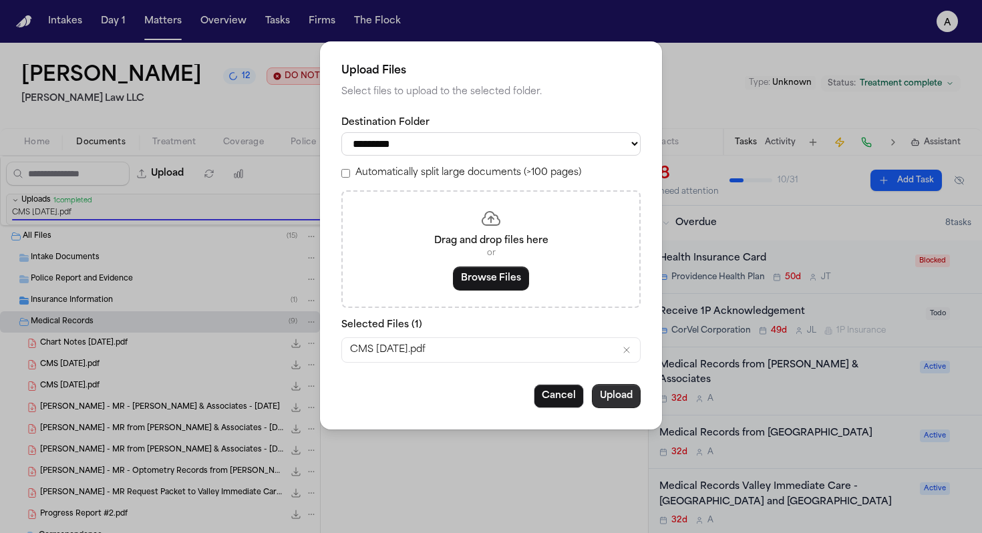
click at [615, 401] on button "Upload" at bounding box center [616, 396] width 49 height 24
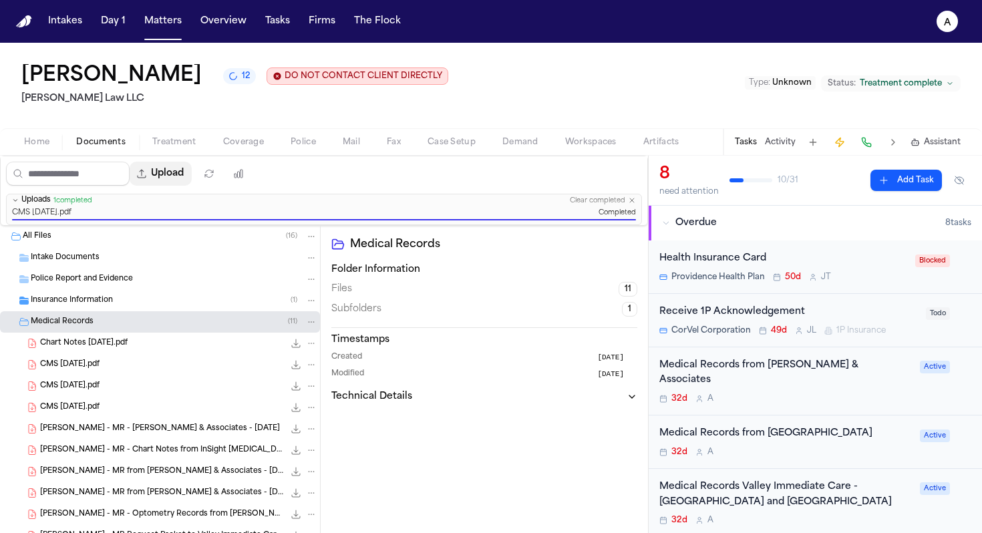
click at [168, 179] on button "Upload" at bounding box center [161, 174] width 62 height 24
select select "**********"
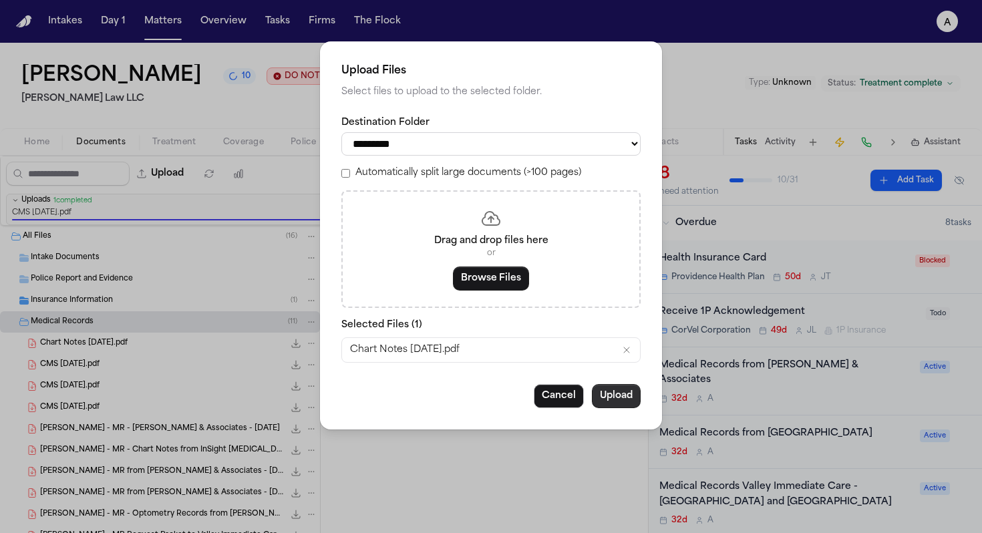
click at [626, 400] on button "Upload" at bounding box center [616, 396] width 49 height 24
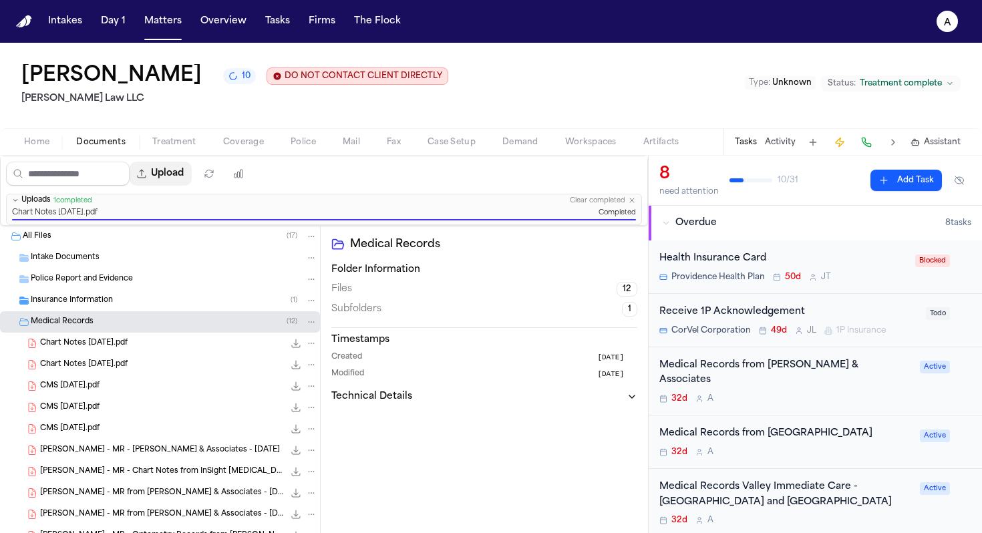
click at [186, 172] on button "Upload" at bounding box center [161, 174] width 62 height 24
select select "**********"
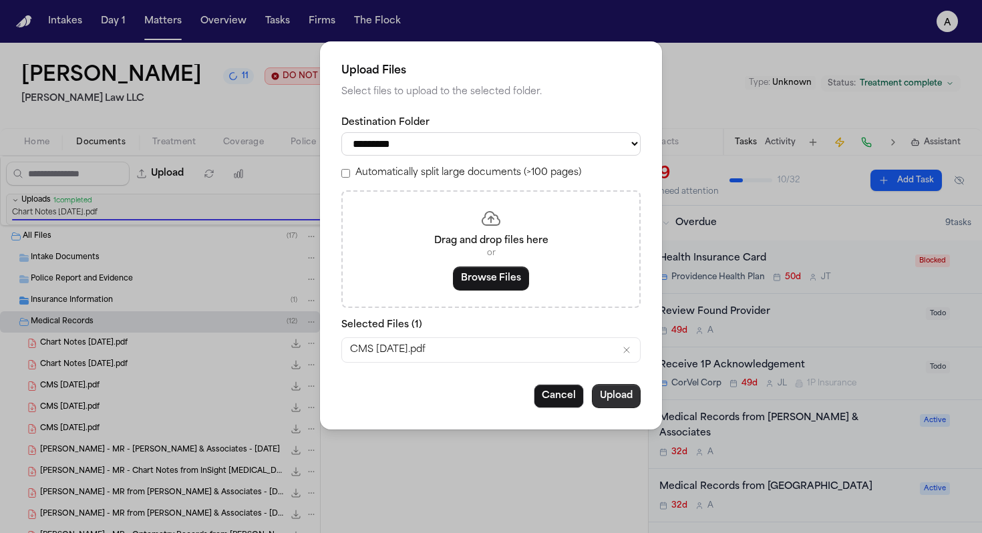
click at [624, 400] on button "Upload" at bounding box center [616, 396] width 49 height 24
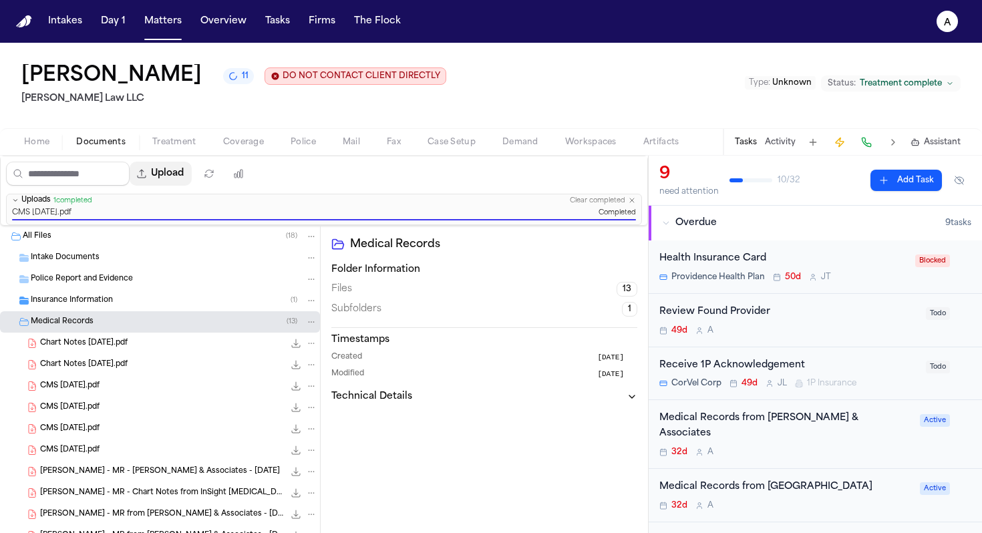
click at [174, 185] on button "Upload" at bounding box center [161, 174] width 62 height 24
select select "**********"
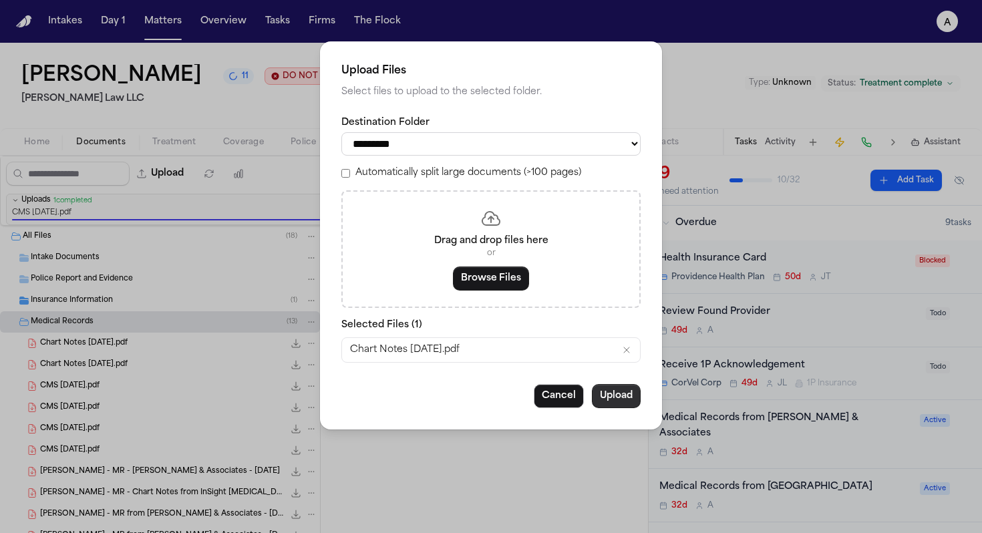
click at [616, 406] on button "Upload" at bounding box center [616, 396] width 49 height 24
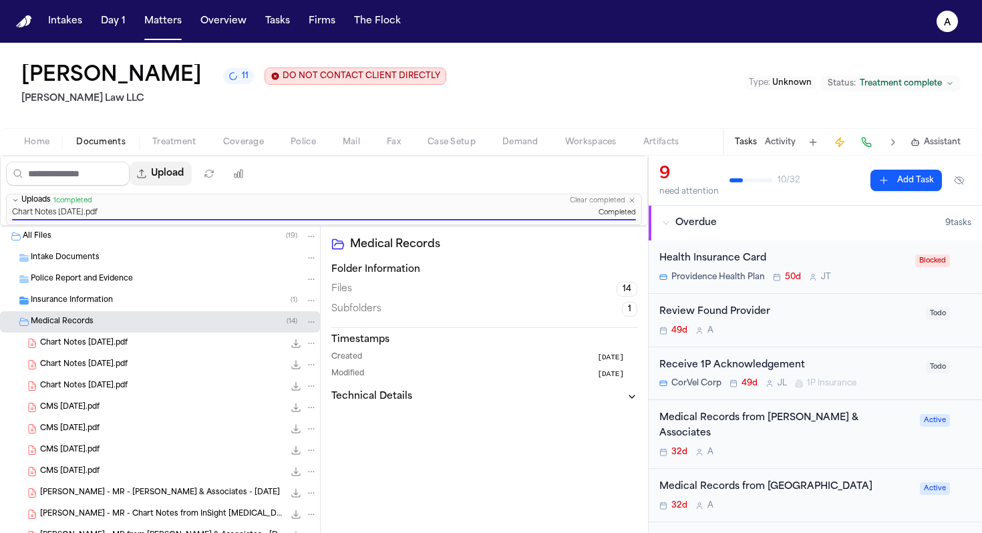
click at [181, 172] on button "Upload" at bounding box center [161, 174] width 62 height 24
select select "**********"
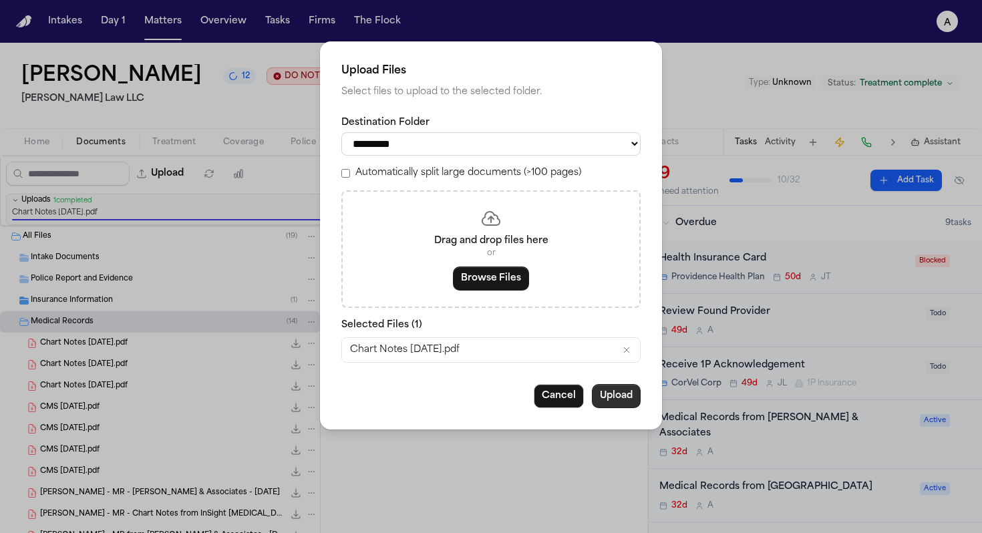
click at [625, 405] on button "Upload" at bounding box center [616, 396] width 49 height 24
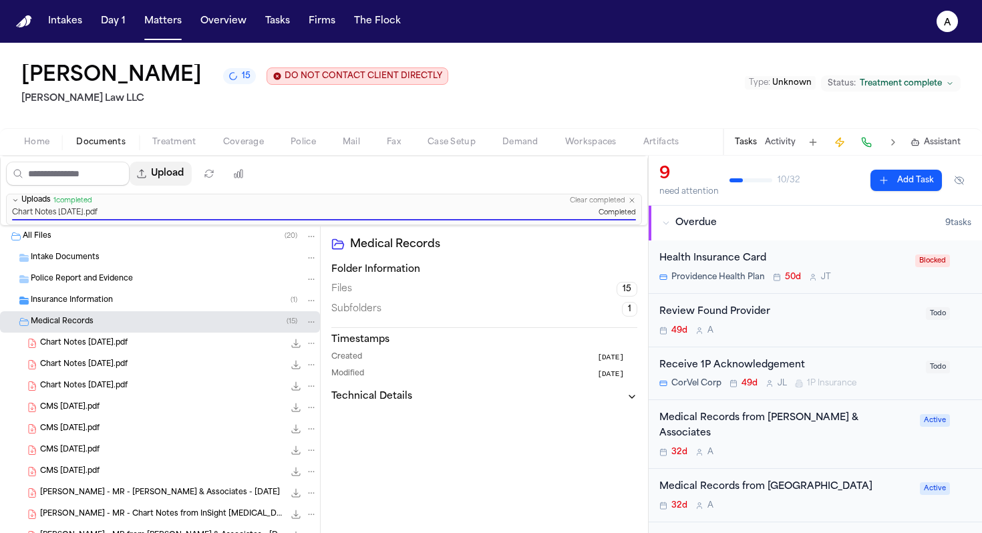
click at [174, 175] on button "Upload" at bounding box center [161, 174] width 62 height 24
select select "**********"
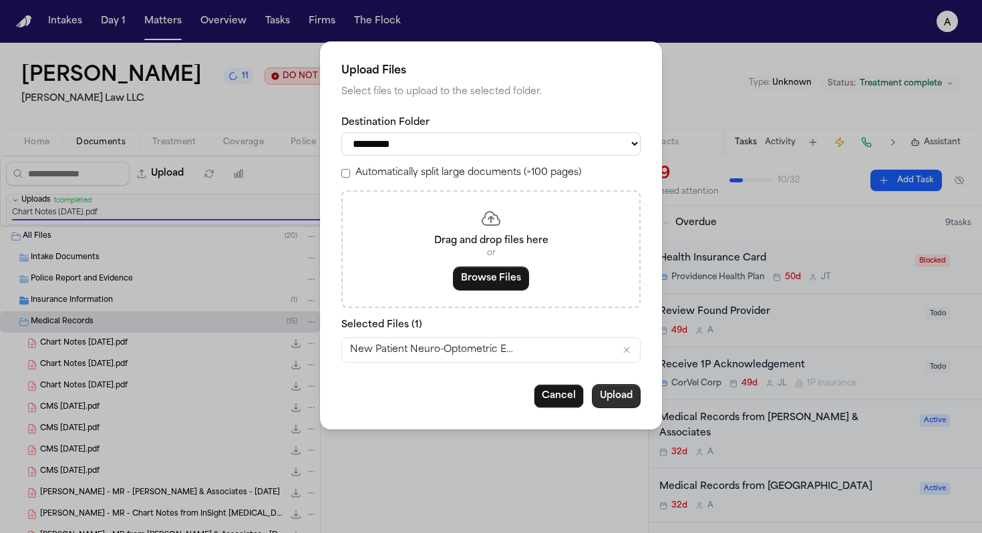
click at [626, 402] on button "Upload" at bounding box center [616, 396] width 49 height 24
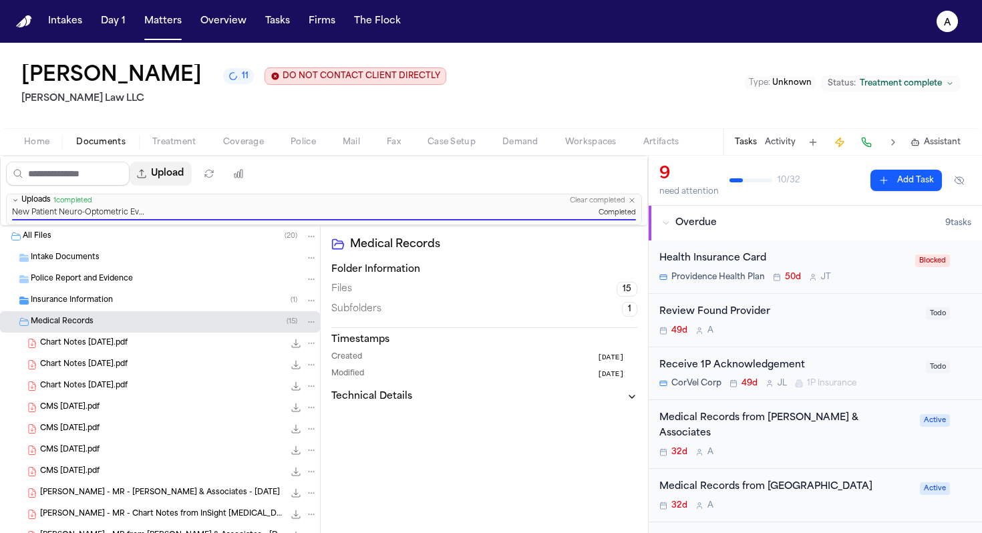
click at [192, 179] on button "Upload" at bounding box center [161, 174] width 62 height 24
select select "**********"
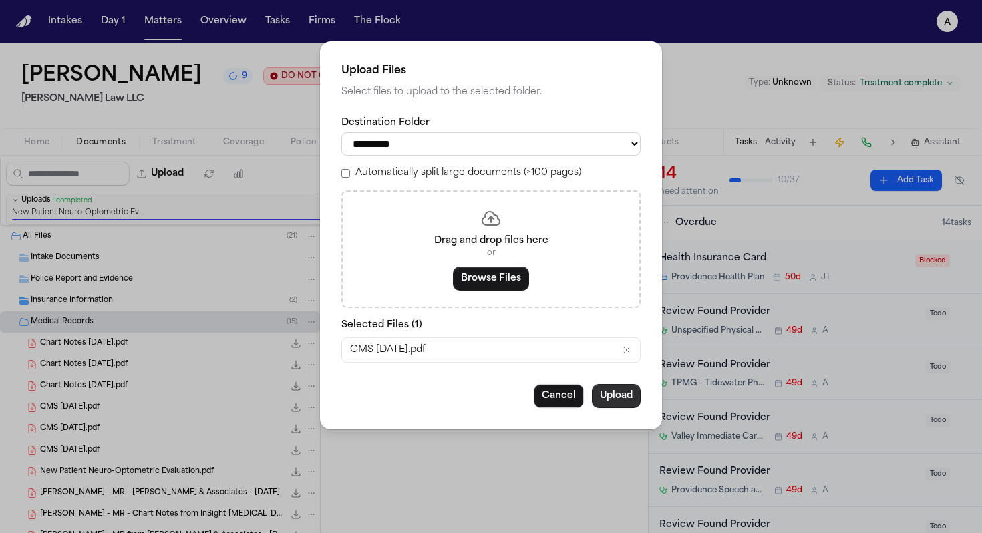
click at [624, 406] on button "Upload" at bounding box center [616, 396] width 49 height 24
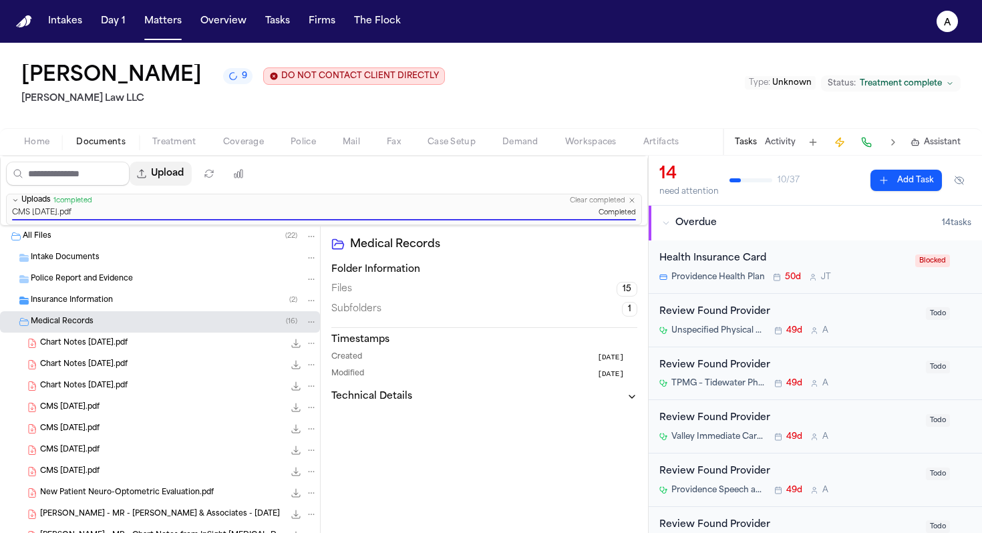
click at [176, 178] on button "Upload" at bounding box center [161, 174] width 62 height 24
select select "**********"
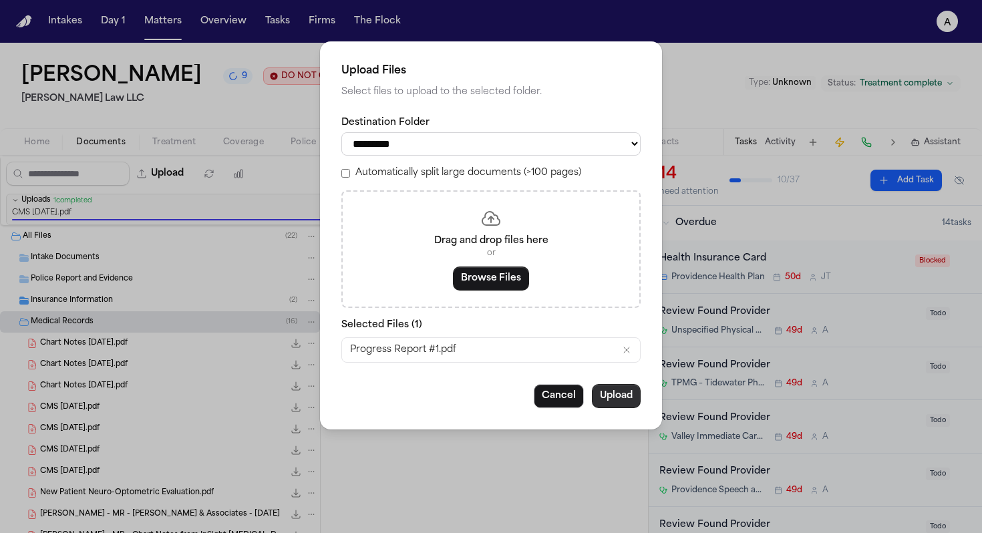
click at [603, 399] on button "Upload" at bounding box center [616, 396] width 49 height 24
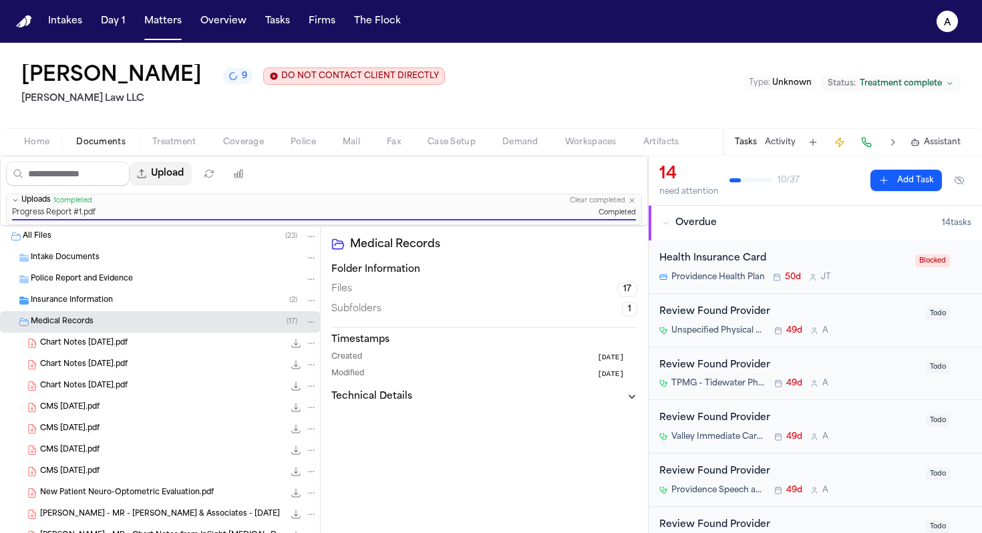
click at [178, 176] on button "Upload" at bounding box center [161, 174] width 62 height 24
select select "**********"
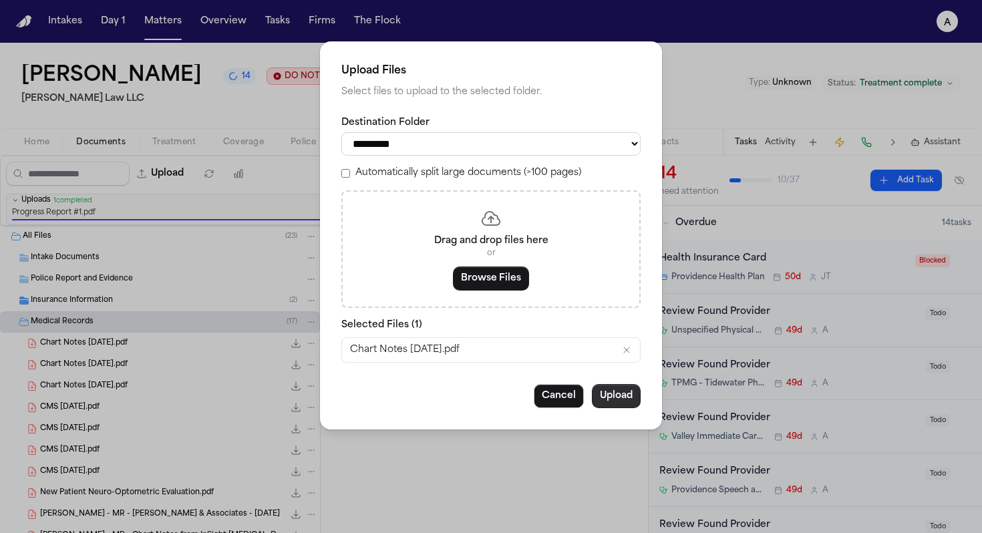
click at [629, 402] on button "Upload" at bounding box center [616, 396] width 49 height 24
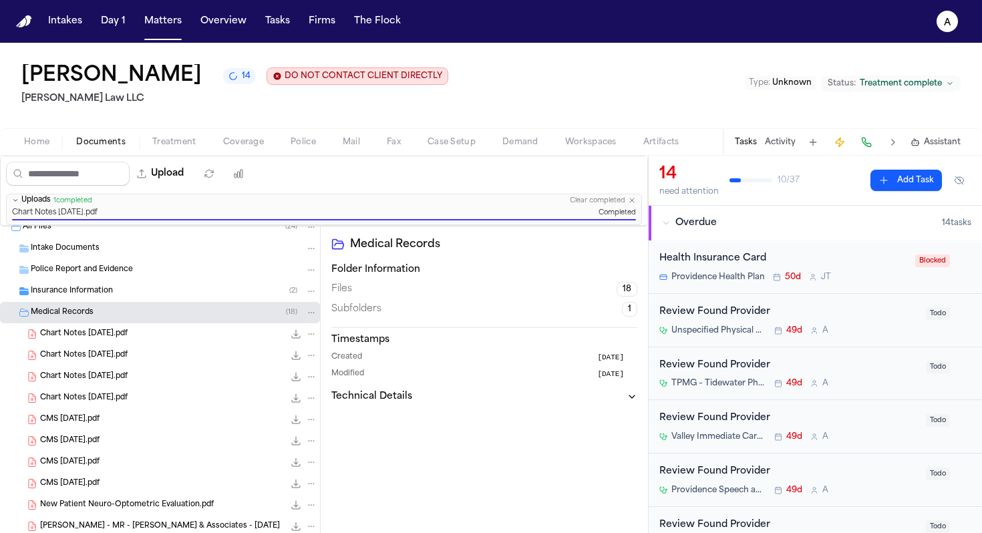
scroll to position [5, 0]
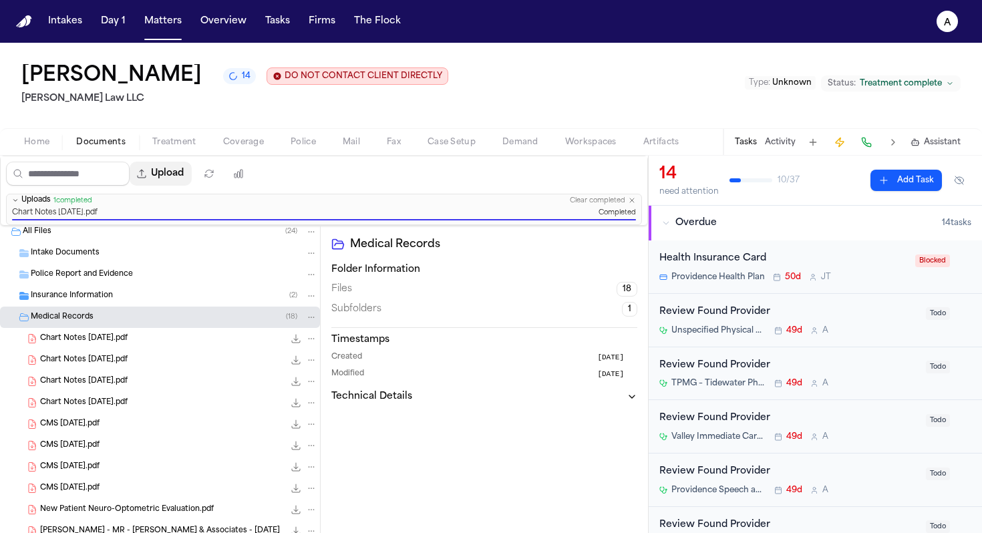
click at [169, 186] on button "Upload" at bounding box center [161, 174] width 62 height 24
select select "**********"
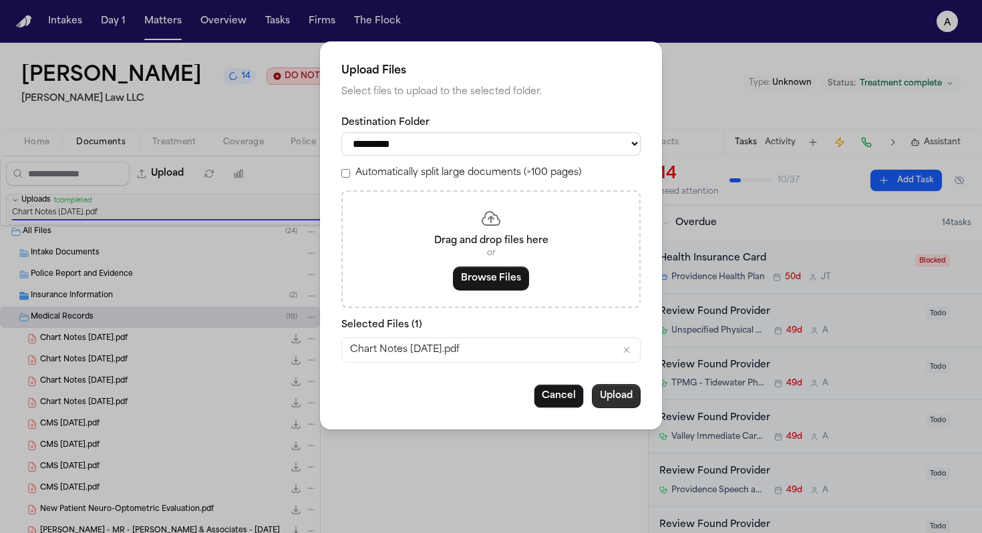
click at [614, 400] on button "Upload" at bounding box center [616, 396] width 49 height 24
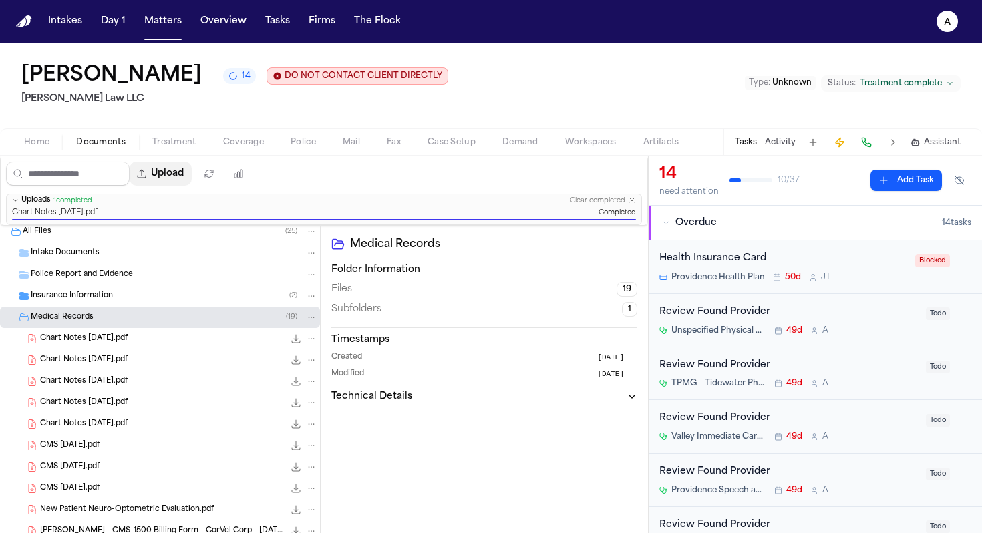
click at [188, 177] on button "Upload" at bounding box center [161, 174] width 62 height 24
select select "**********"
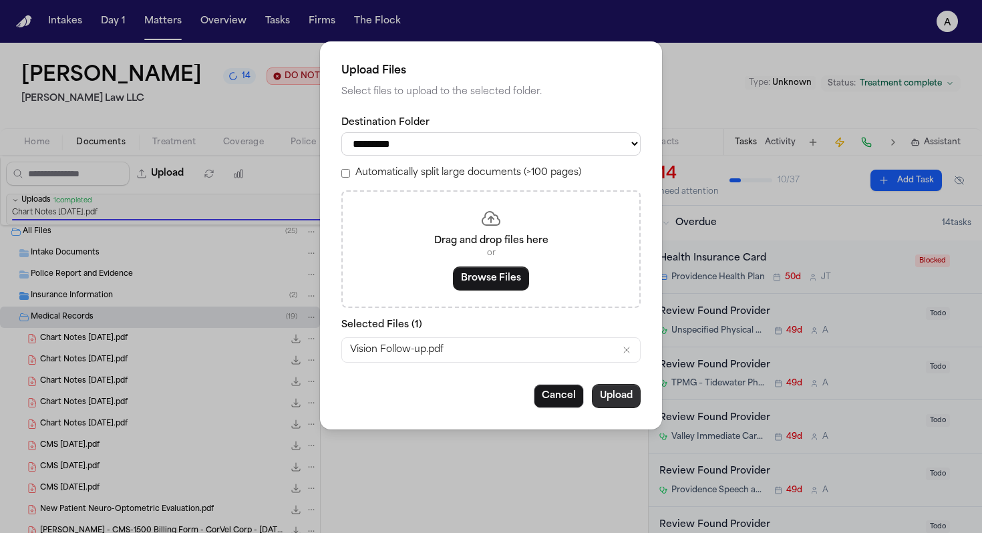
click at [619, 408] on button "Upload" at bounding box center [616, 396] width 49 height 24
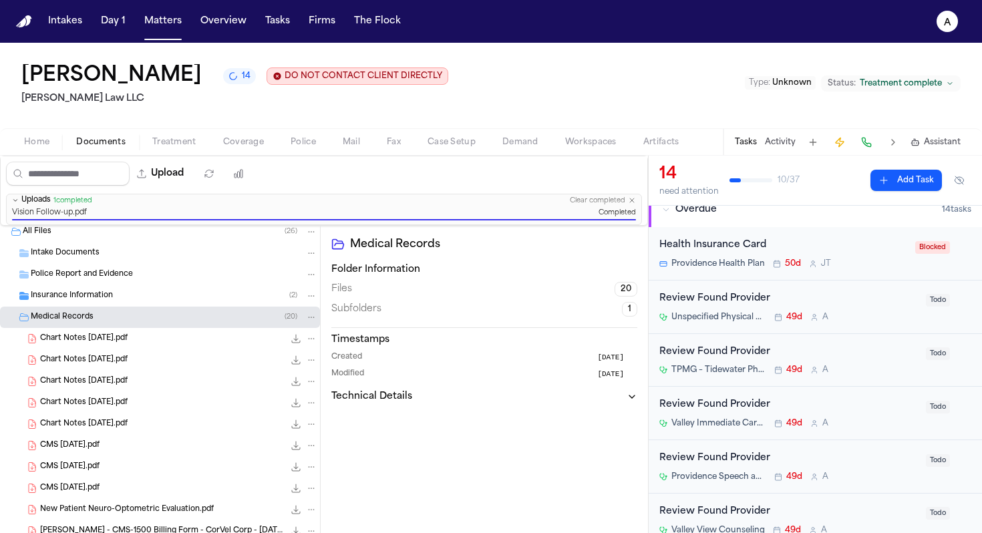
scroll to position [15, 0]
click at [868, 326] on div "Review Found Provider Unspecified Physical Therapist 49d A Todo" at bounding box center [815, 305] width 333 height 53
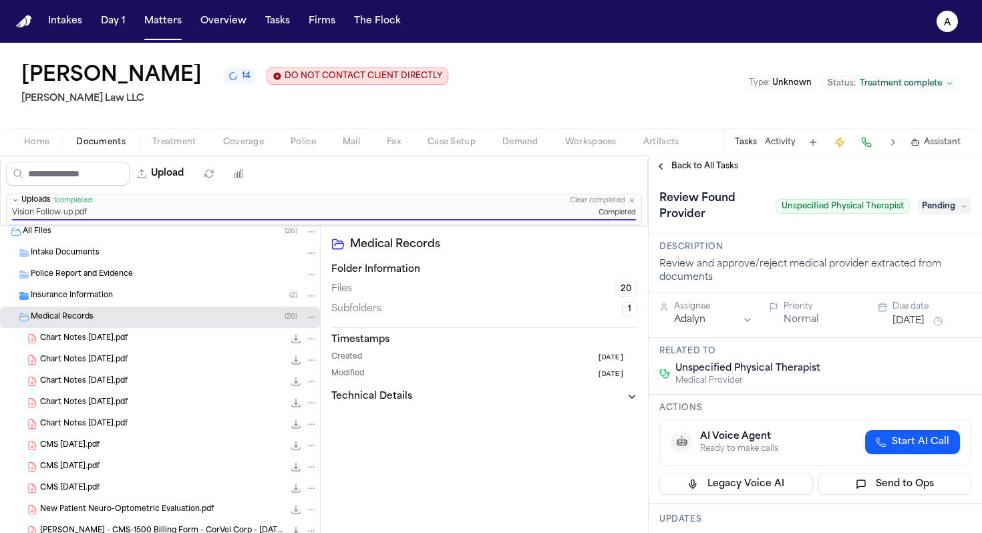
click at [954, 213] on span "Pending" at bounding box center [944, 206] width 53 height 16
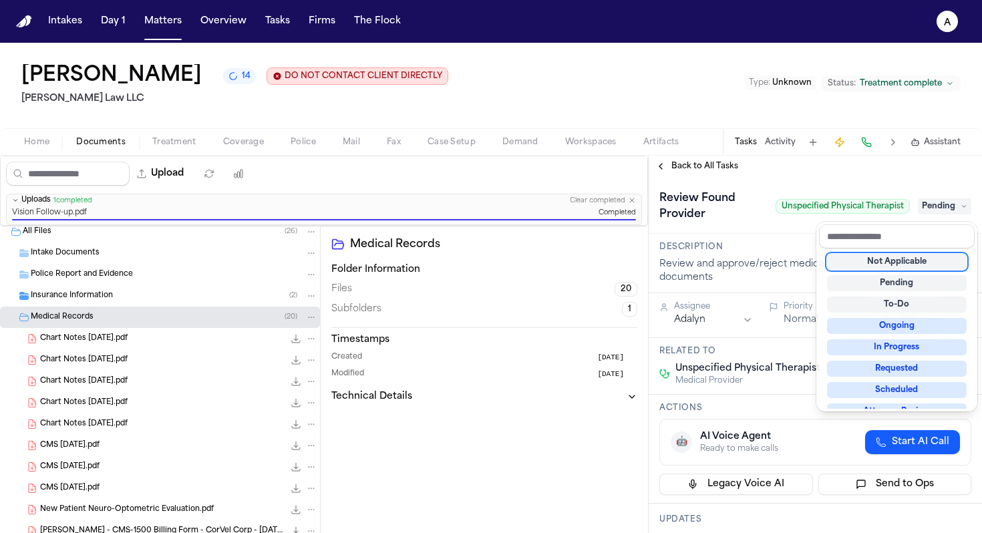
click at [930, 259] on div "Not Applicable" at bounding box center [897, 262] width 140 height 16
click at [740, 167] on div "**********" at bounding box center [815, 345] width 333 height 378
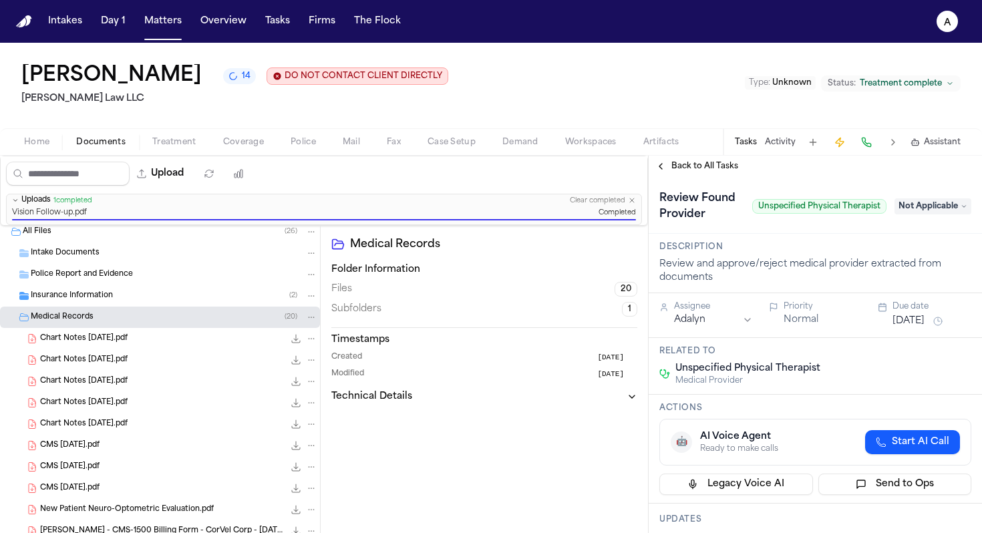
click at [726, 167] on span "Back to All Tasks" at bounding box center [705, 166] width 67 height 11
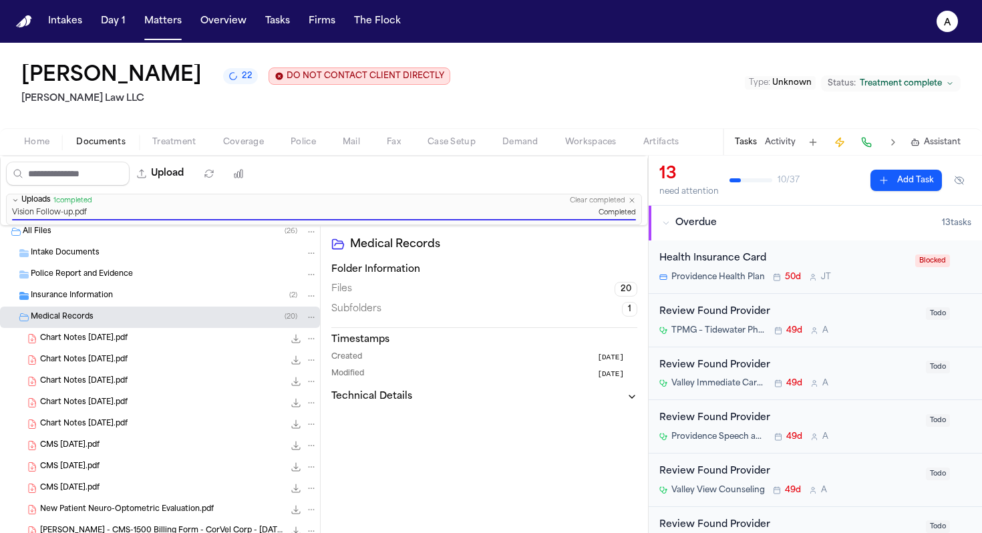
click at [863, 338] on div "Review Found Provider TPMG – Tidewater Physicians Multispecialty Group (Sports …" at bounding box center [815, 320] width 333 height 53
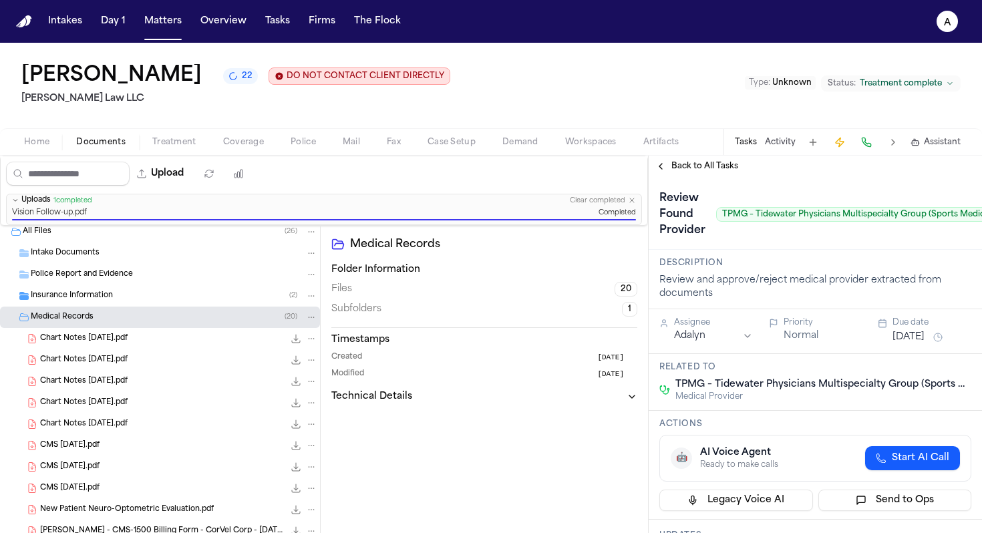
scroll to position [0, 84]
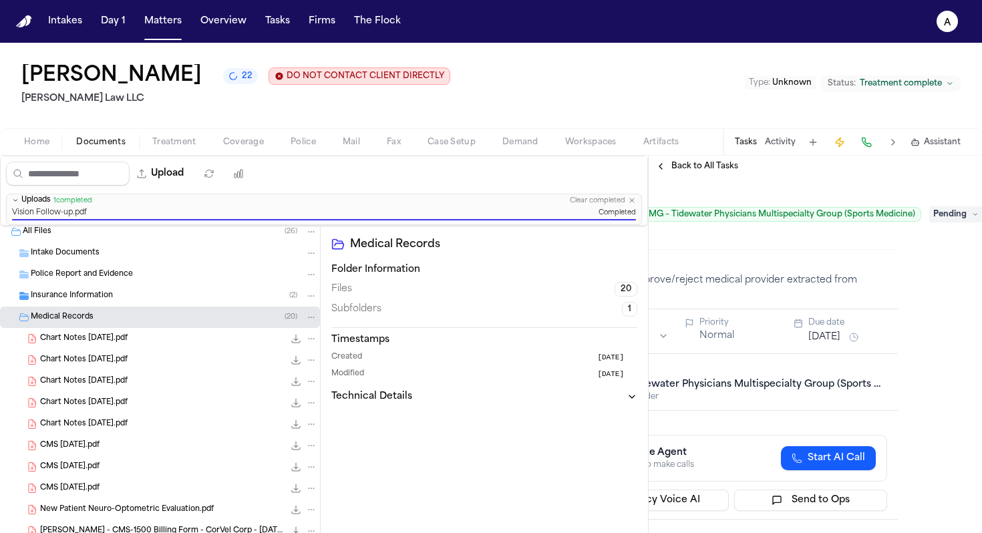
click at [970, 215] on span "Pending" at bounding box center [956, 215] width 53 height 16
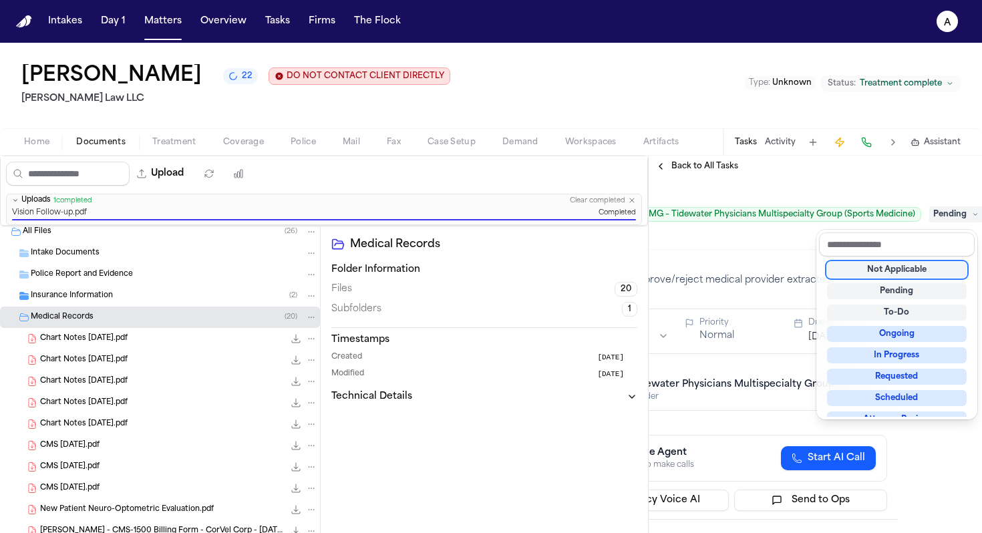
click at [929, 267] on div "Not Applicable" at bounding box center [897, 270] width 140 height 16
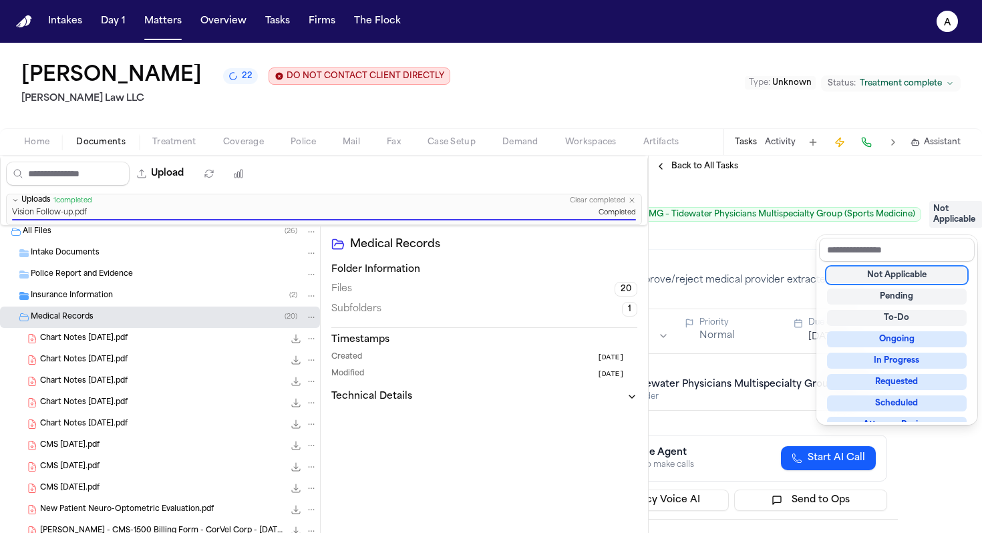
click at [685, 170] on div "**********" at bounding box center [815, 345] width 333 height 378
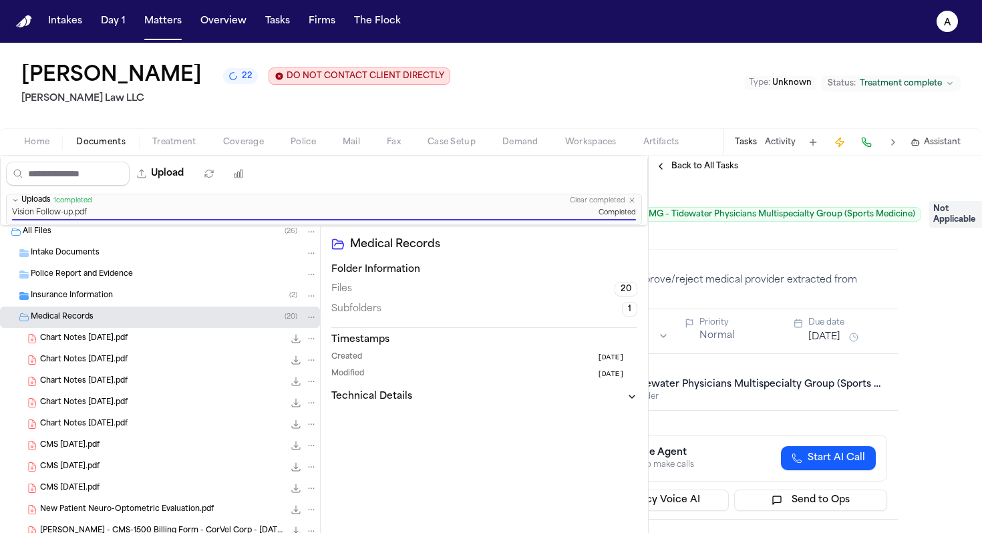
click at [710, 172] on span "Back to All Tasks" at bounding box center [705, 166] width 67 height 11
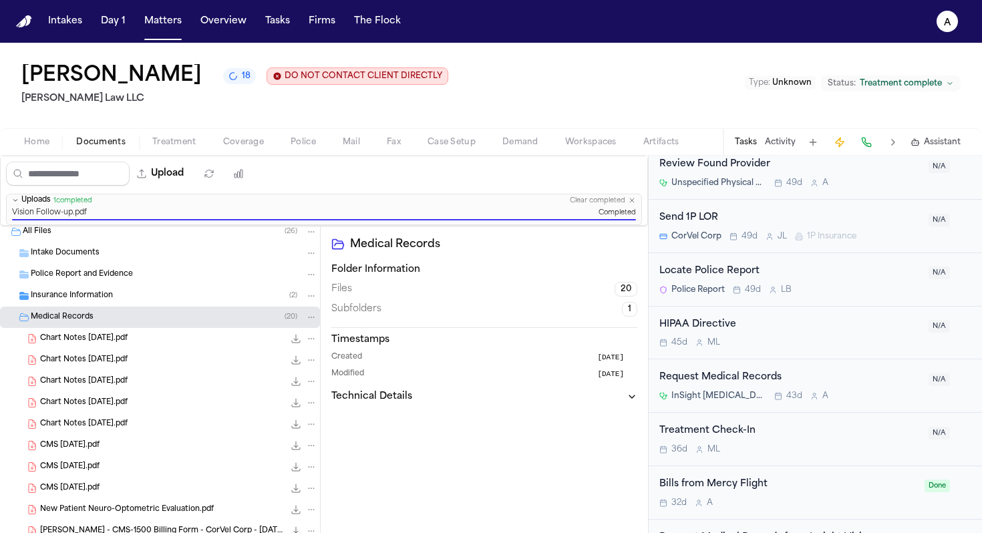
scroll to position [1664, 0]
click at [883, 390] on div "Request Medical Records InSight [MEDICAL_DATA] 43d A" at bounding box center [790, 385] width 261 height 31
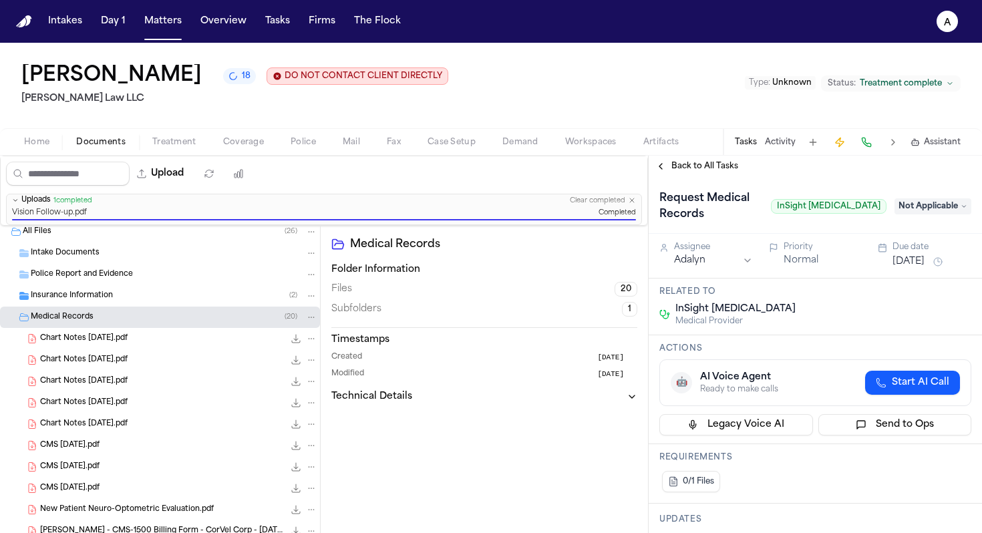
click at [929, 210] on span "Not Applicable" at bounding box center [933, 206] width 77 height 16
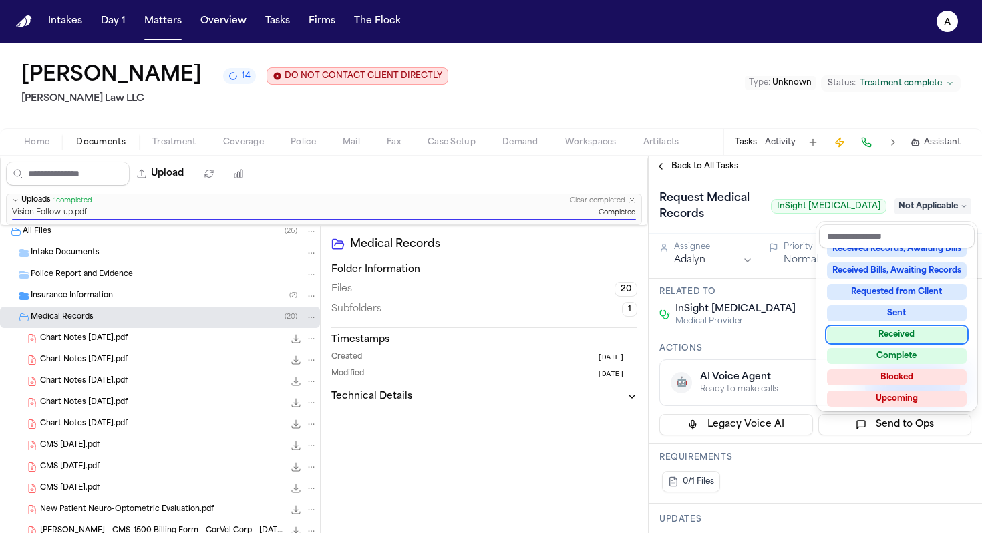
click at [903, 331] on div "Received" at bounding box center [897, 335] width 140 height 16
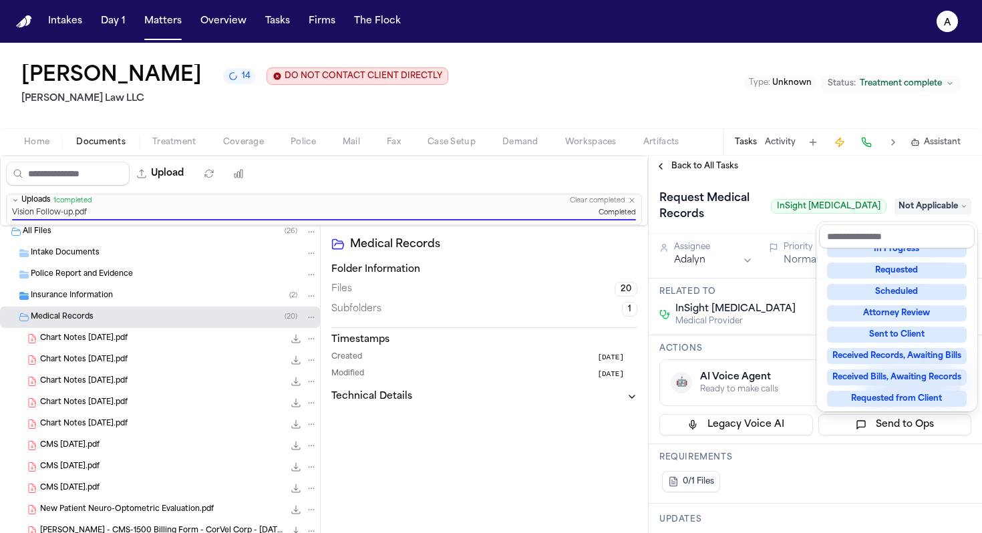
scroll to position [78, 0]
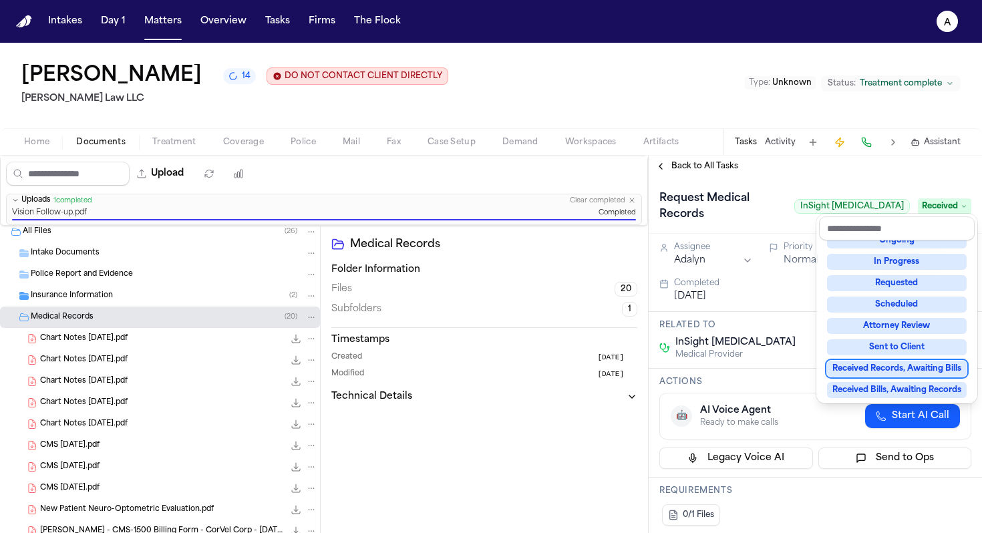
click at [785, 499] on div "Request Medical Records InSight [MEDICAL_DATA] Received Assignee Adalyn Priorit…" at bounding box center [815, 355] width 333 height 356
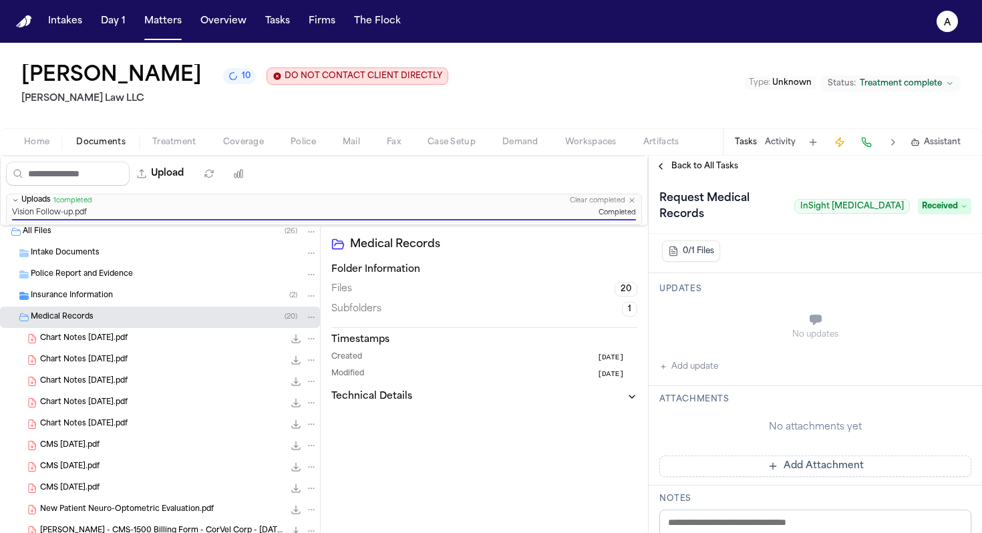
scroll to position [267, 0]
click at [749, 452] on button "Add Attachment" at bounding box center [816, 462] width 312 height 21
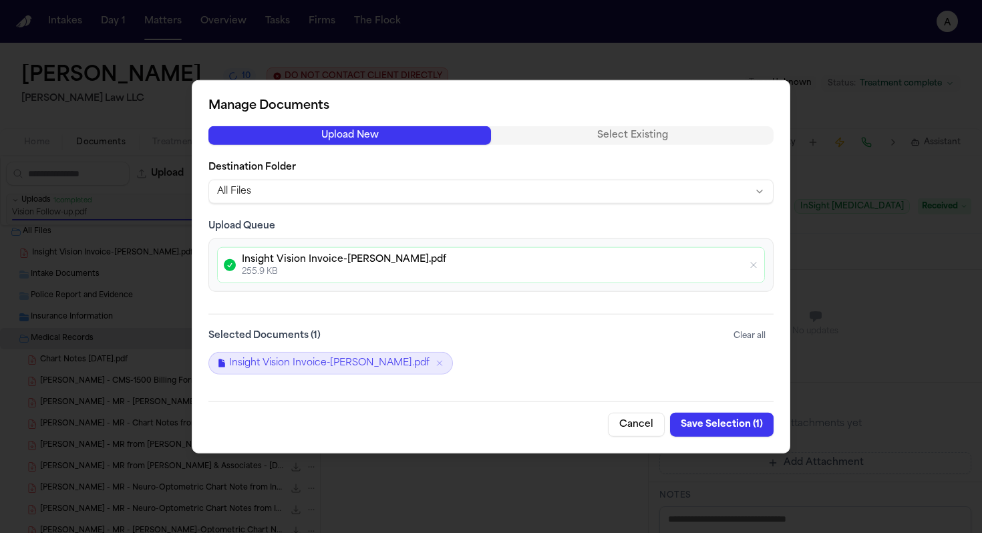
click at [745, 422] on button "Save Selection ( 1 )" at bounding box center [722, 424] width 104 height 24
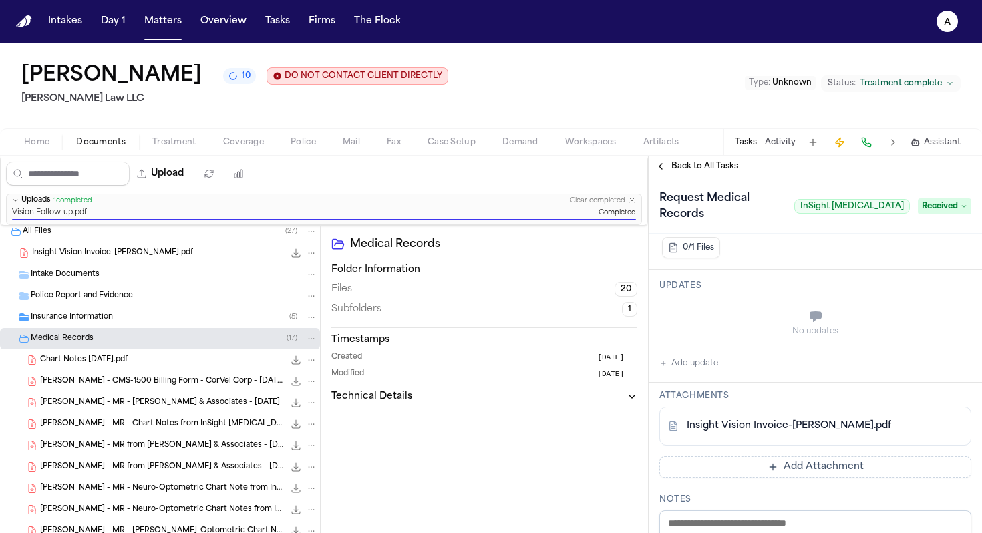
click at [704, 356] on button "Add update" at bounding box center [689, 364] width 59 height 16
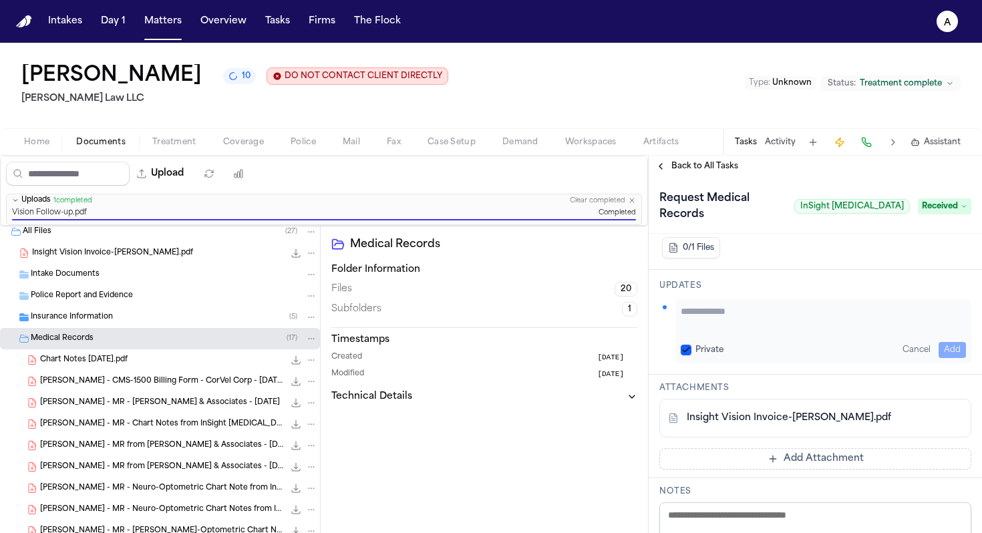
click at [718, 307] on textarea "Add your update" at bounding box center [823, 318] width 285 height 27
type textarea "**********"
click at [686, 345] on button "Private" at bounding box center [686, 350] width 11 height 11
click at [943, 342] on button "Add" at bounding box center [952, 350] width 27 height 16
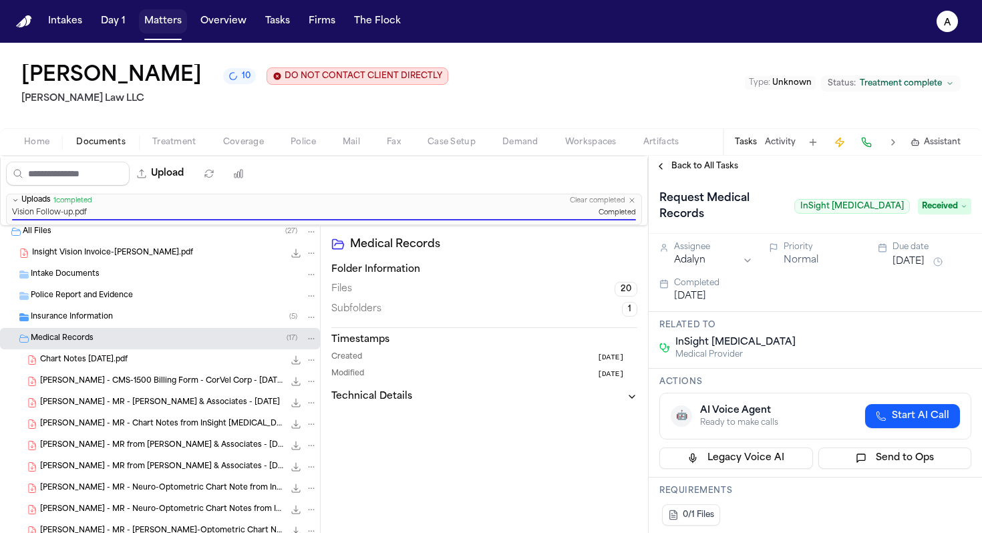
click at [161, 23] on button "Matters" at bounding box center [163, 21] width 48 height 24
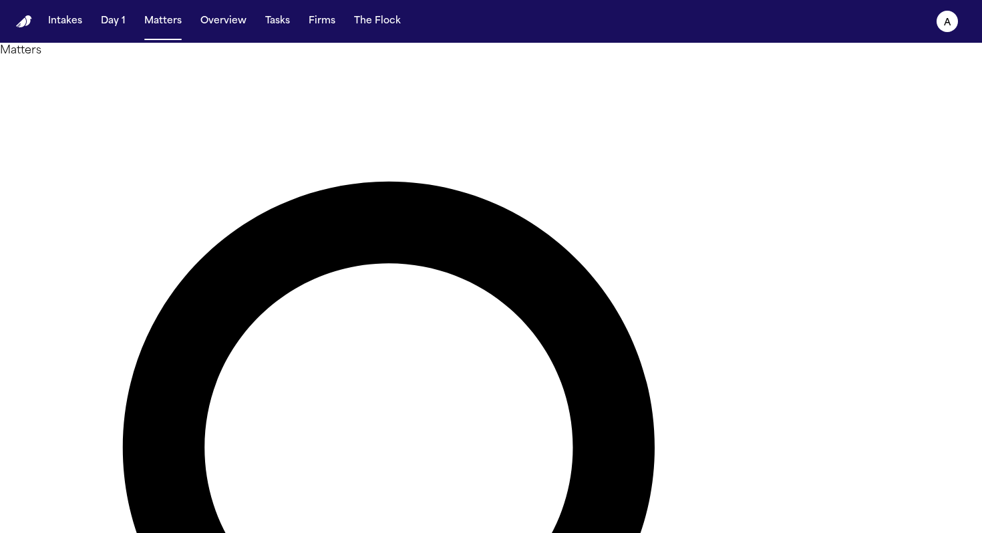
drag, startPoint x: 464, startPoint y: 70, endPoint x: 315, endPoint y: 75, distance: 149.8
type input "*********"
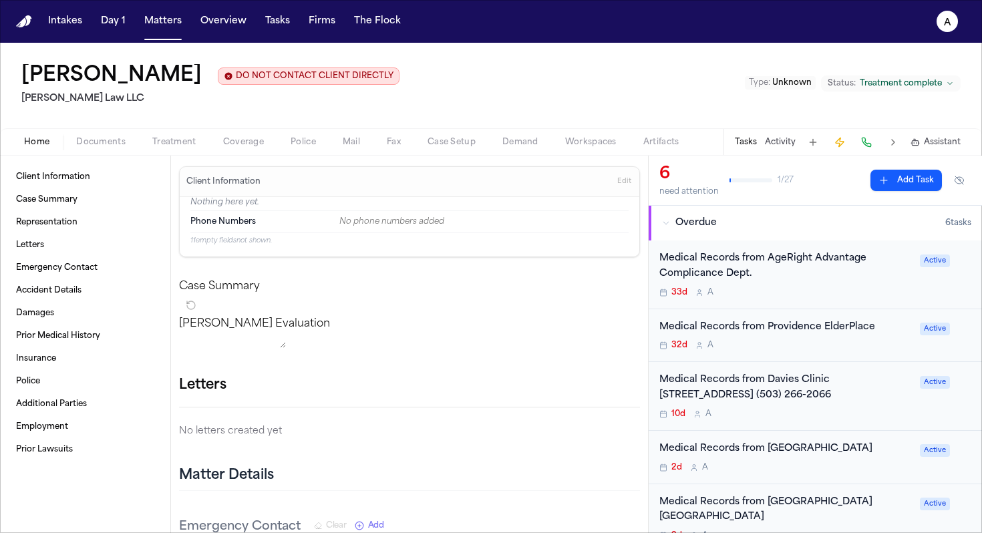
click at [116, 146] on span "Documents" at bounding box center [100, 142] width 49 height 11
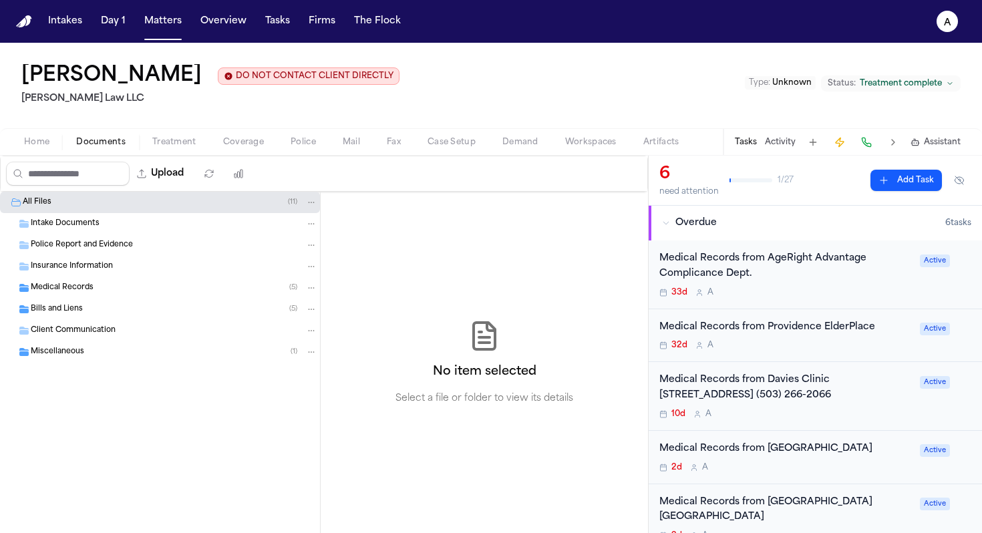
click at [139, 321] on div "Client Communication" at bounding box center [160, 330] width 320 height 21
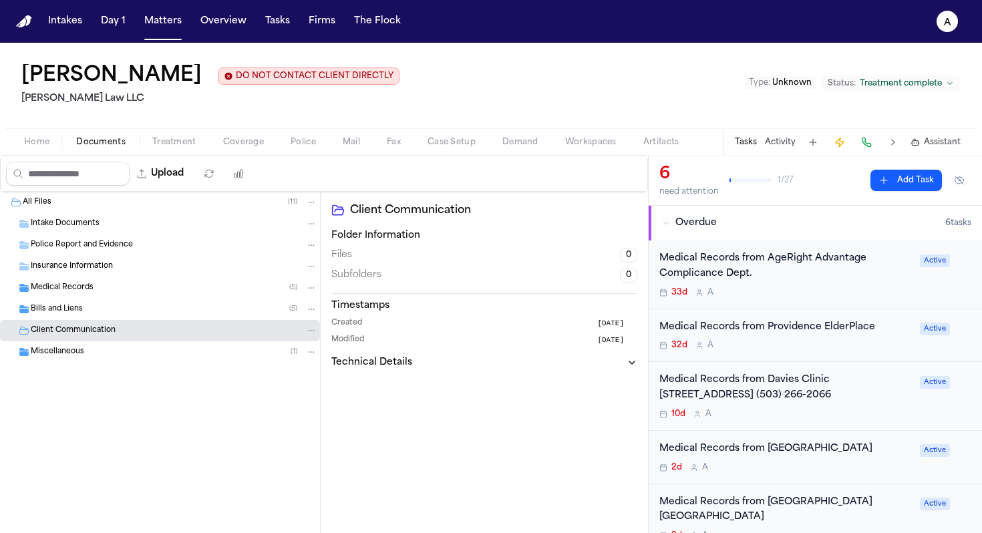
click at [148, 311] on div "Bills and Liens ( 5 )" at bounding box center [174, 309] width 287 height 12
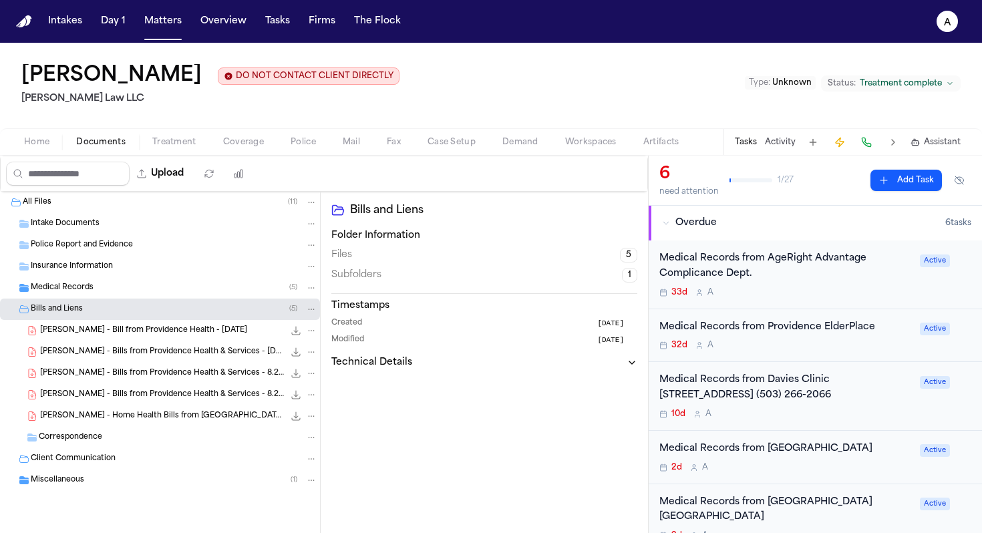
click at [180, 337] on span "[PERSON_NAME] - Bill from Providence Health - [DATE]" at bounding box center [143, 330] width 207 height 11
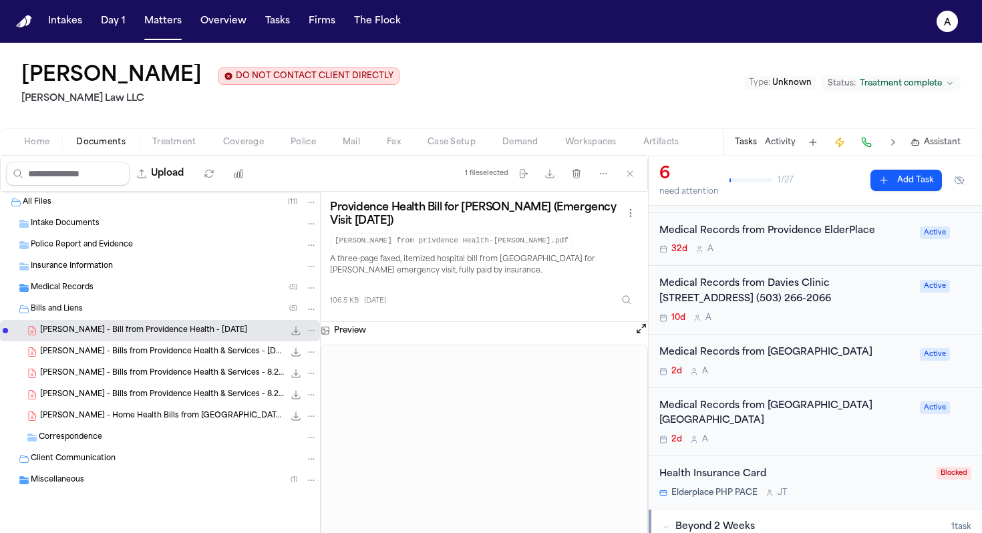
scroll to position [100, 0]
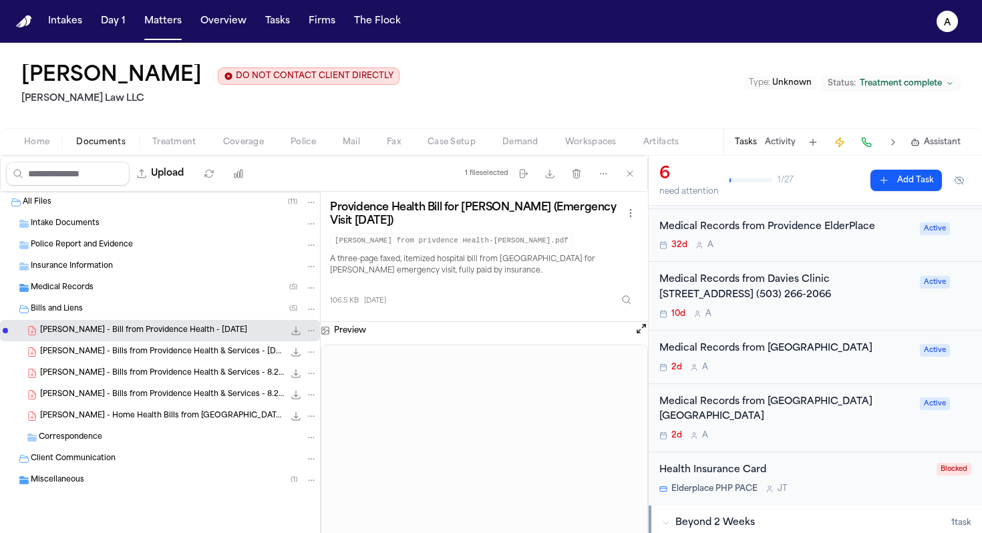
click at [829, 428] on div "Medical Records from [GEOGRAPHIC_DATA] 2d A Active" at bounding box center [815, 418] width 333 height 69
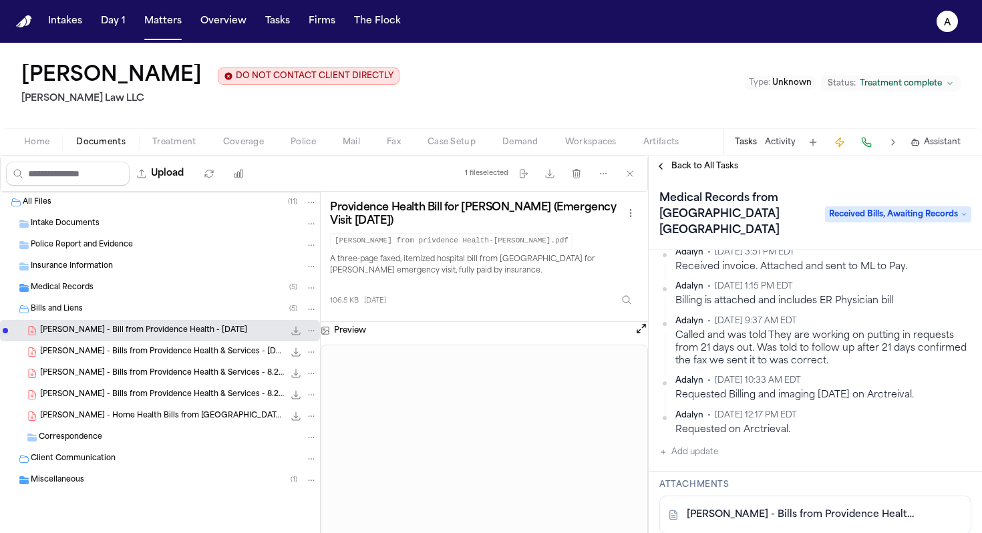
scroll to position [186, 0]
click at [704, 444] on button "Add update" at bounding box center [689, 452] width 59 height 16
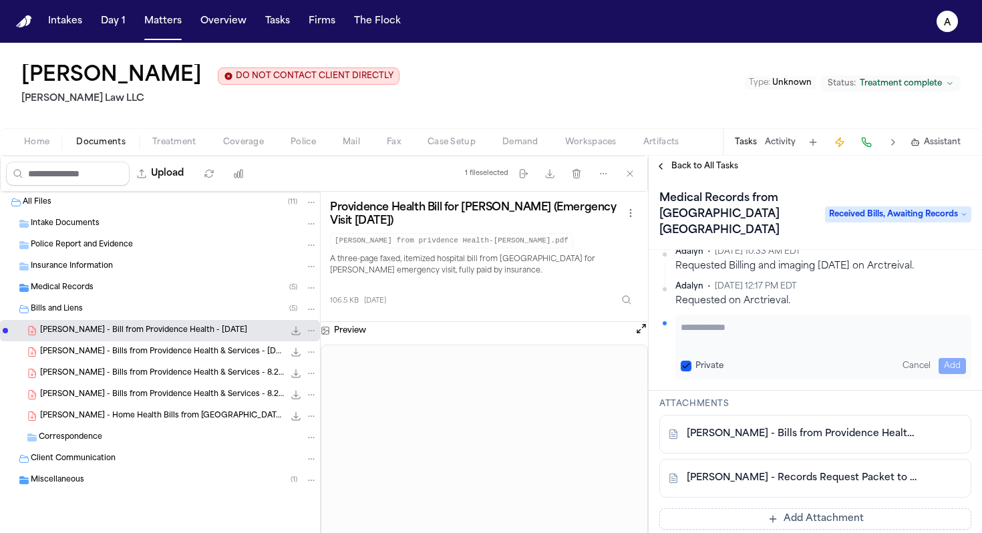
scroll to position [281, 0]
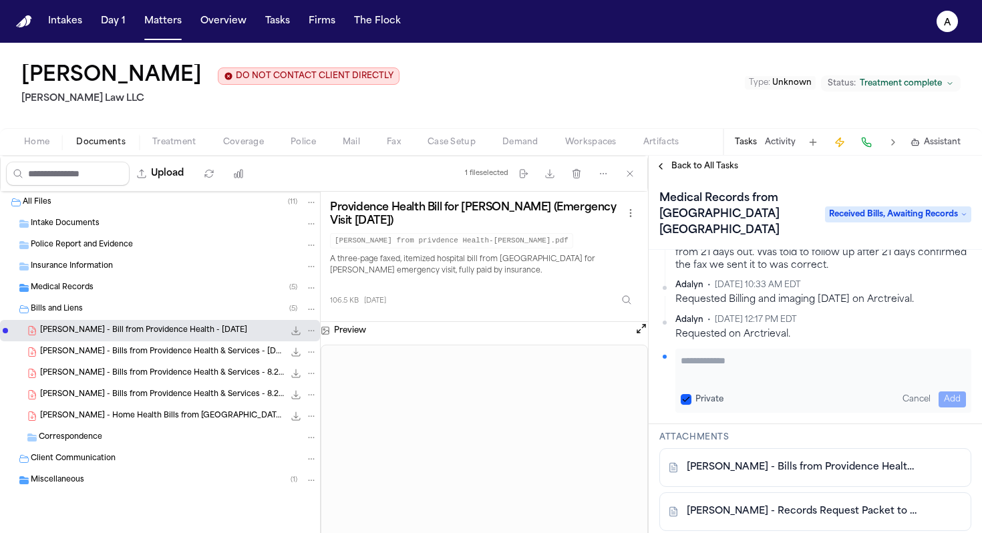
click at [745, 354] on textarea "Add your update" at bounding box center [823, 367] width 285 height 27
type textarea "**********"
click at [678, 380] on div "**********" at bounding box center [824, 381] width 296 height 64
click at [682, 394] on button "Private" at bounding box center [686, 399] width 11 height 11
click at [940, 392] on button "Add" at bounding box center [952, 400] width 27 height 16
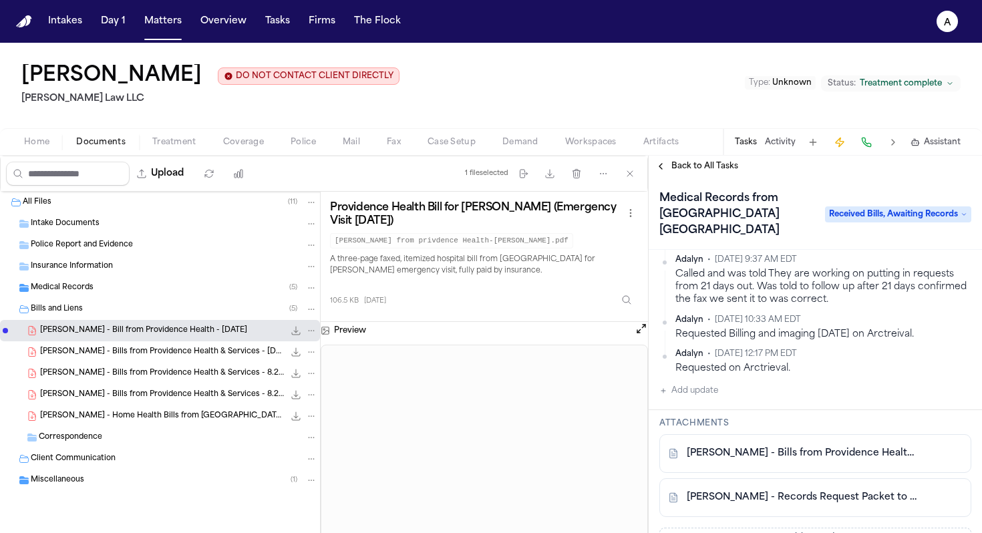
scroll to position [316, 0]
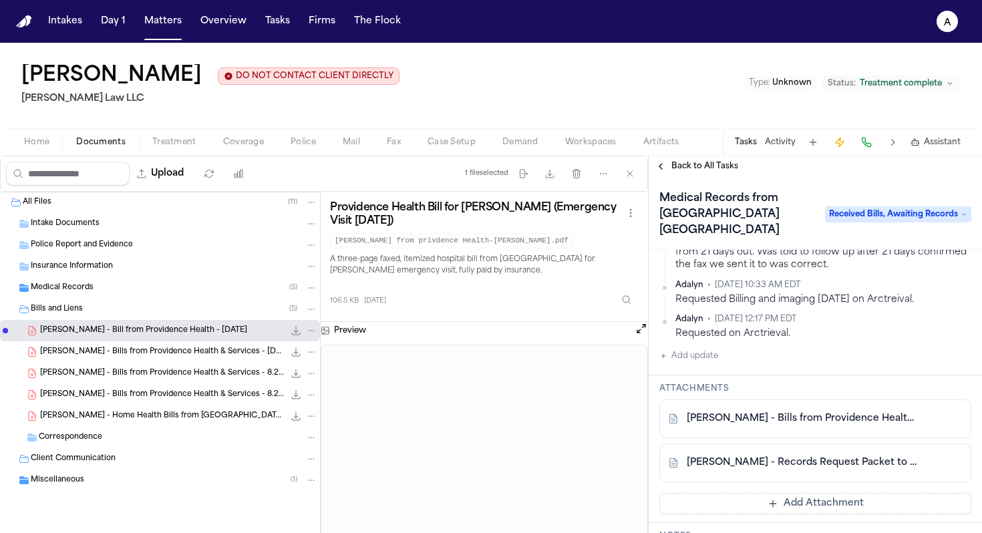
click at [185, 353] on span "[PERSON_NAME] - Bills from Providence Health & Services - [DATE] to [DATE]" at bounding box center [162, 352] width 244 height 11
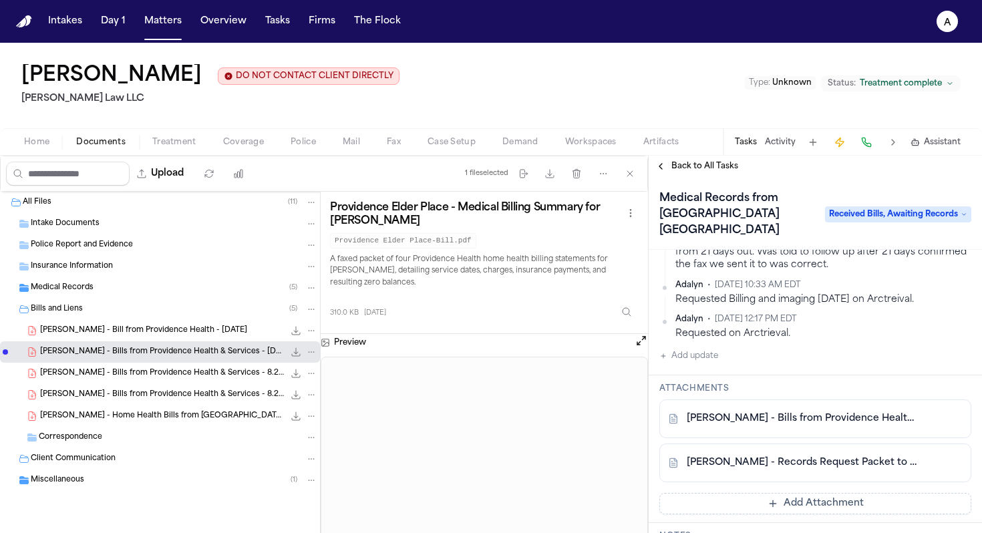
click at [204, 378] on span "[PERSON_NAME] - Bills from Providence Health & Services - 8.2023 to 5.2024" at bounding box center [162, 373] width 244 height 11
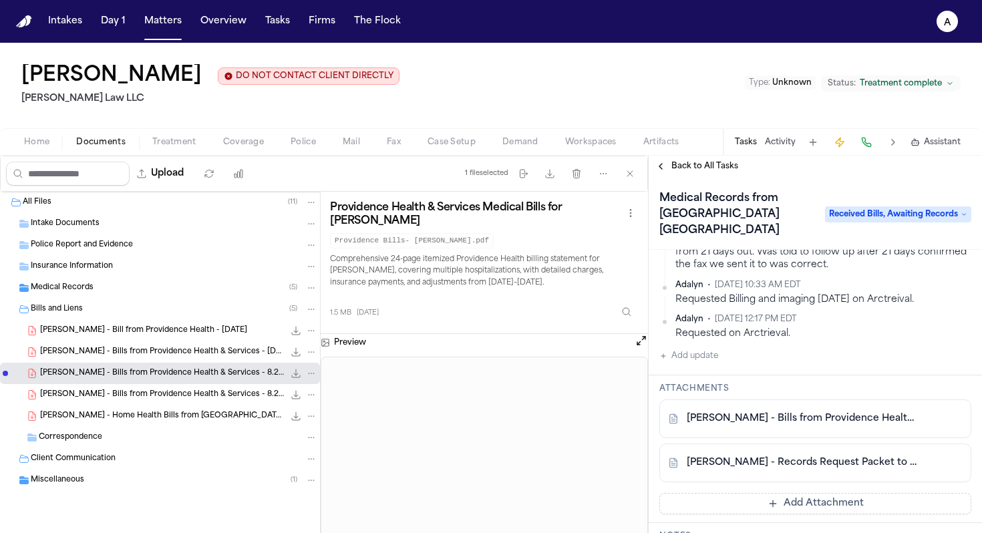
click at [219, 400] on span "[PERSON_NAME] - Bills from Providence Health & Services - 8.2023 to 5.2024" at bounding box center [162, 395] width 244 height 11
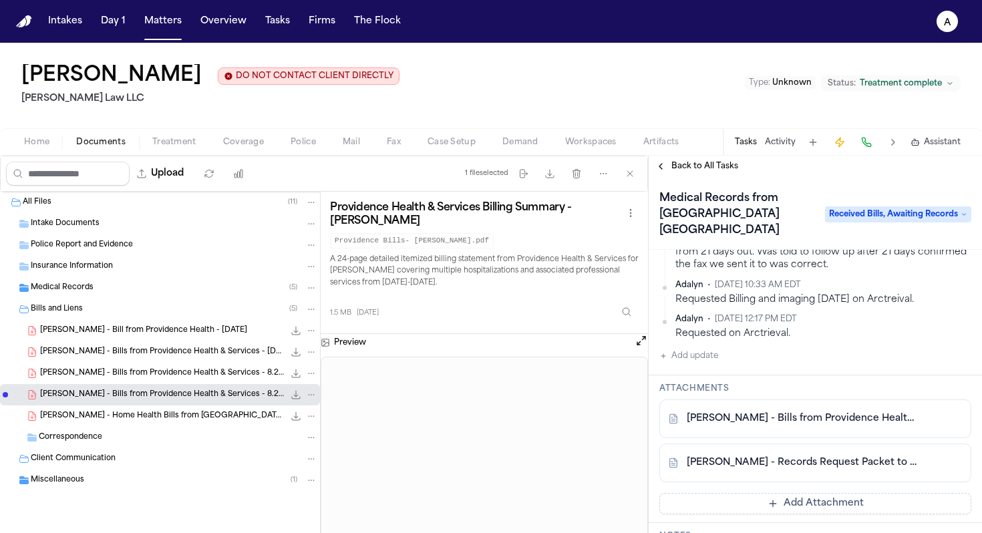
click at [223, 415] on span "[PERSON_NAME] - Home Health Bills from [GEOGRAPHIC_DATA] - [DATE] to [DATE]" at bounding box center [162, 416] width 244 height 11
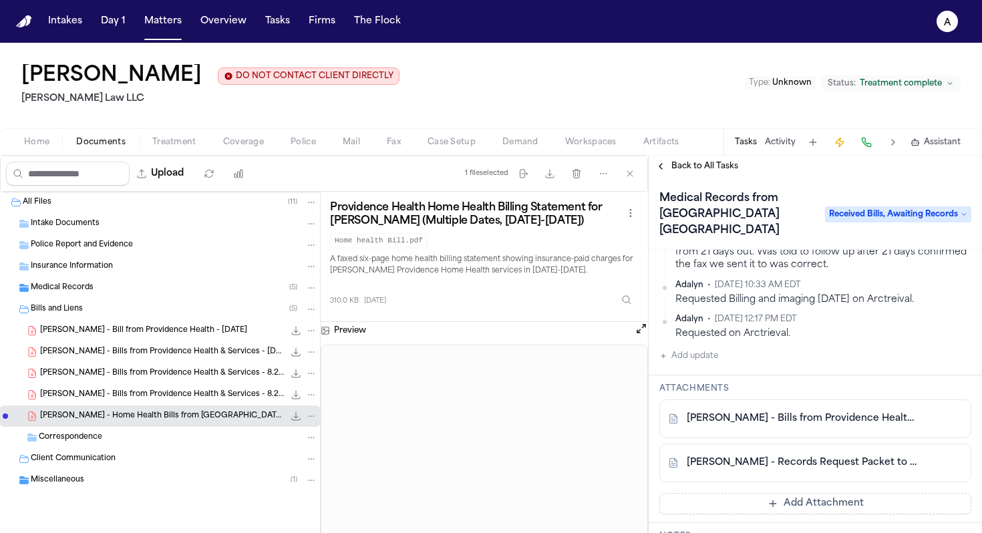
click at [196, 329] on span "[PERSON_NAME] - Bill from Providence Health - [DATE]" at bounding box center [143, 330] width 207 height 11
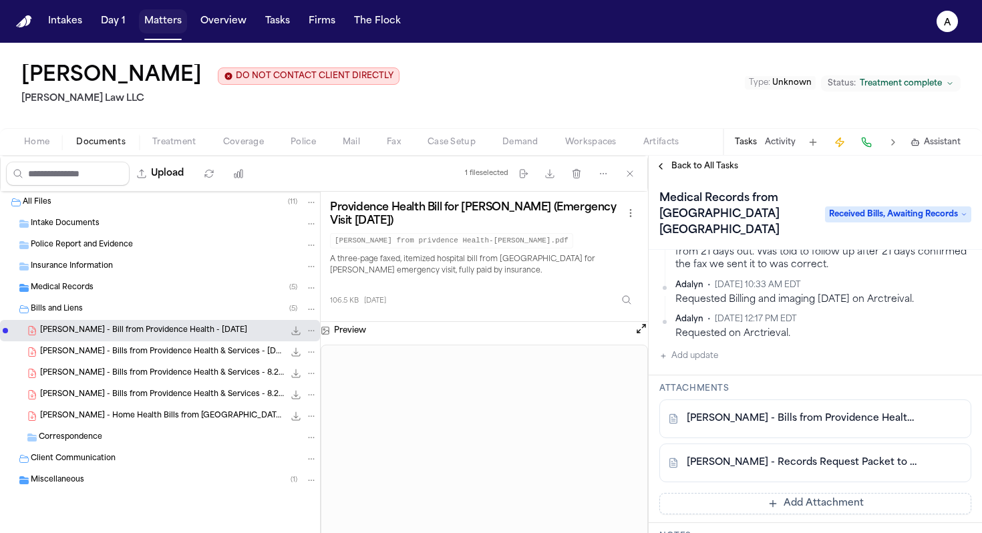
click at [166, 31] on button "Matters" at bounding box center [163, 21] width 48 height 24
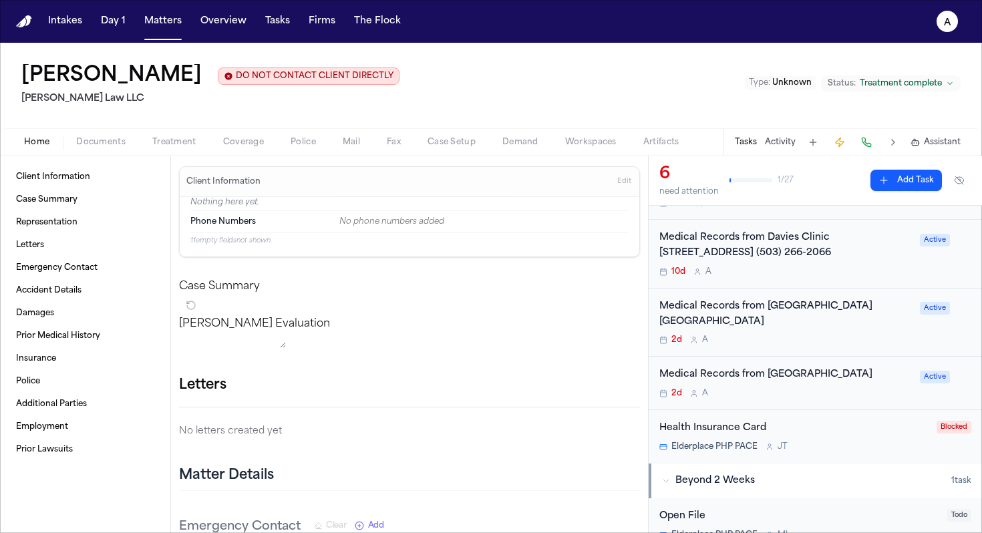
scroll to position [145, 0]
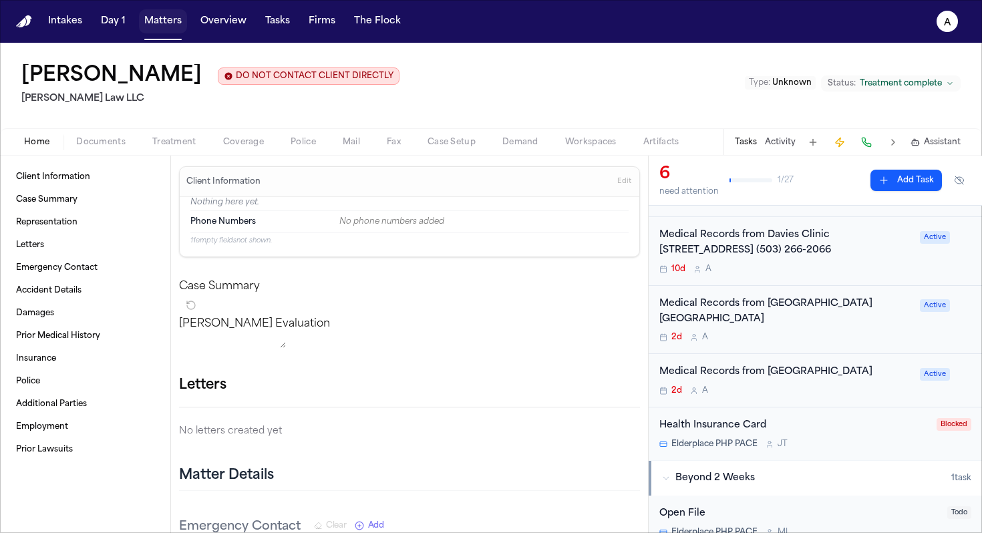
click at [162, 19] on button "Matters" at bounding box center [163, 21] width 48 height 24
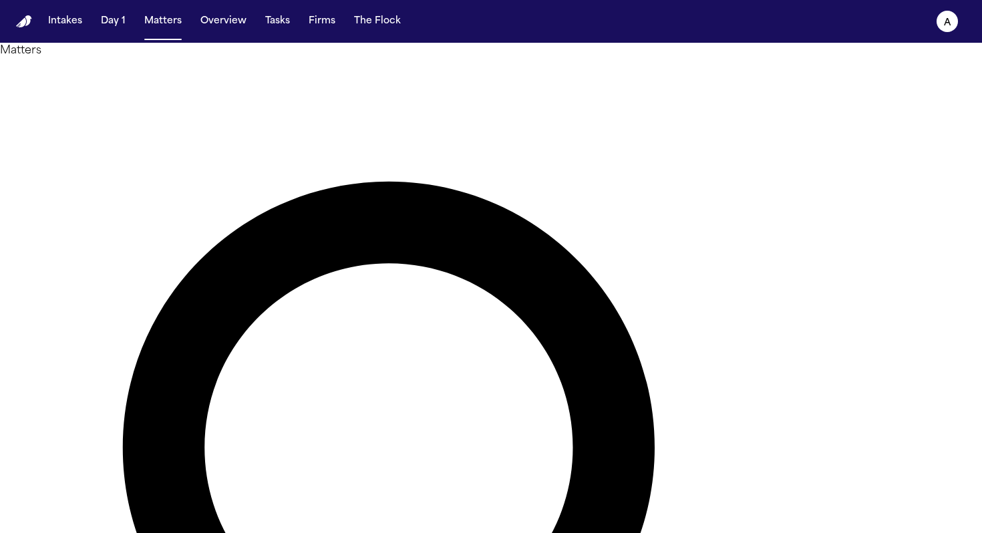
drag, startPoint x: 485, startPoint y: 89, endPoint x: 326, endPoint y: 78, distance: 158.8
type input "******"
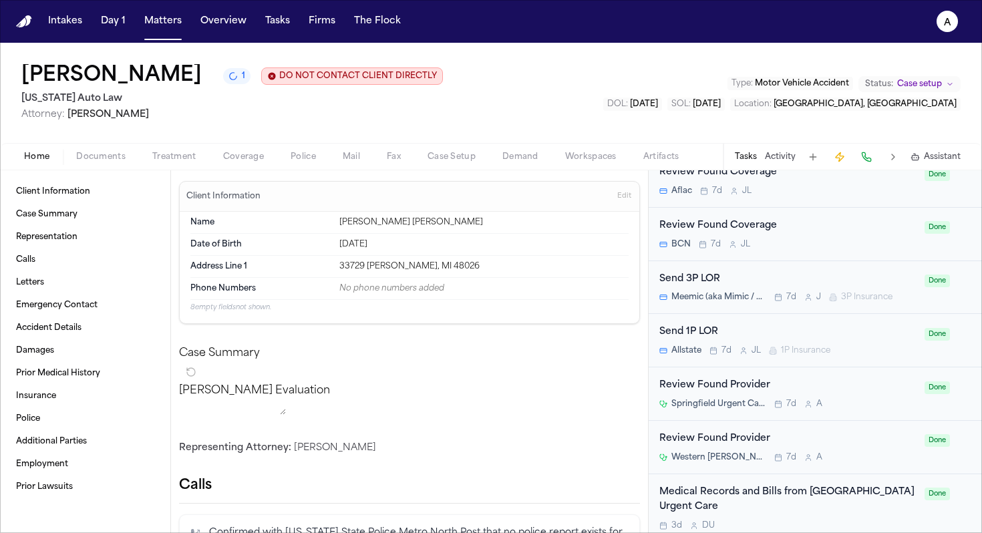
scroll to position [1271, 0]
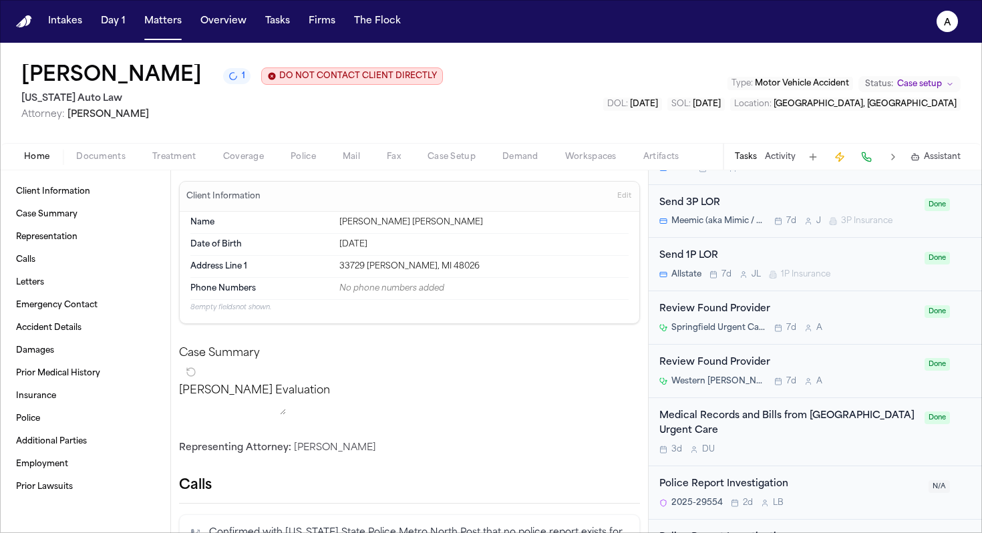
click at [851, 452] on div "3d D U" at bounding box center [788, 449] width 257 height 11
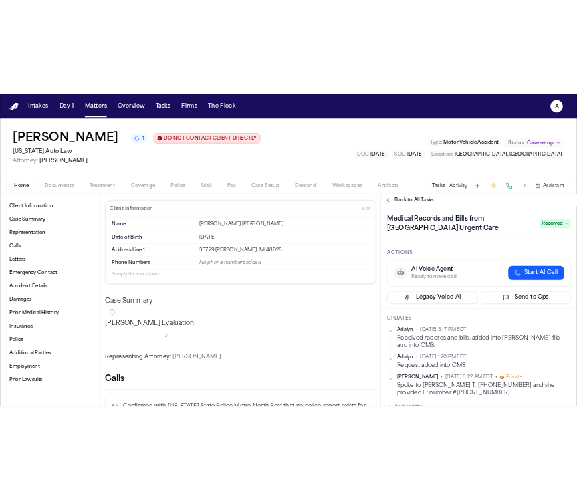
scroll to position [70, 0]
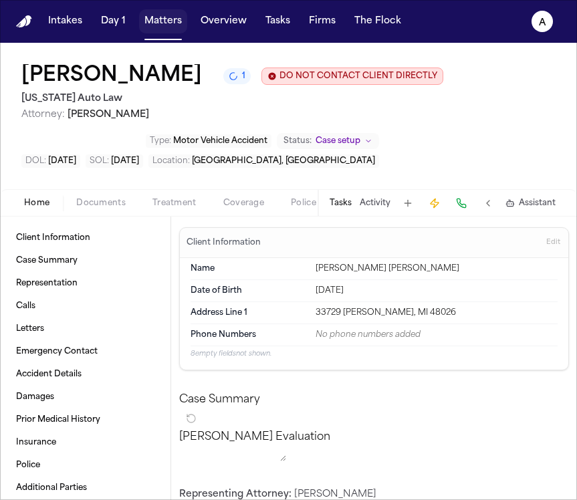
click at [167, 25] on button "Matters" at bounding box center [163, 21] width 48 height 24
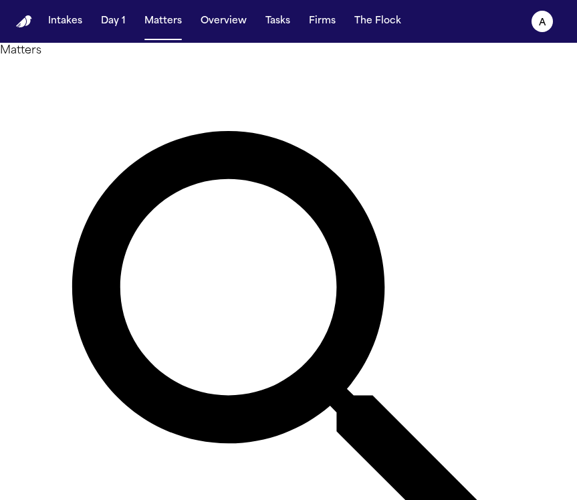
drag, startPoint x: 227, startPoint y: 80, endPoint x: 111, endPoint y: 74, distance: 115.8
click at [111, 74] on div "Matters ****** Overview Add Matter" at bounding box center [288, 355] width 577 height 625
type input "*******"
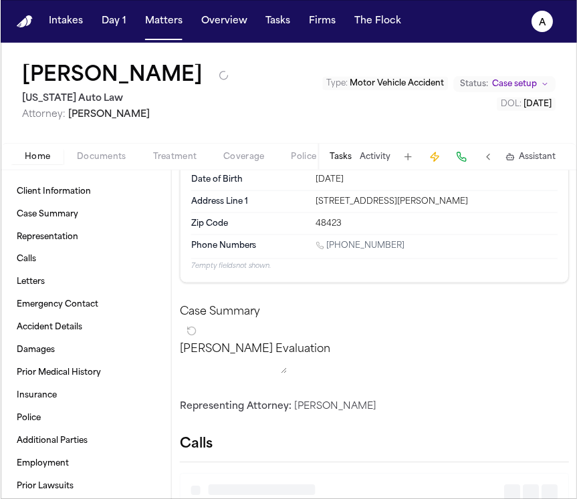
scroll to position [65, 0]
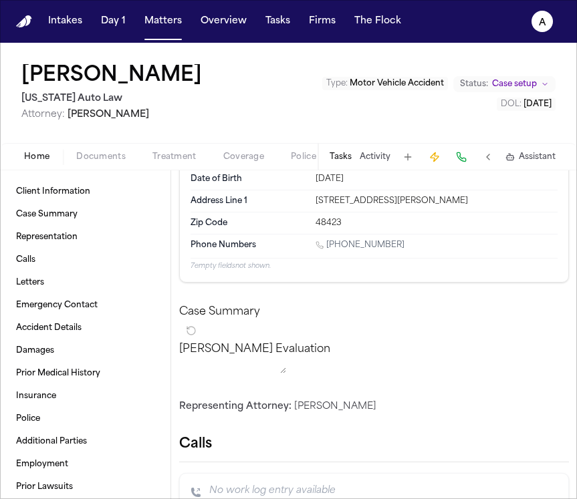
click at [171, 39] on span at bounding box center [162, 39] width 37 height 1
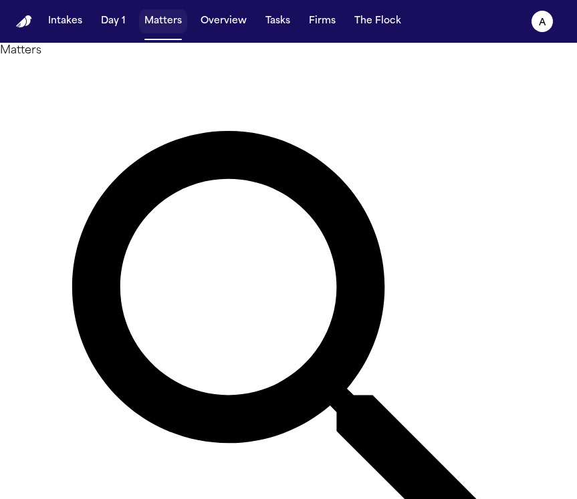
click at [171, 31] on button "Matters" at bounding box center [163, 21] width 48 height 24
drag, startPoint x: 218, startPoint y: 86, endPoint x: 112, endPoint y: 63, distance: 108.8
click at [112, 63] on div "Matters ********* Overview Add Matter" at bounding box center [288, 355] width 577 height 625
type input "********"
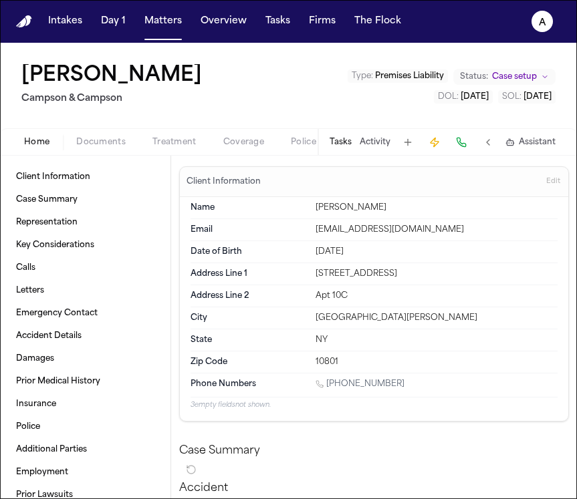
scroll to position [50, 0]
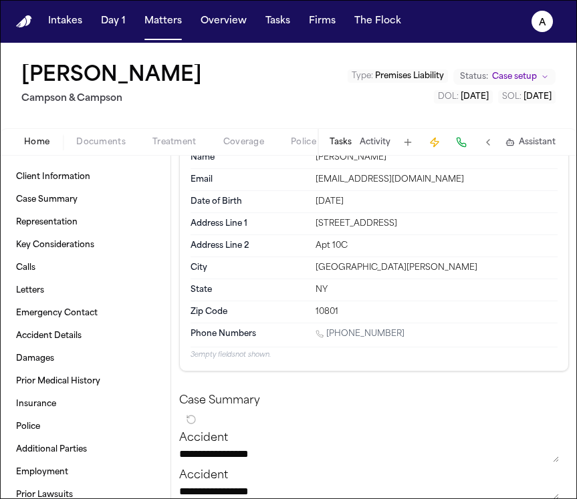
click at [344, 133] on div "Tasks Activity Assistant" at bounding box center [441, 142] width 249 height 26
click at [346, 141] on button "Tasks" at bounding box center [340, 142] width 22 height 11
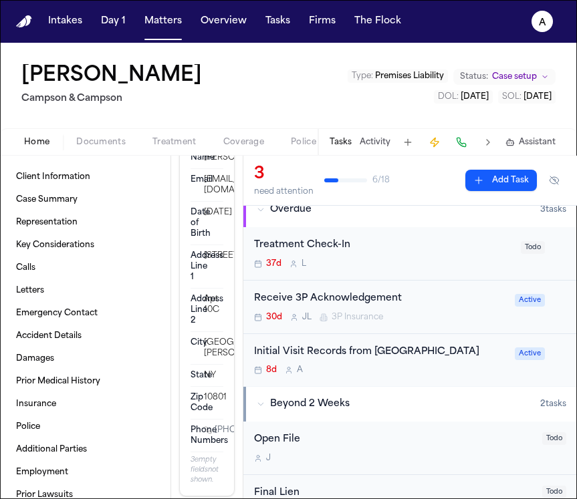
scroll to position [14, 0]
click at [436, 376] on div "Initial Visit Records from [GEOGRAPHIC_DATA] 8d A" at bounding box center [380, 359] width 253 height 31
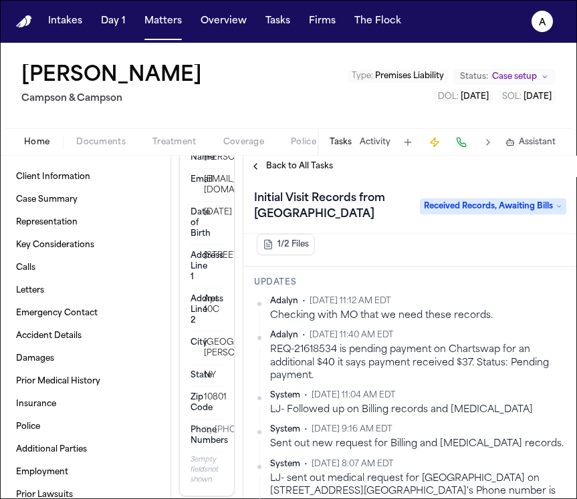
scroll to position [182, 0]
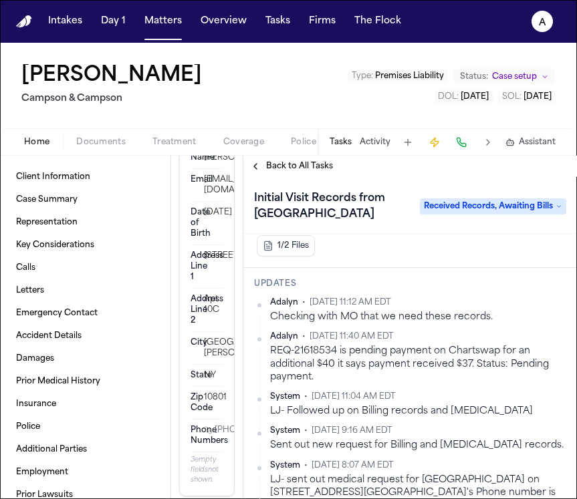
click at [170, 19] on button "Matters" at bounding box center [163, 21] width 48 height 24
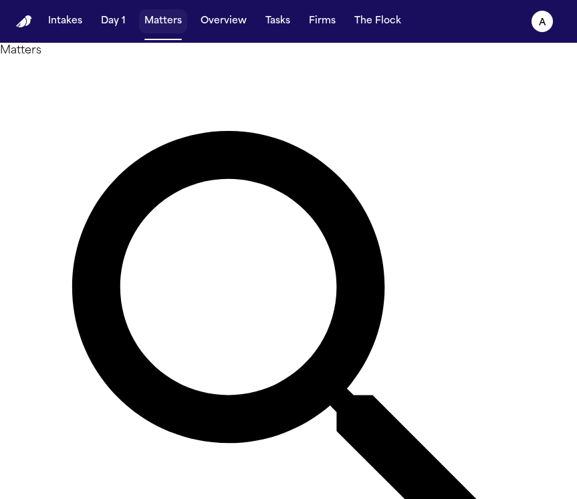
click at [170, 19] on button "Matters" at bounding box center [163, 21] width 48 height 24
drag, startPoint x: 239, startPoint y: 78, endPoint x: 112, endPoint y: 72, distance: 126.4
click at [112, 72] on div "Matters ******** Overview Add Matter" at bounding box center [288, 355] width 577 height 625
type input "*******"
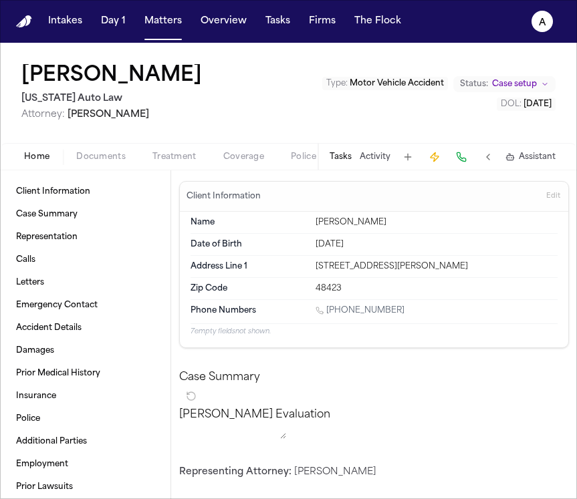
click at [343, 155] on button "Tasks" at bounding box center [340, 157] width 22 height 11
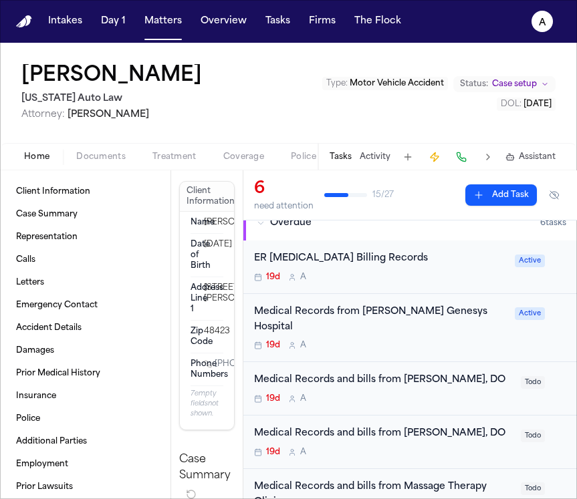
scroll to position [2, 0]
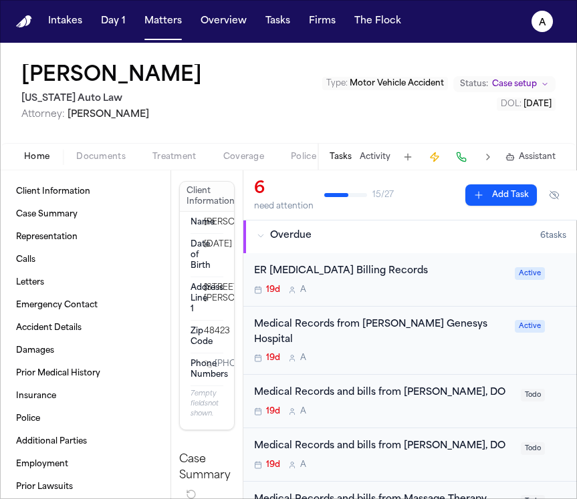
click at [455, 353] on div "19d A" at bounding box center [380, 358] width 253 height 11
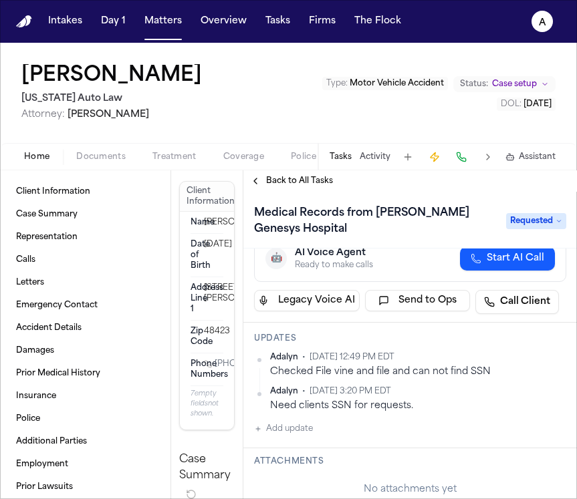
scroll to position [80, 0]
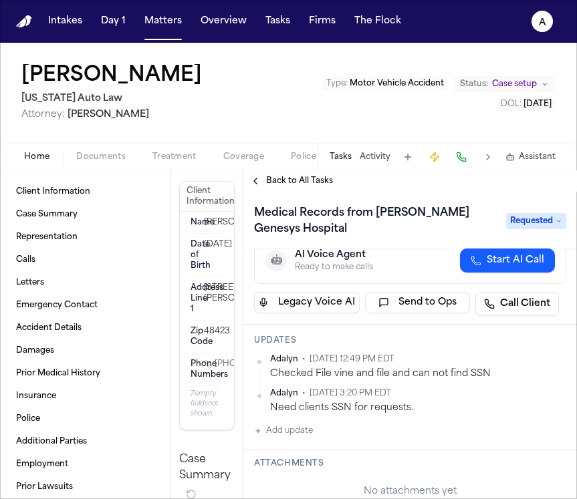
click at [318, 182] on span "Back to All Tasks" at bounding box center [299, 181] width 67 height 11
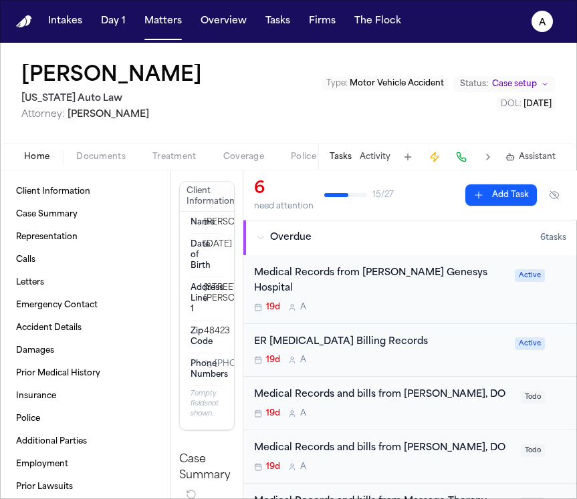
scroll to position [27, 0]
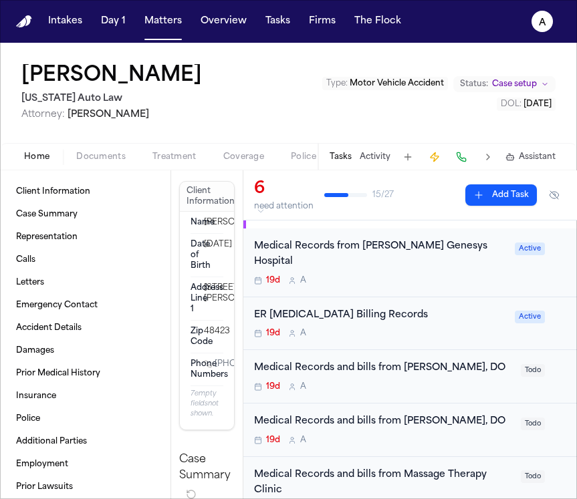
click at [440, 308] on div "ER [MEDICAL_DATA] Billing Records" at bounding box center [380, 315] width 253 height 15
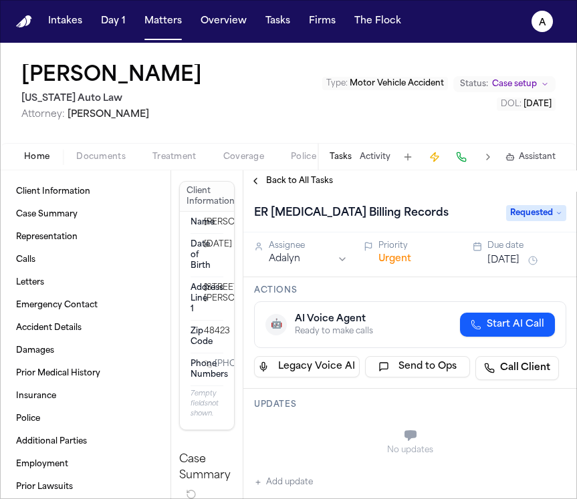
click at [305, 176] on span "Back to All Tasks" at bounding box center [299, 181] width 67 height 11
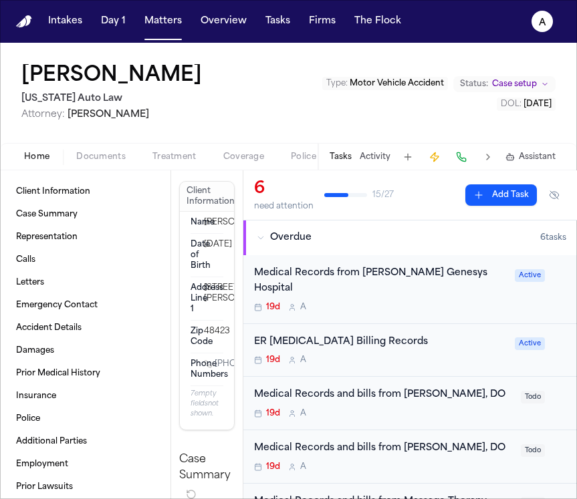
click at [461, 302] on div "19d A" at bounding box center [380, 307] width 253 height 11
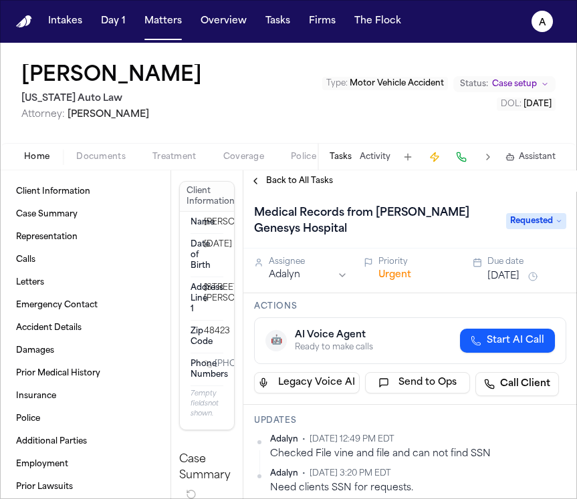
click at [318, 176] on span "Back to All Tasks" at bounding box center [299, 181] width 67 height 11
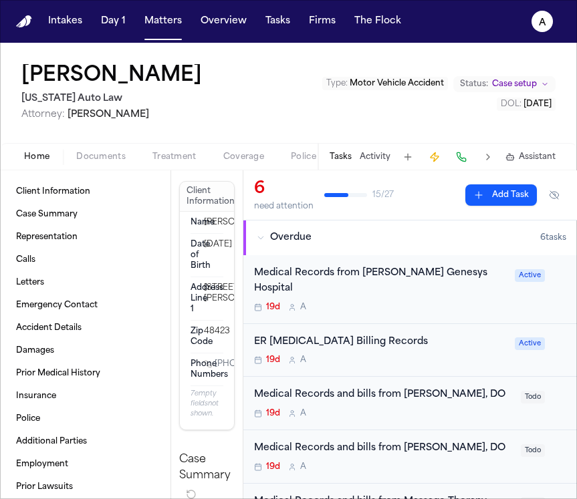
scroll to position [23, 0]
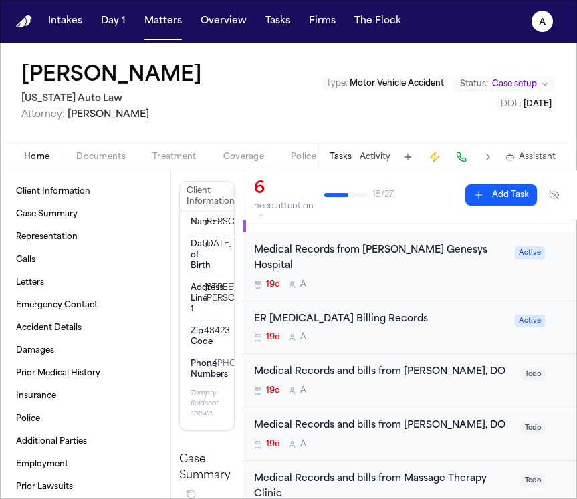
click at [438, 279] on div "19d A" at bounding box center [380, 284] width 253 height 11
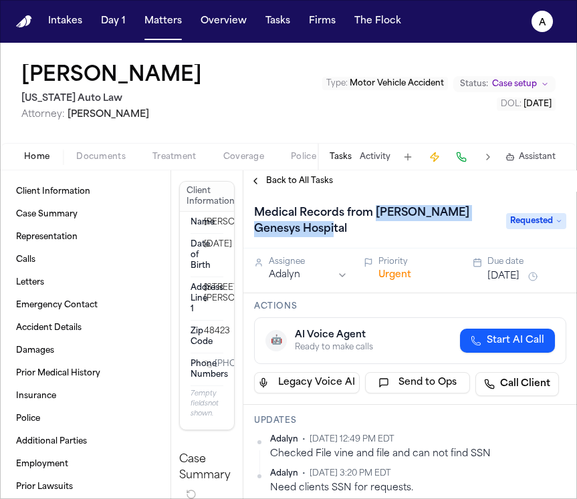
drag, startPoint x: 378, startPoint y: 213, endPoint x: 438, endPoint y: 241, distance: 67.0
click at [438, 241] on div "Medical Records from [PERSON_NAME] Genesys Hospital Requested" at bounding box center [409, 220] width 333 height 57
copy h1 "[PERSON_NAME] Genesys Hospital"
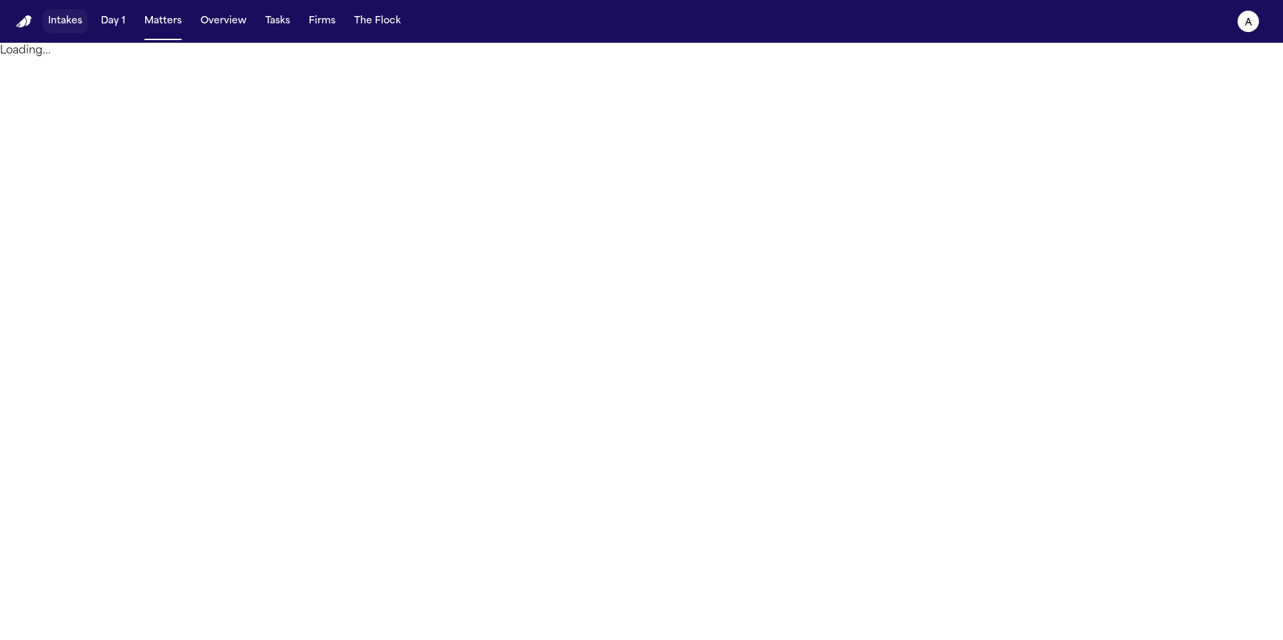
click at [73, 16] on button "Intakes" at bounding box center [65, 21] width 45 height 24
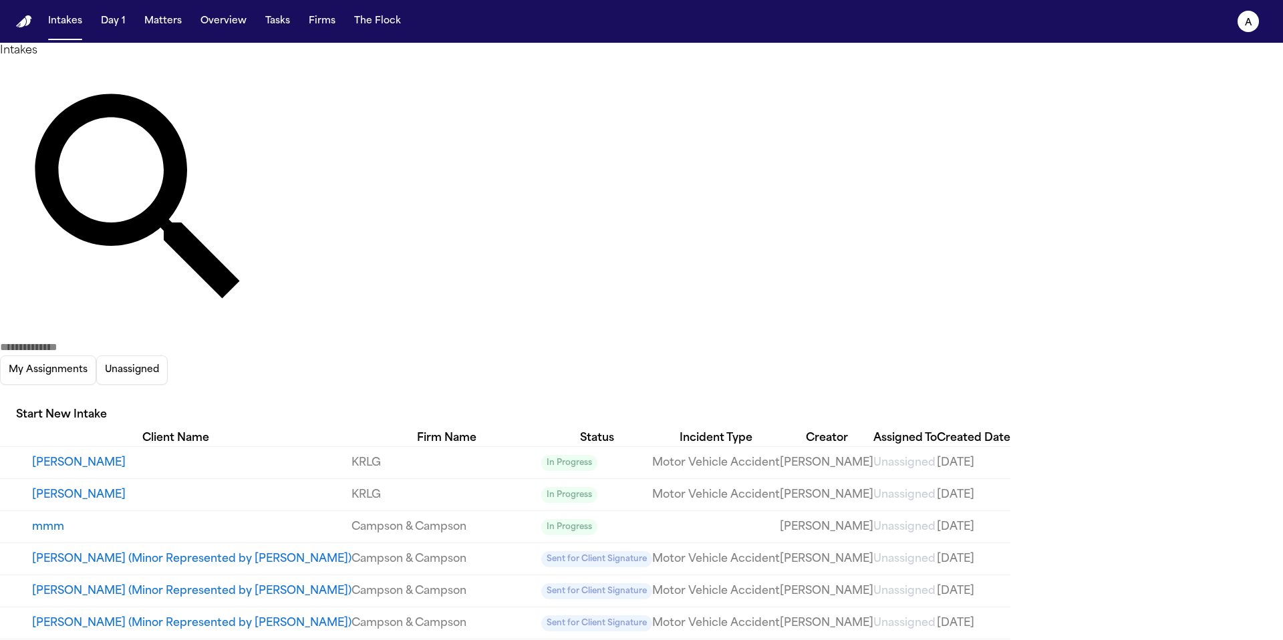
click at [123, 401] on button "Start New Intake" at bounding box center [61, 415] width 123 height 29
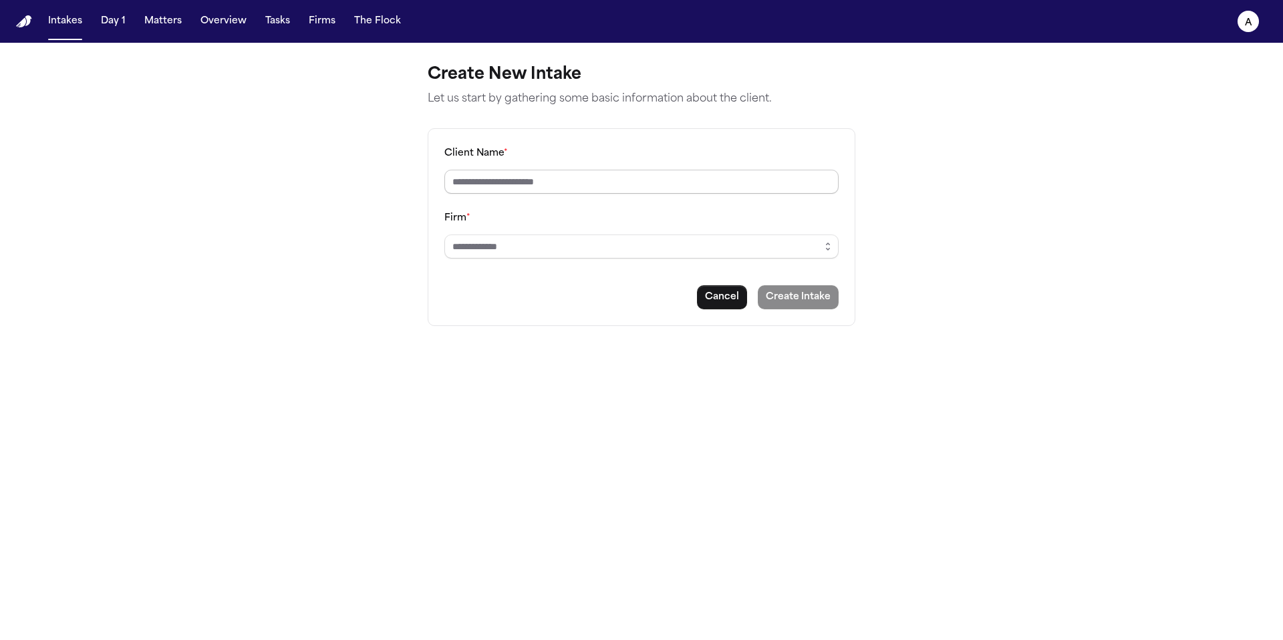
click at [702, 178] on input "Client Name *" at bounding box center [641, 182] width 394 height 24
click at [689, 259] on input "Firm *" at bounding box center [641, 247] width 394 height 24
click at [717, 282] on body "**********" at bounding box center [641, 320] width 1283 height 640
type input "**********"
click at [674, 182] on input "Client Name *" at bounding box center [641, 182] width 394 height 24
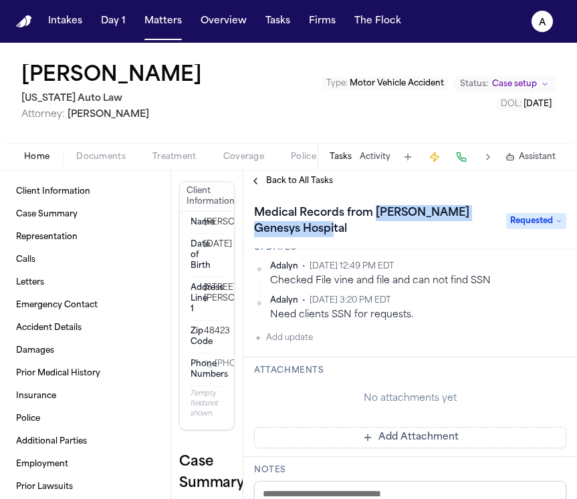
scroll to position [174, 0]
click at [362, 436] on button "Add Attachment" at bounding box center [410, 436] width 312 height 21
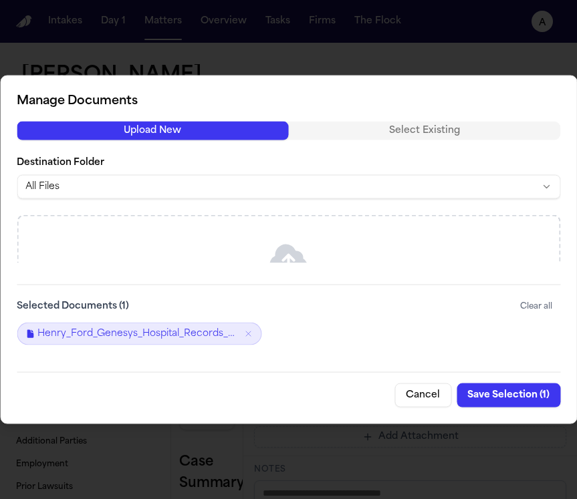
click at [520, 395] on button "Save Selection ( 1 )" at bounding box center [508, 396] width 104 height 24
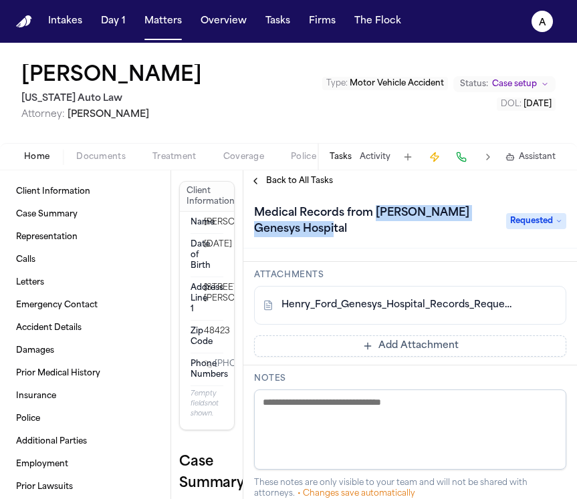
scroll to position [283, 0]
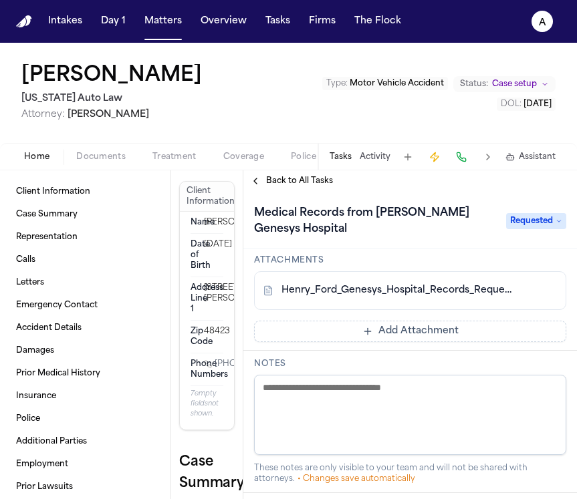
click at [313, 188] on div "Back to All Tasks" at bounding box center [409, 180] width 333 height 21
click at [331, 182] on button "Back to All Tasks" at bounding box center [291, 181] width 96 height 11
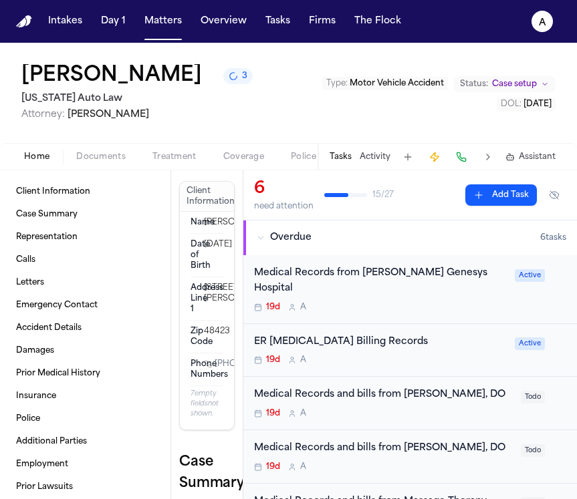
click at [441, 408] on div "19d A" at bounding box center [383, 413] width 259 height 11
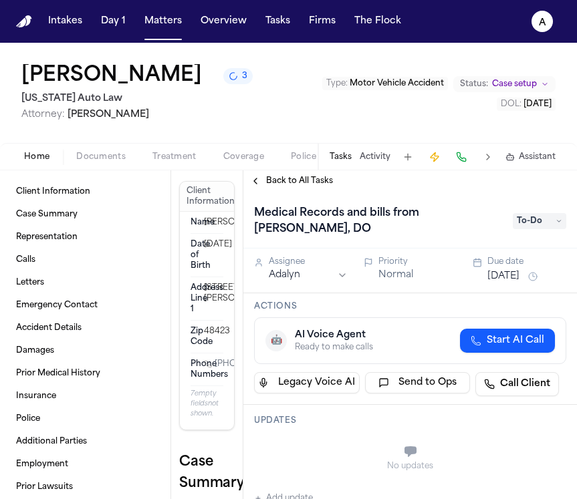
drag, startPoint x: 350, startPoint y: 234, endPoint x: 420, endPoint y: 217, distance: 71.5
click at [420, 217] on h1 "Medical Records and bills from [PERSON_NAME], DO" at bounding box center [377, 221] width 256 height 37
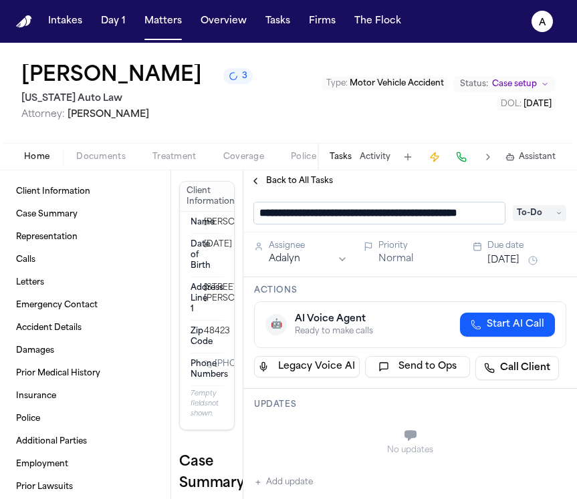
scroll to position [0, 33]
drag, startPoint x: 399, startPoint y: 219, endPoint x: 537, endPoint y: 203, distance: 138.6
click at [537, 203] on div "**********" at bounding box center [409, 212] width 333 height 41
click at [396, 214] on input "**********" at bounding box center [379, 213] width 251 height 21
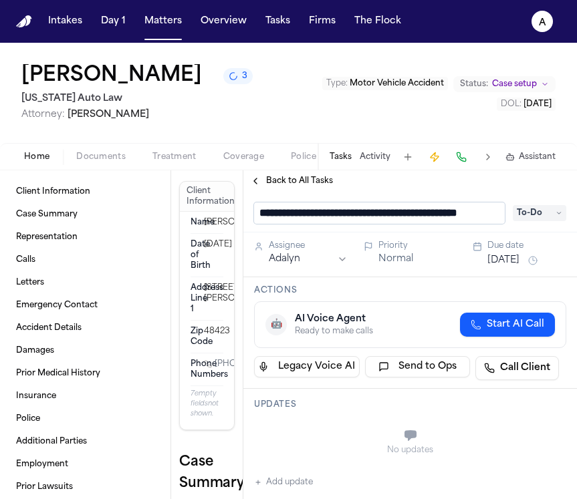
drag, startPoint x: 390, startPoint y: 214, endPoint x: 501, endPoint y: 217, distance: 111.0
click at [501, 217] on input "**********" at bounding box center [379, 213] width 251 height 21
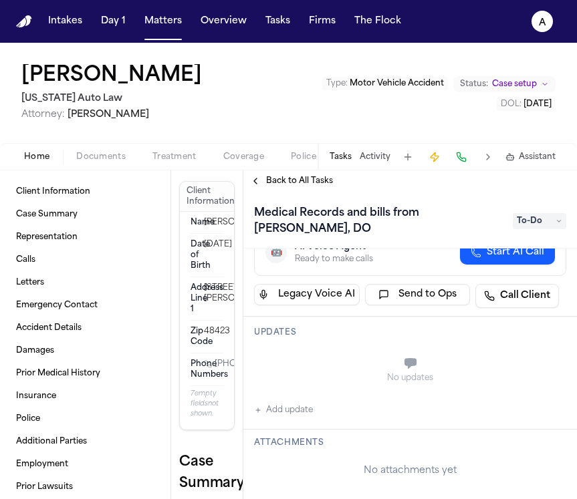
scroll to position [90, 0]
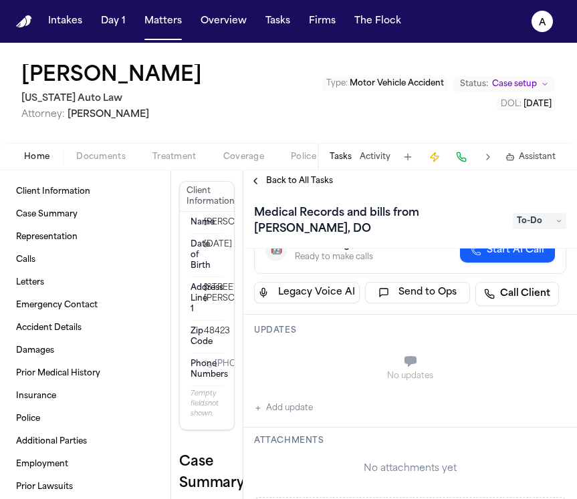
click at [319, 402] on div "No updates Add update" at bounding box center [410, 380] width 312 height 72
click at [305, 406] on button "Add update" at bounding box center [283, 408] width 59 height 16
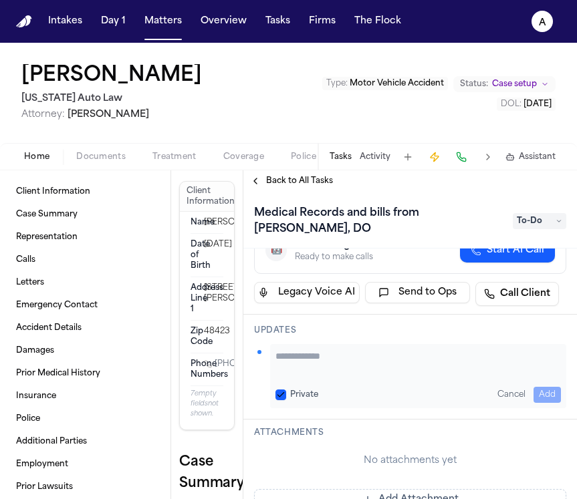
click at [304, 352] on textarea "Add your update" at bounding box center [417, 363] width 285 height 27
click at [283, 390] on button "Private" at bounding box center [280, 395] width 11 height 11
click at [301, 362] on textarea "Add your update" at bounding box center [417, 363] width 285 height 27
type textarea "**********"
click at [546, 394] on button "Add" at bounding box center [546, 395] width 27 height 16
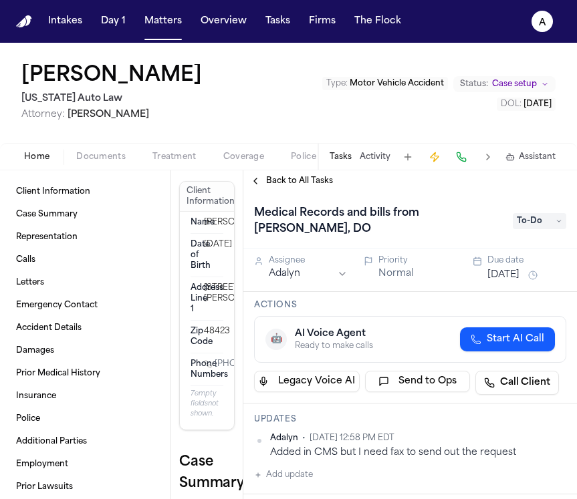
scroll to position [0, 0]
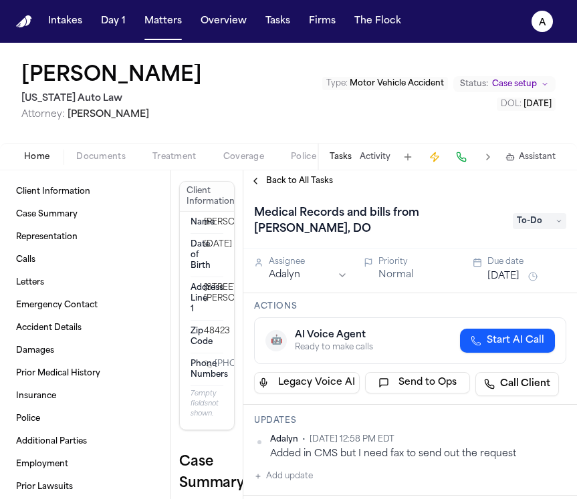
click at [517, 275] on button "[DATE]" at bounding box center [503, 276] width 32 height 13
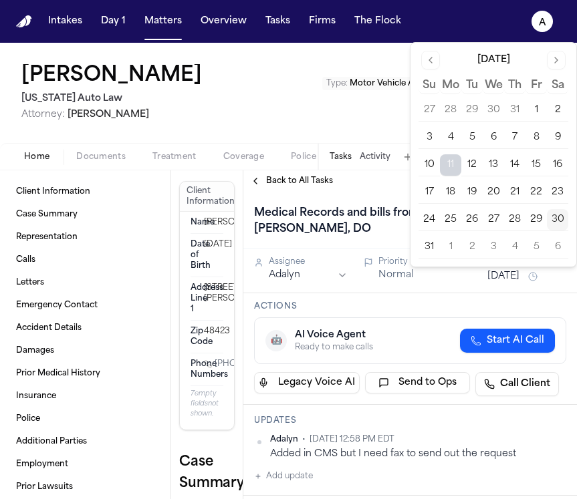
click at [444, 247] on button "1" at bounding box center [450, 247] width 21 height 21
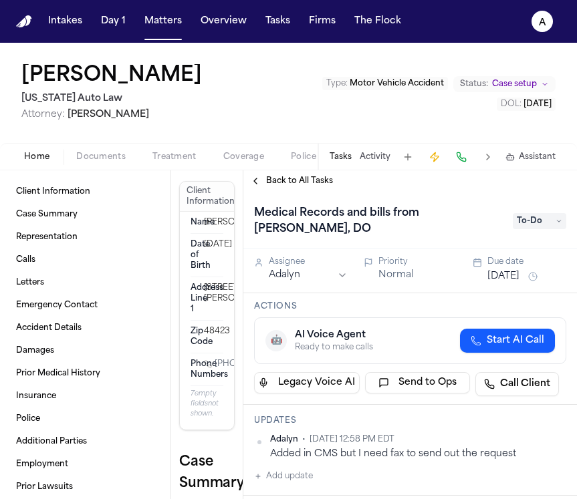
click at [397, 331] on div "🤖 AI Voice Agent Ready to make calls Start AI Call" at bounding box center [409, 341] width 289 height 24
click at [315, 182] on span "Back to All Tasks" at bounding box center [299, 181] width 67 height 11
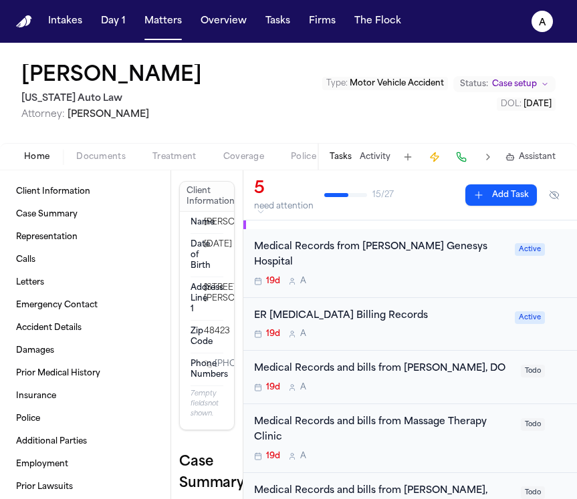
scroll to position [29, 0]
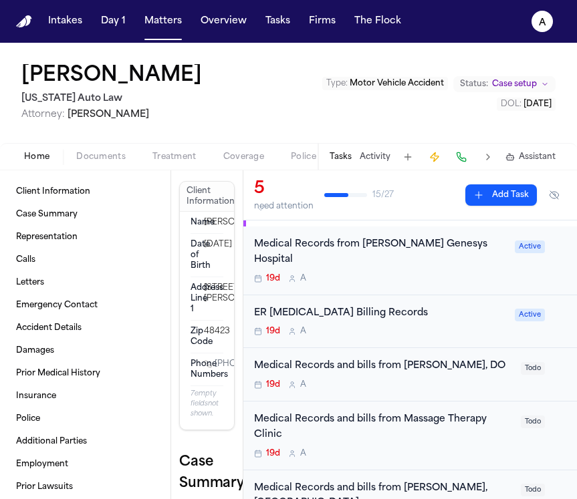
click at [391, 445] on div "Medical Records and bills from Massage Therapy Clinic 19d A" at bounding box center [383, 435] width 259 height 47
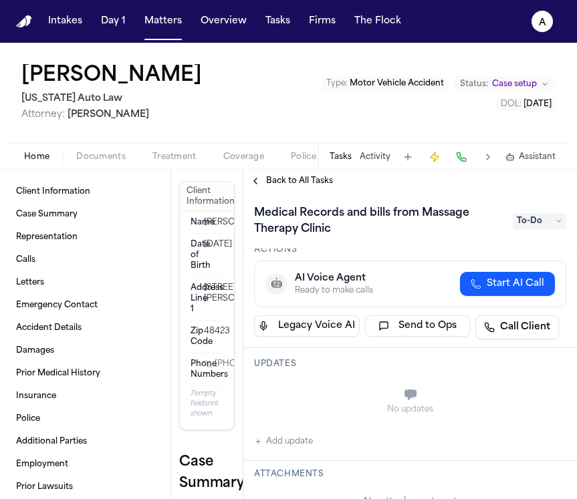
scroll to position [68, 0]
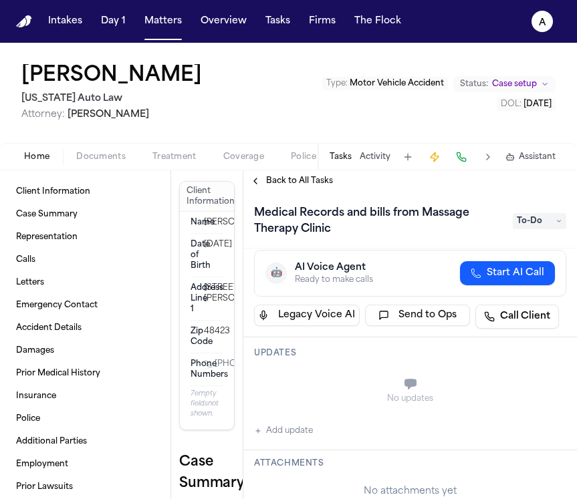
click at [311, 421] on div "No updates Add update" at bounding box center [410, 403] width 312 height 72
click at [310, 430] on button "Add update" at bounding box center [283, 431] width 59 height 16
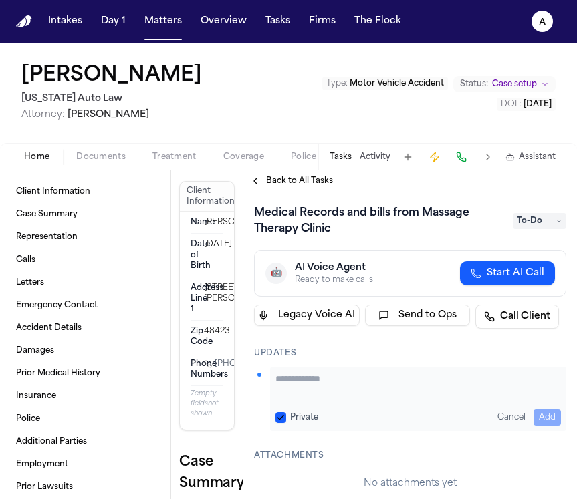
click at [323, 384] on textarea "Add your update" at bounding box center [417, 385] width 285 height 27
type textarea "**********"
click at [280, 420] on button "Private" at bounding box center [280, 417] width 11 height 11
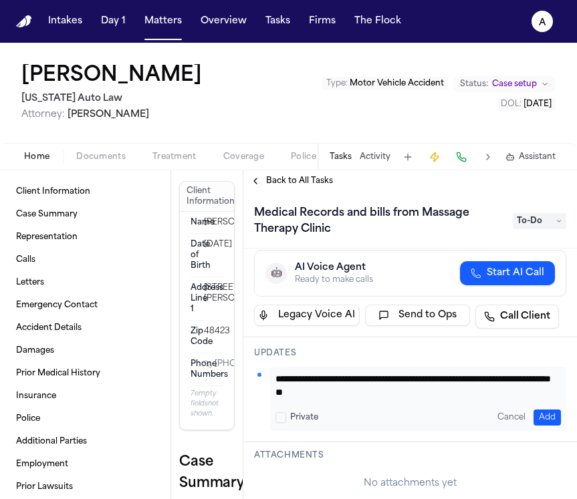
click at [542, 413] on button "Add" at bounding box center [546, 418] width 27 height 16
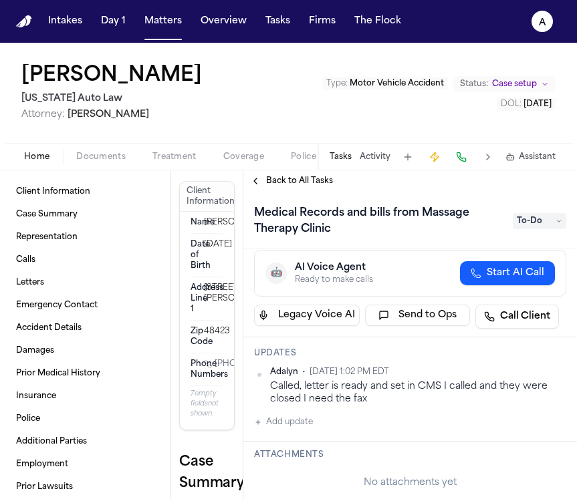
click at [306, 186] on span "Back to All Tasks" at bounding box center [299, 181] width 67 height 11
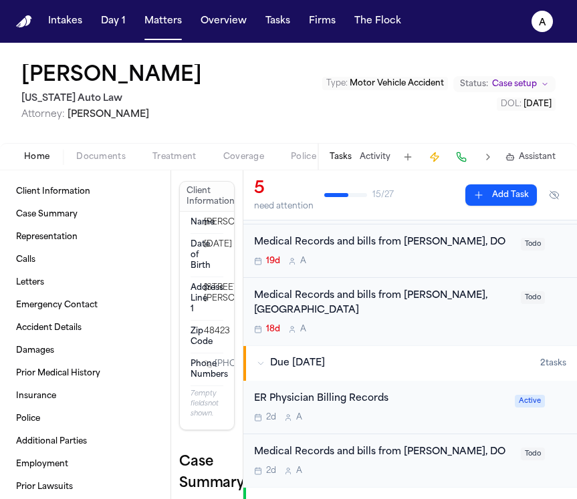
scroll to position [221, 0]
click at [456, 435] on div "Medical Records and bills from Marissa Rogers, DO 2d A Todo" at bounding box center [409, 461] width 333 height 53
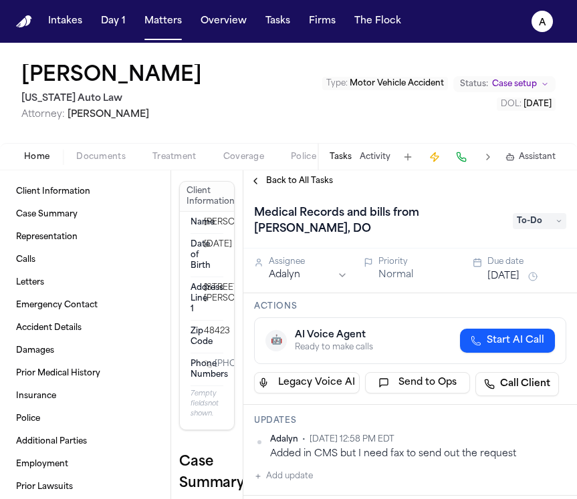
click at [293, 173] on div "Back to All Tasks" at bounding box center [409, 180] width 333 height 21
click at [297, 182] on span "Back to All Tasks" at bounding box center [299, 181] width 67 height 11
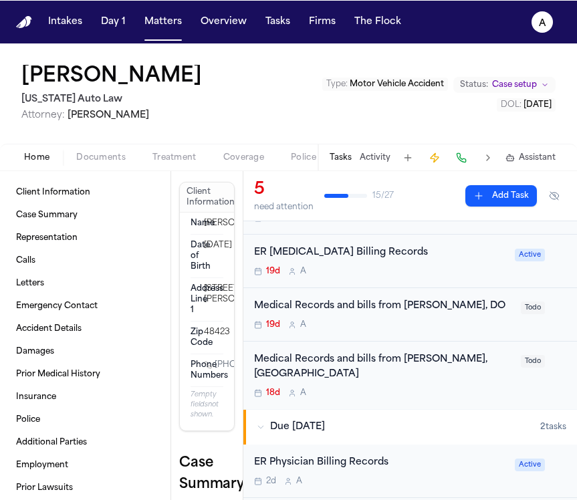
scroll to position [158, 0]
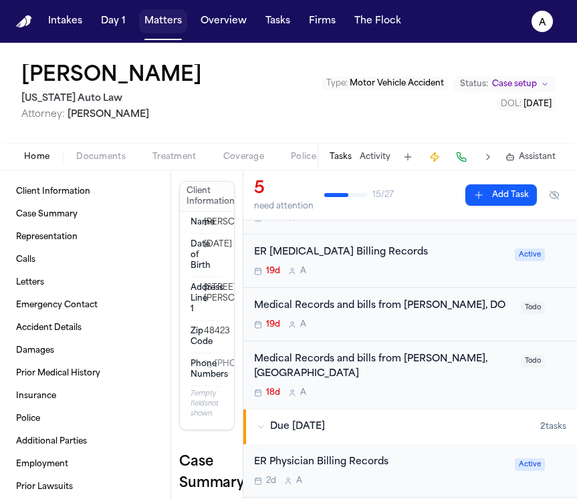
click at [168, 21] on button "Matters" at bounding box center [163, 21] width 48 height 24
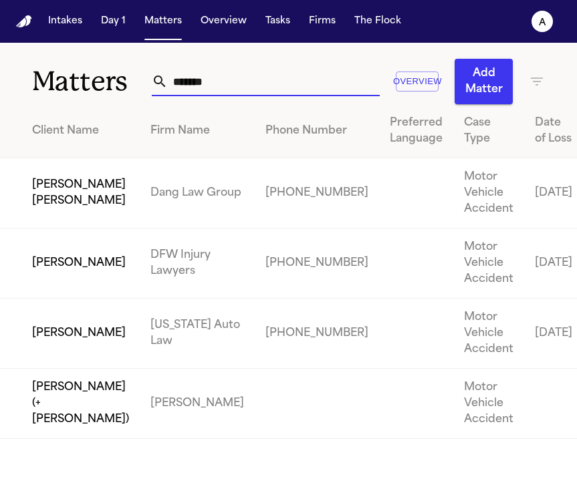
click at [250, 82] on input "*******" at bounding box center [274, 81] width 212 height 29
drag, startPoint x: 258, startPoint y: 83, endPoint x: 134, endPoint y: 82, distance: 123.6
click at [134, 82] on div "Matters ******* Overview Add Matter" at bounding box center [288, 73] width 577 height 61
